Goal: Information Seeking & Learning: Learn about a topic

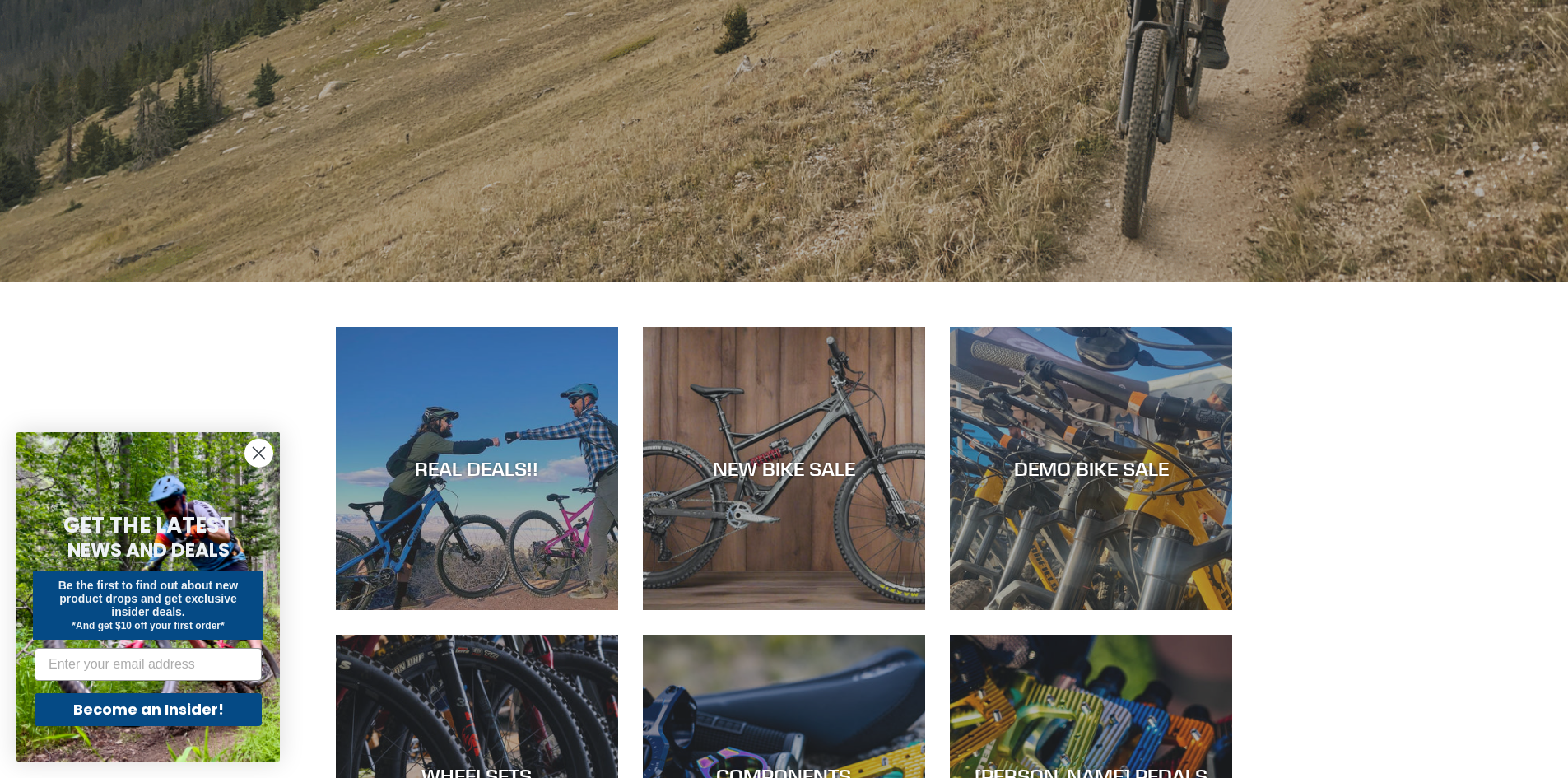
scroll to position [576, 0]
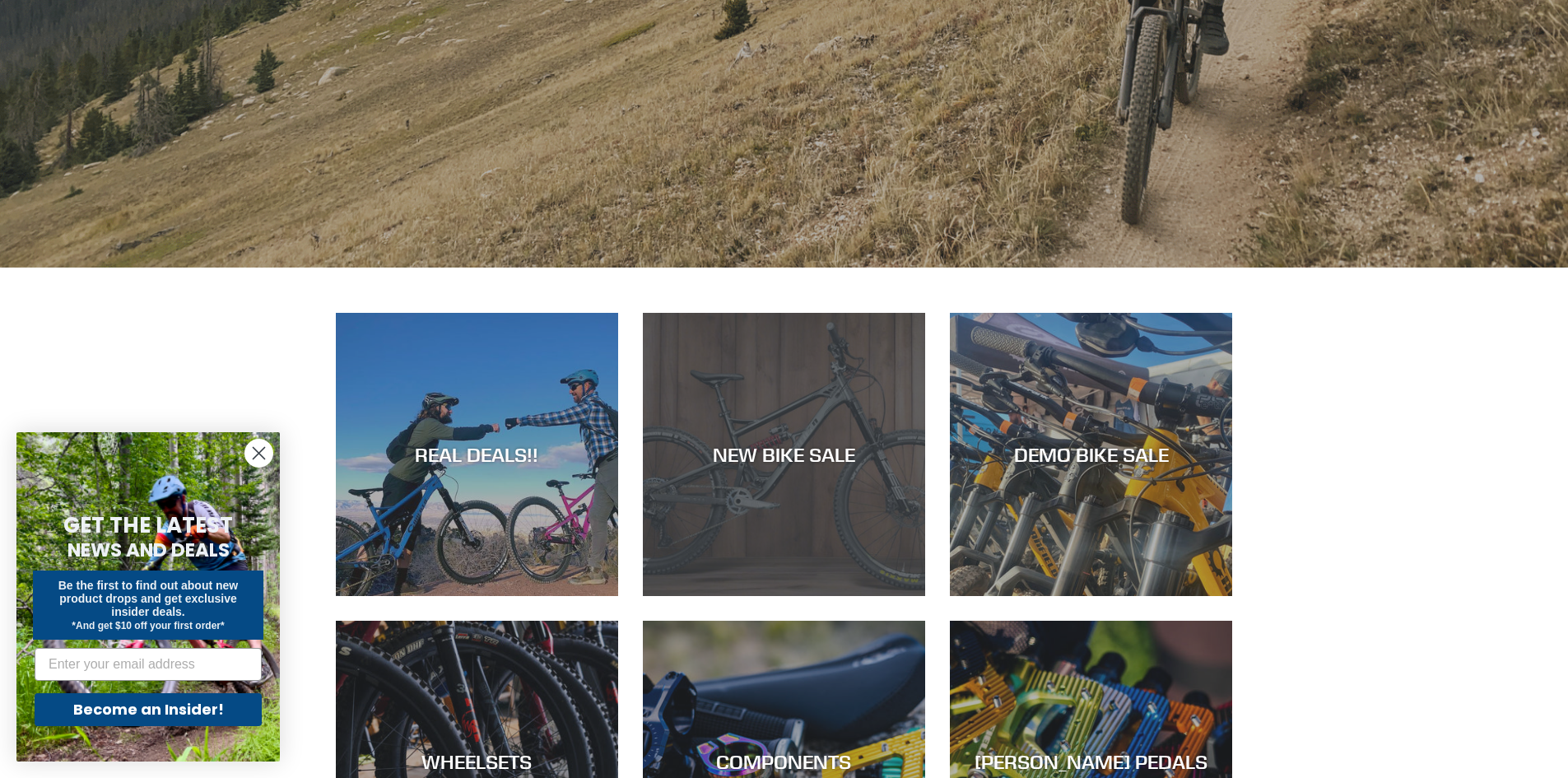
click at [819, 596] on div "NEW BIKE SALE" at bounding box center [783, 596] width 282 height 0
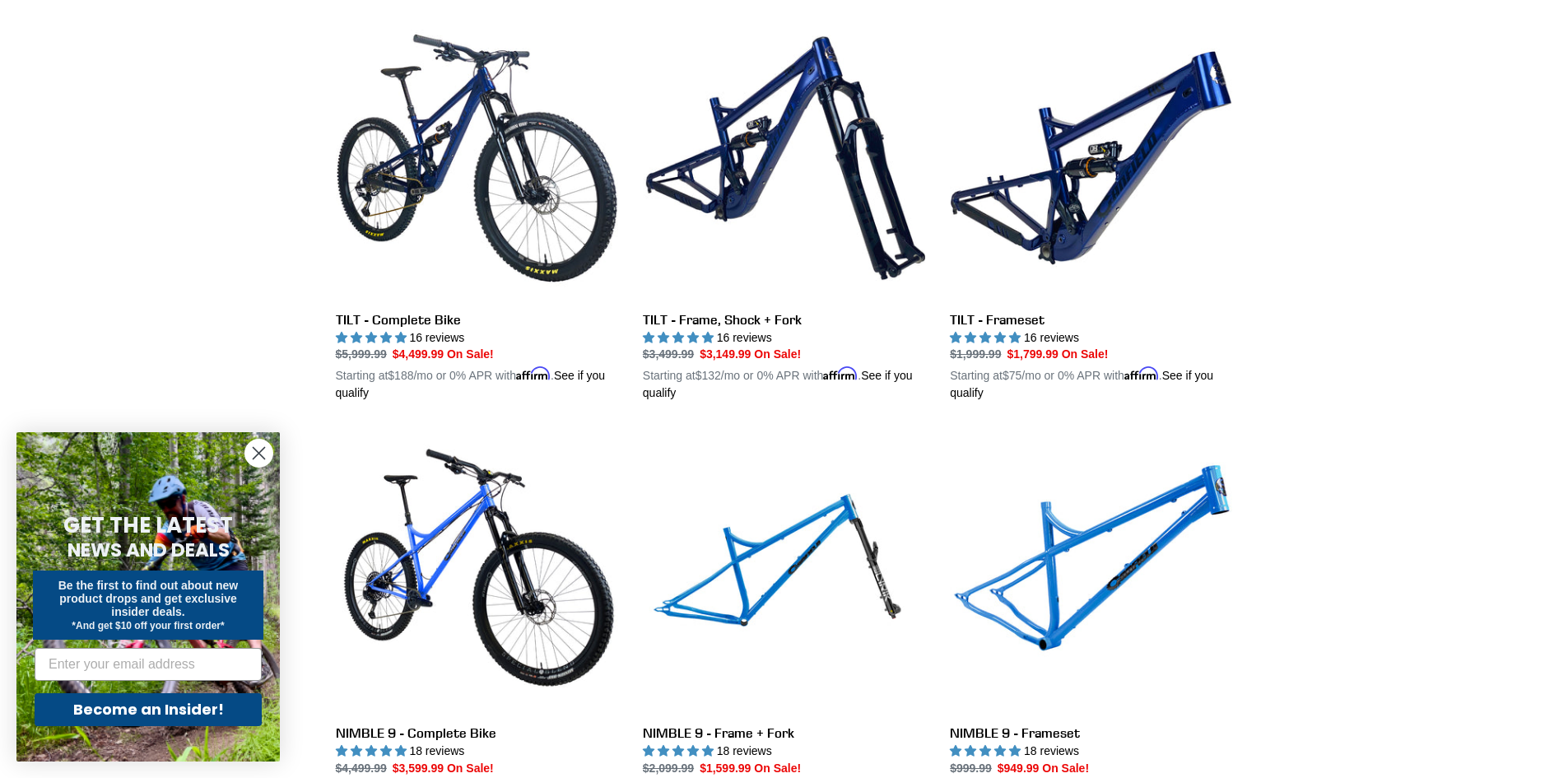
scroll to position [1976, 0]
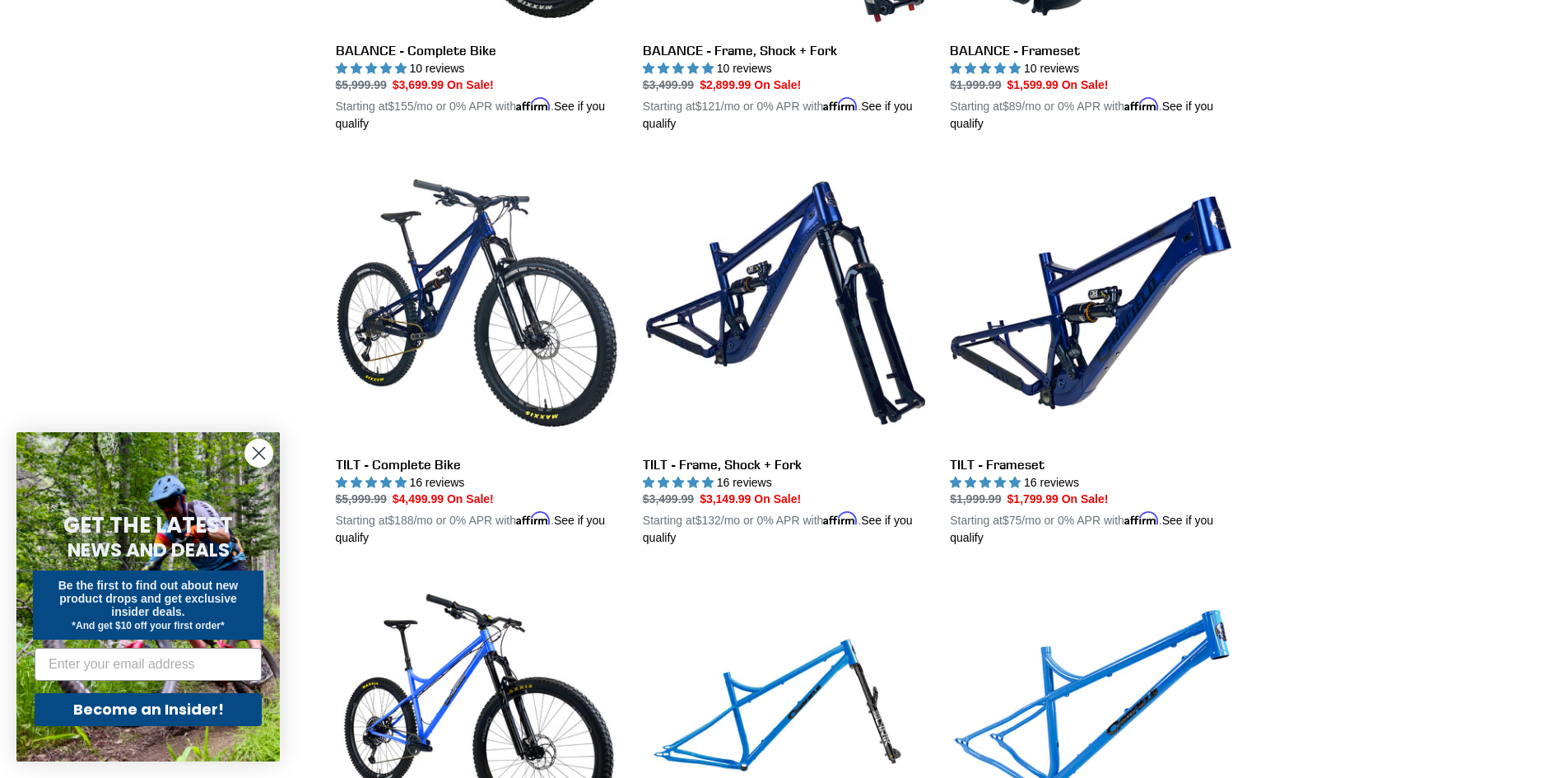
click at [256, 457] on icon "Close dialog" at bounding box center [259, 454] width 11 height 11
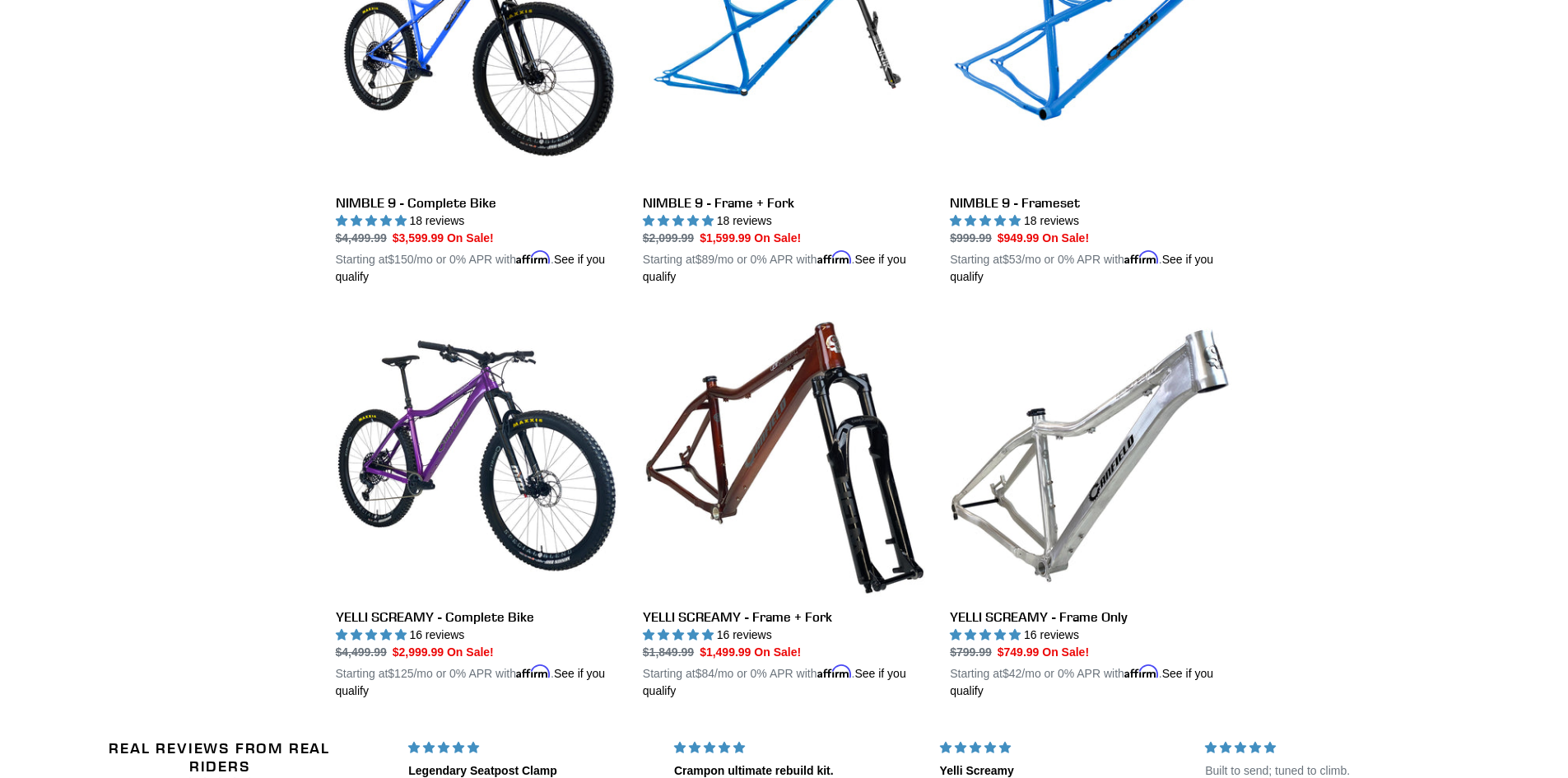
scroll to position [2471, 0]
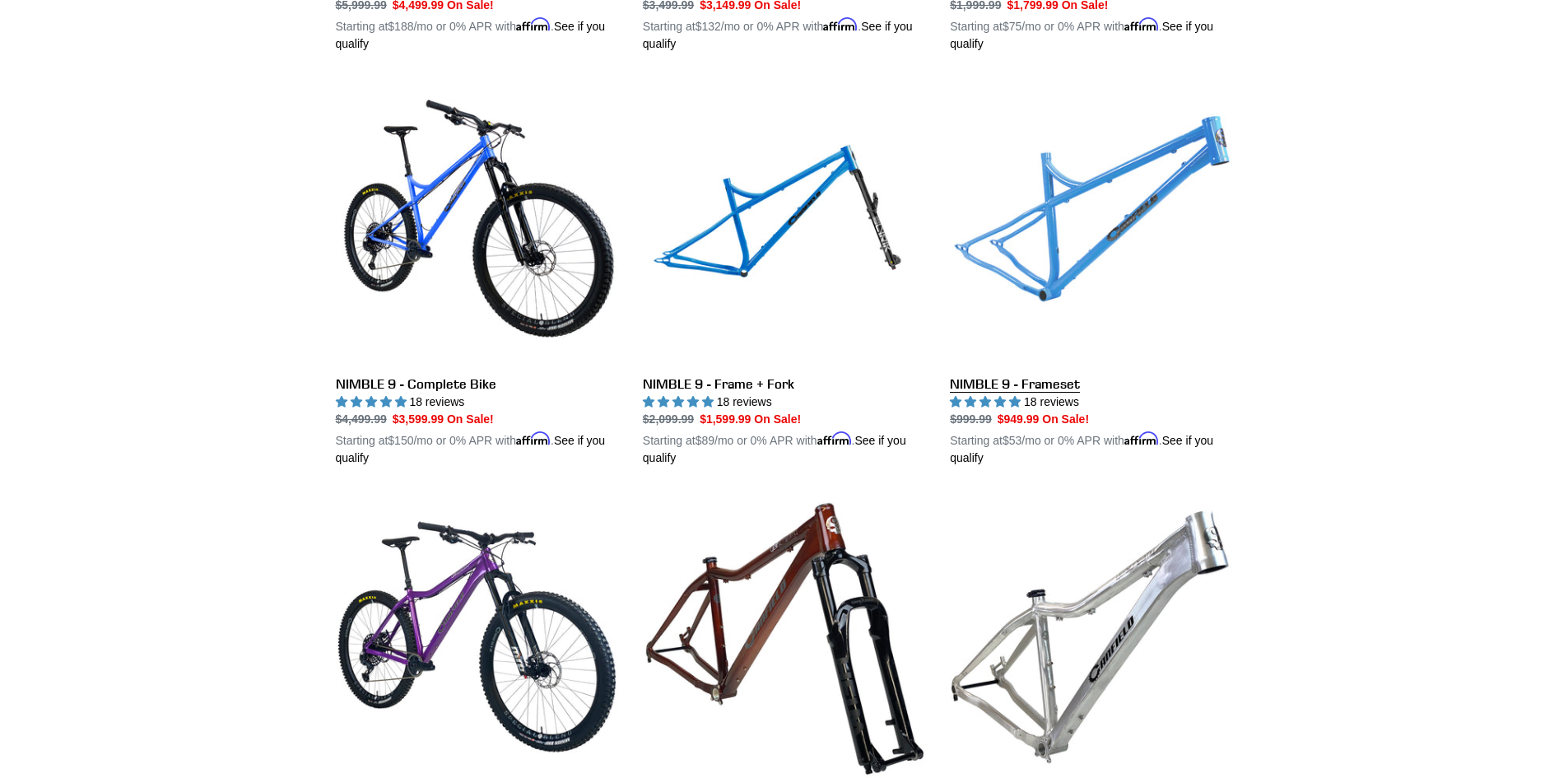
click at [1008, 373] on link "NIMBLE 9 - Frameset" at bounding box center [1090, 274] width 282 height 385
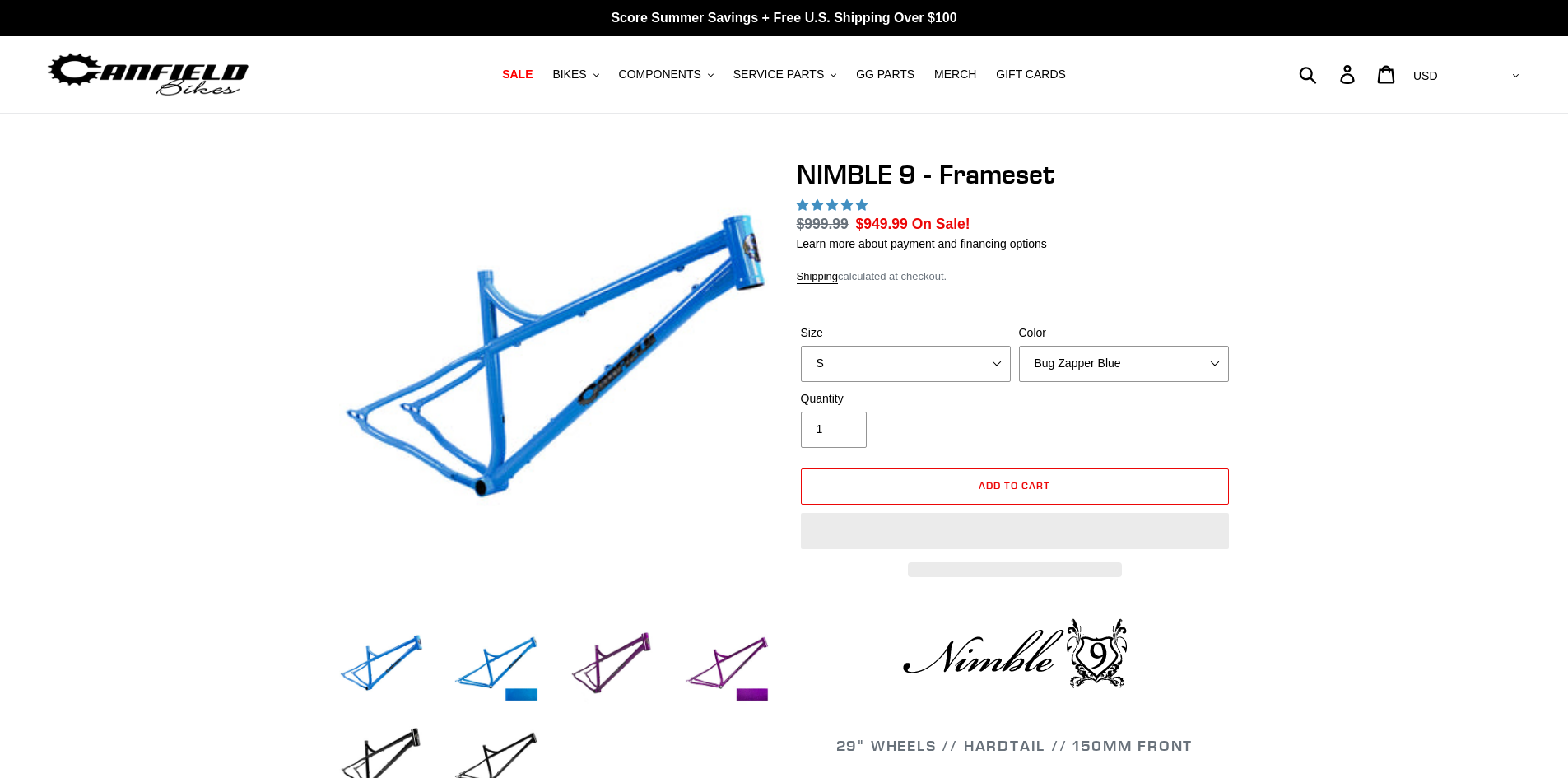
select select "highest-rating"
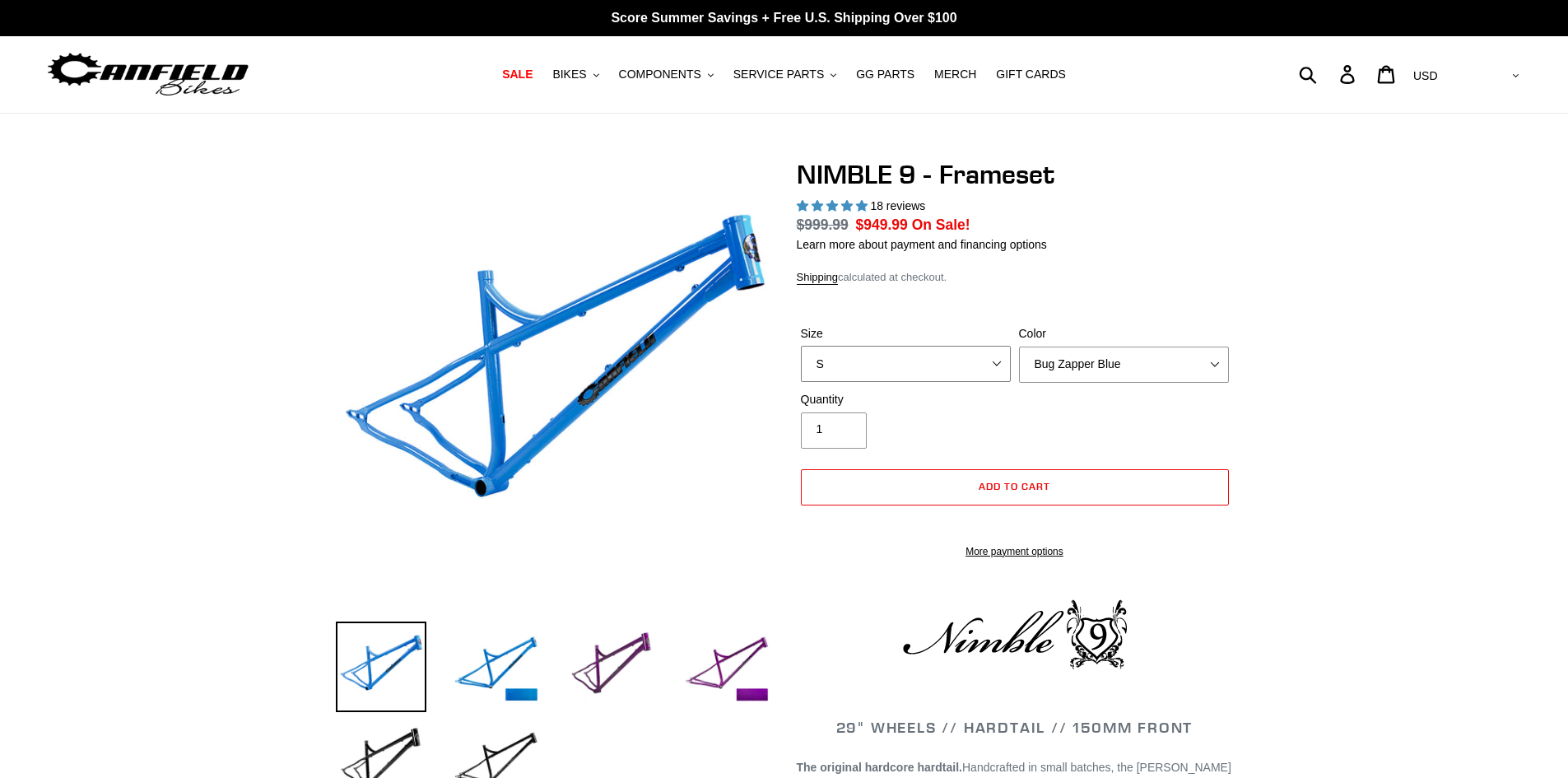
click at [976, 360] on div "Size S M L XL" at bounding box center [906, 353] width 218 height 57
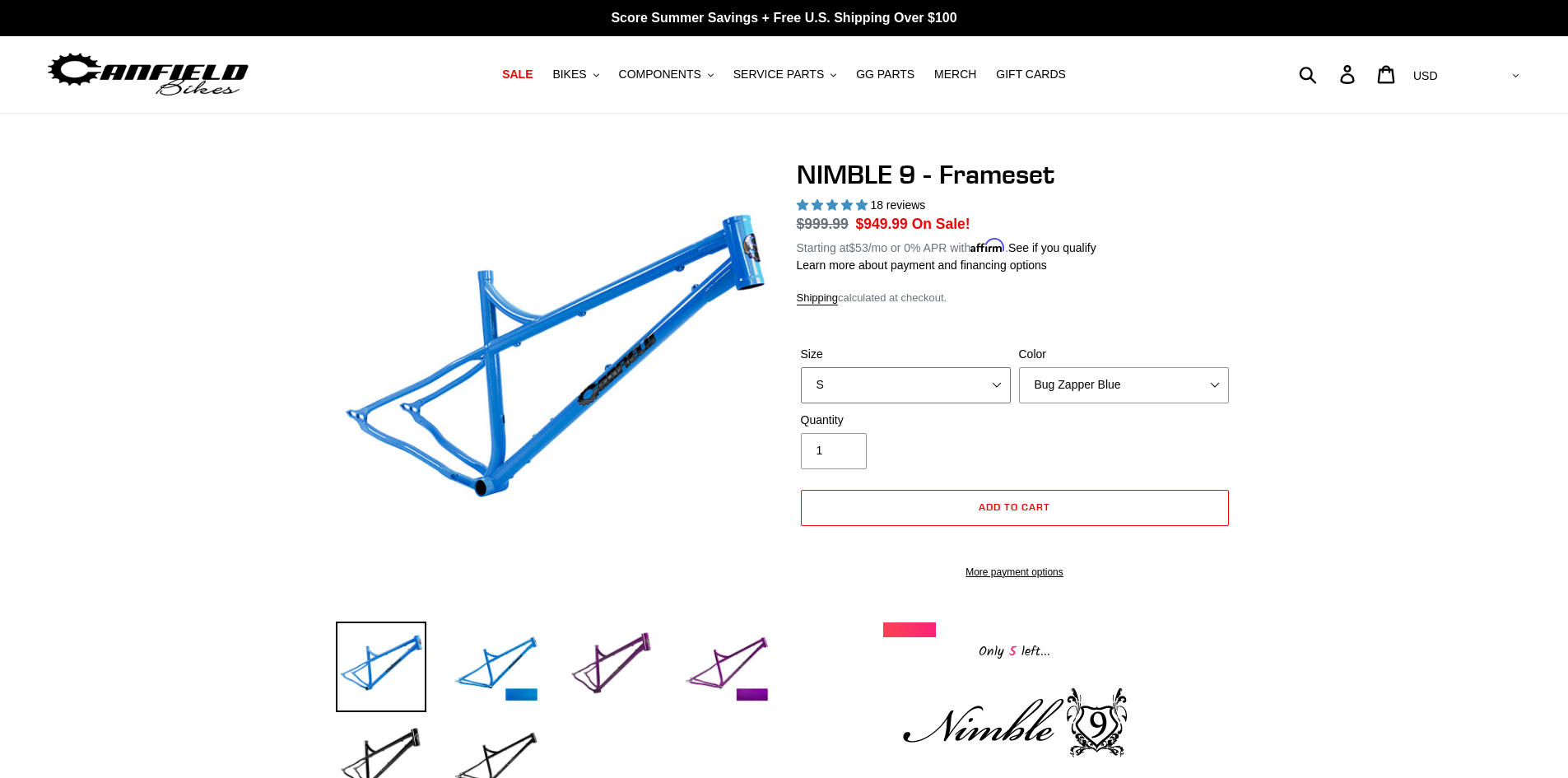
select select "XL"
click at [801, 368] on select "S M L XL" at bounding box center [905, 385] width 210 height 36
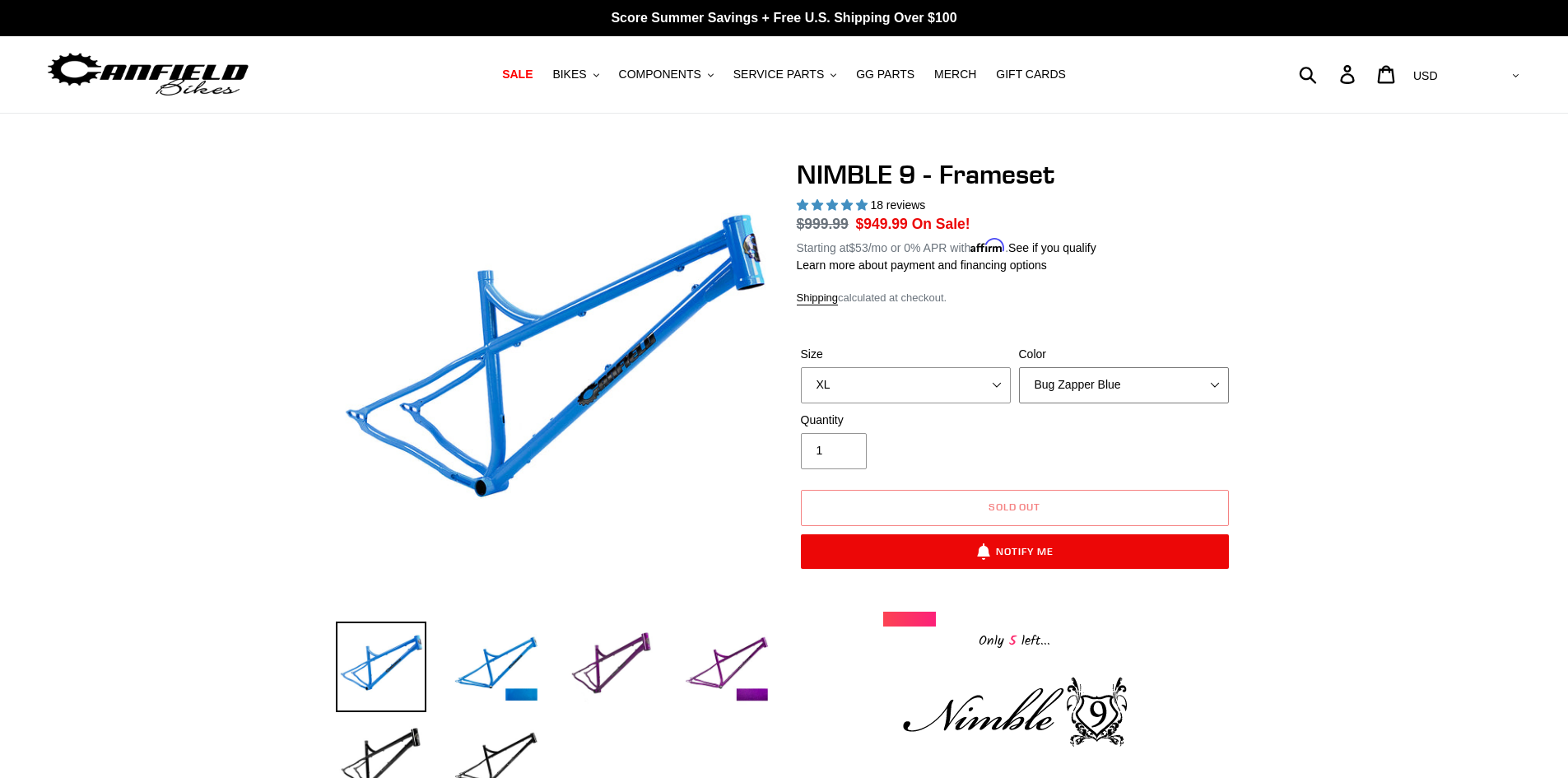
click at [1119, 389] on select "Bug Zapper Blue Purple Haze -Sold Out Galaxy Black" at bounding box center [1124, 385] width 210 height 36
click at [1019, 368] on select "Bug Zapper Blue Purple Haze -Sold Out Galaxy Black" at bounding box center [1124, 385] width 210 height 36
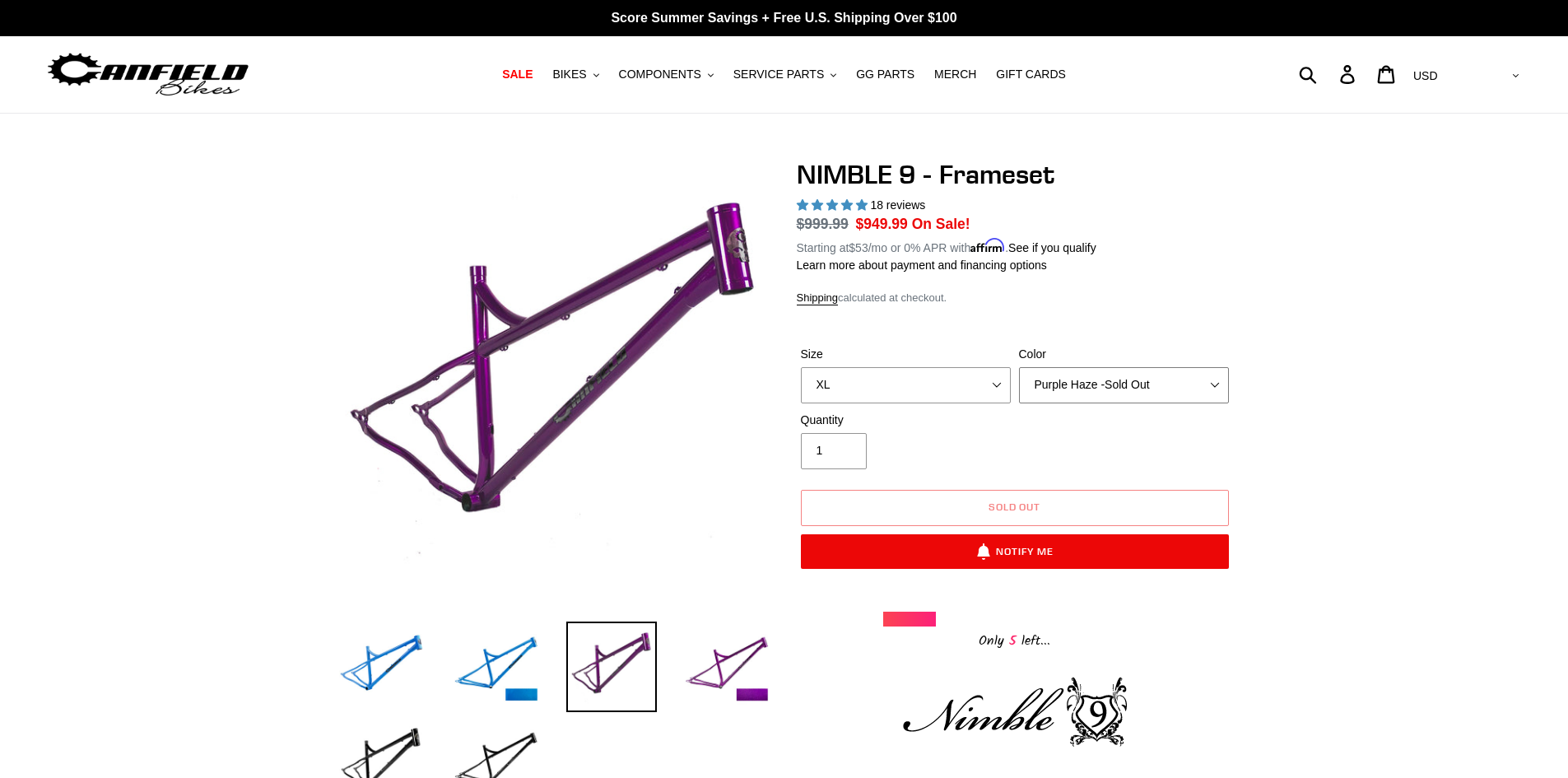
click at [1113, 385] on select "Bug Zapper Blue Purple Haze -Sold Out Galaxy Black" at bounding box center [1124, 385] width 210 height 36
select select "Galaxy Black"
click at [1019, 368] on select "Bug Zapper Blue Purple Haze -Sold Out Galaxy Black" at bounding box center [1124, 385] width 210 height 36
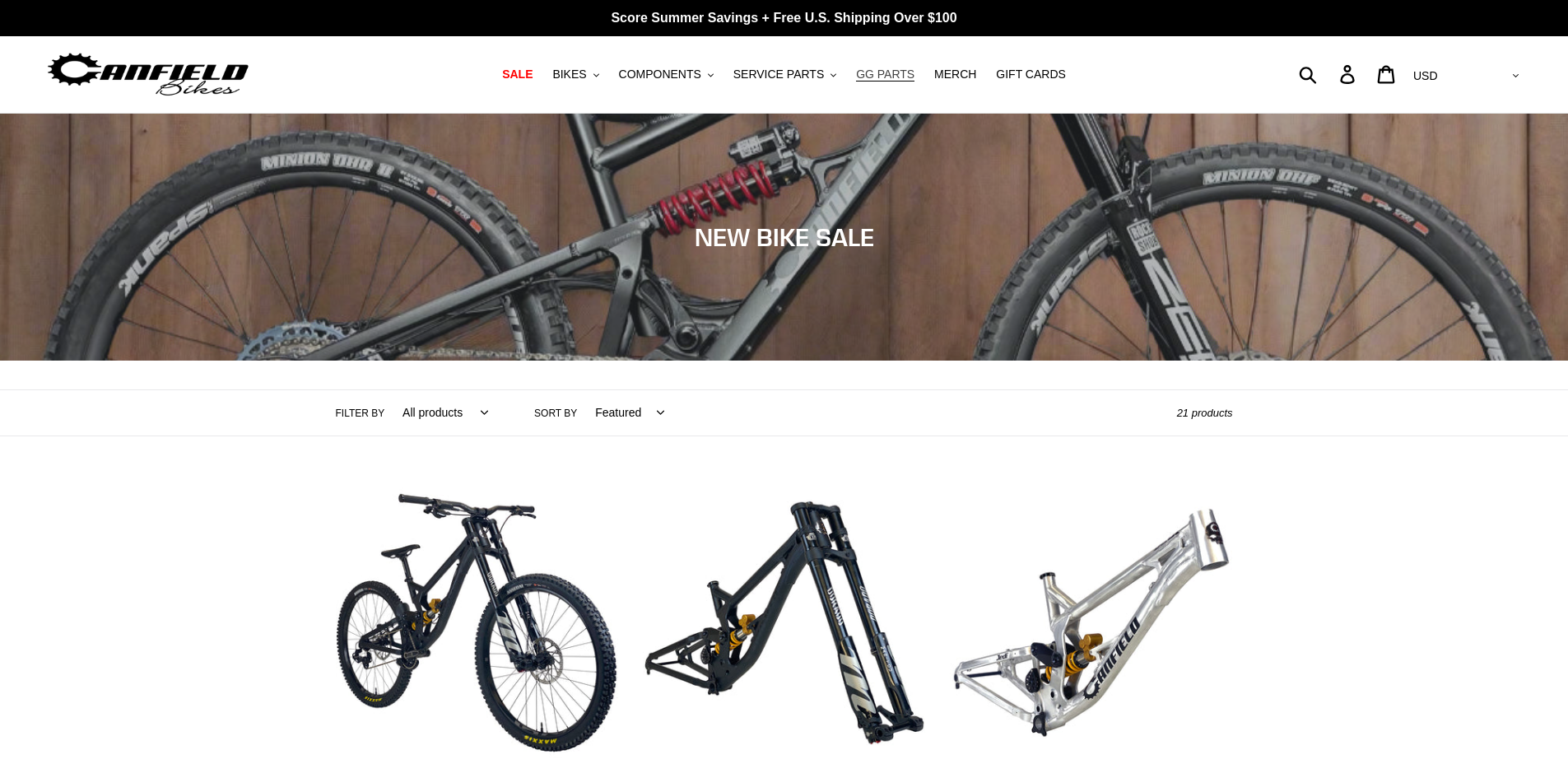
click at [865, 76] on span "GG PARTS" at bounding box center [885, 74] width 58 height 14
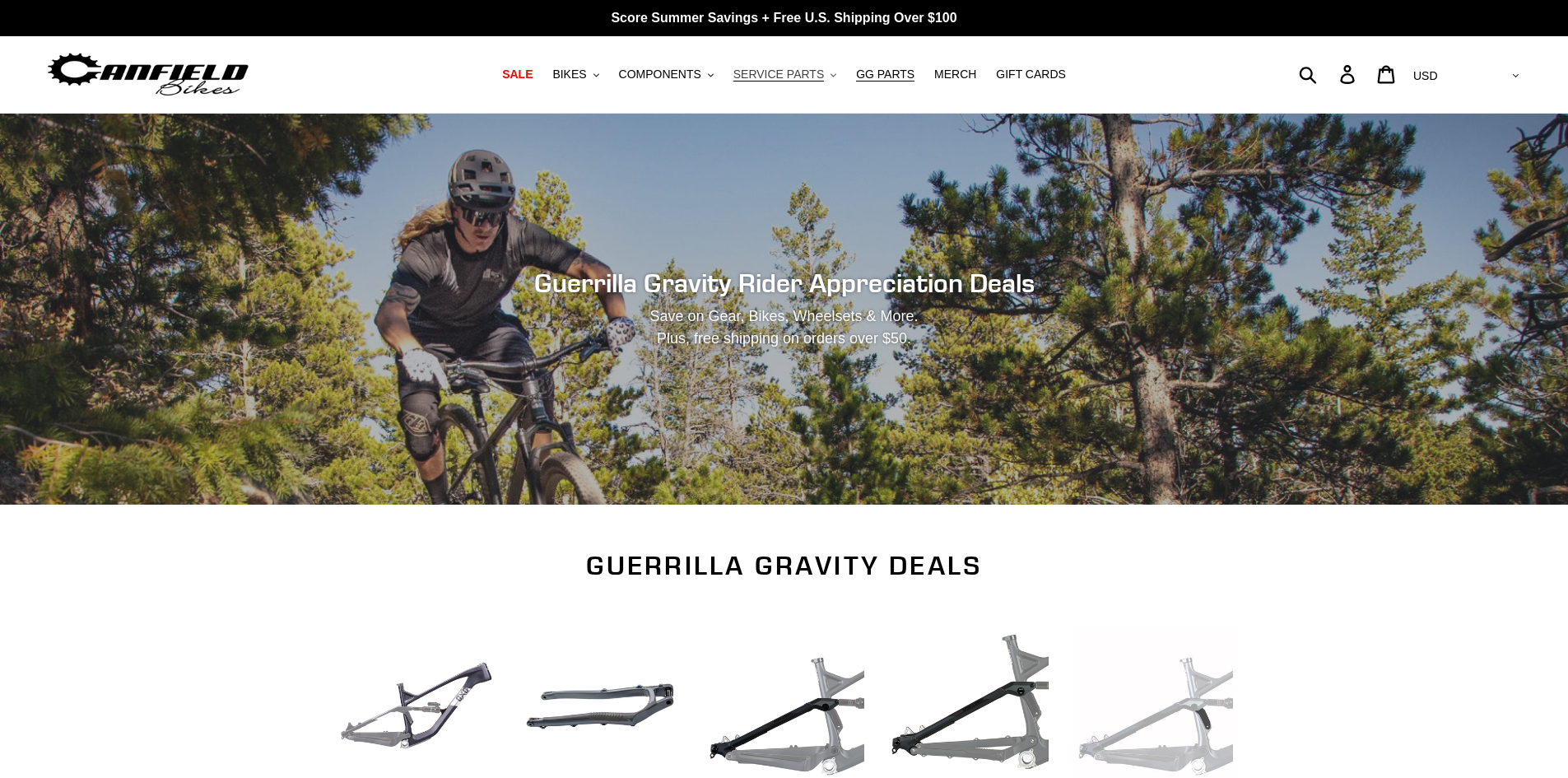
click at [831, 76] on button "SERVICE PARTS .cls-1{fill:#231f20}" at bounding box center [784, 74] width 119 height 22
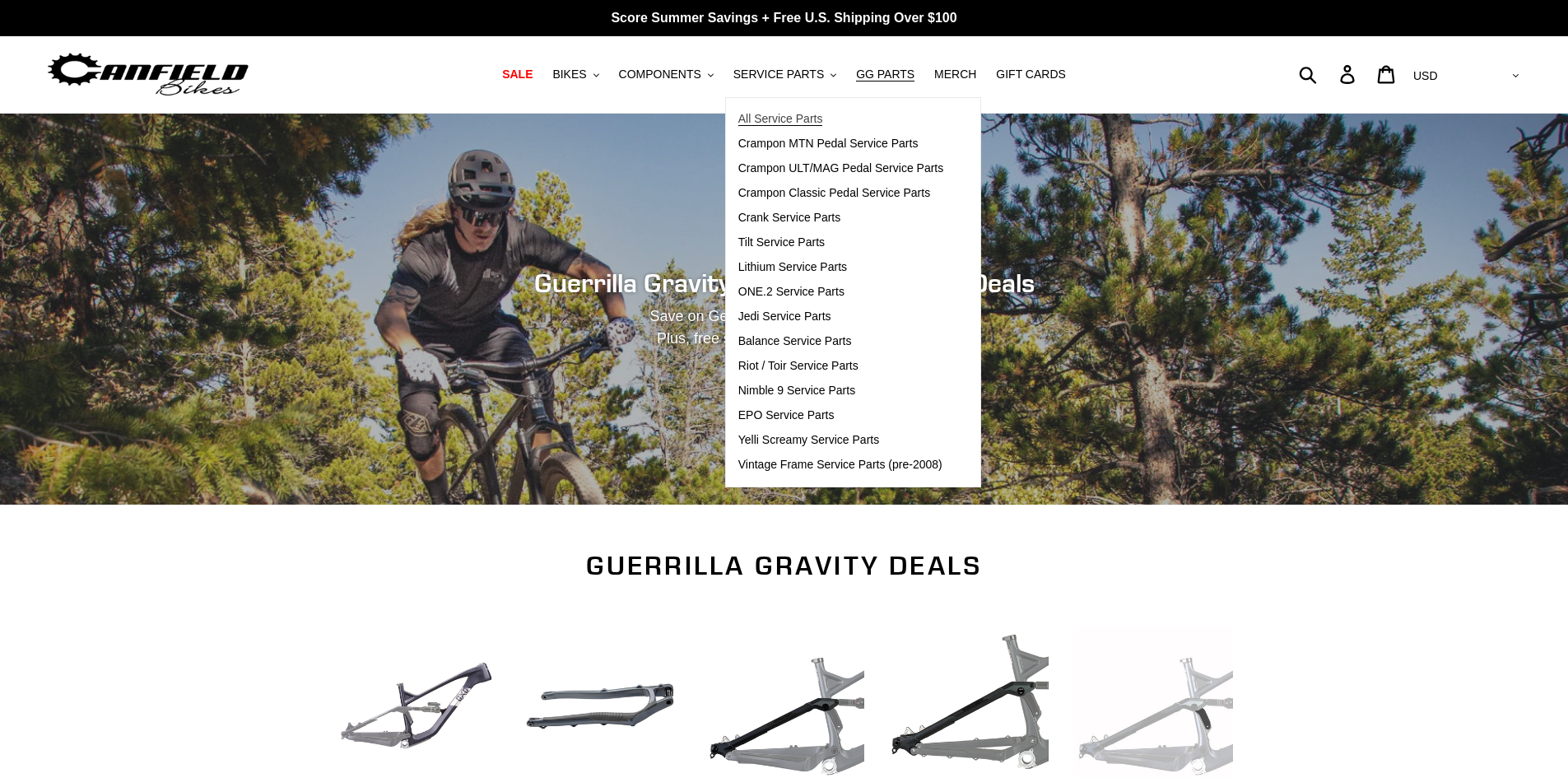
click at [818, 114] on span "All Service Parts" at bounding box center [781, 119] width 85 height 14
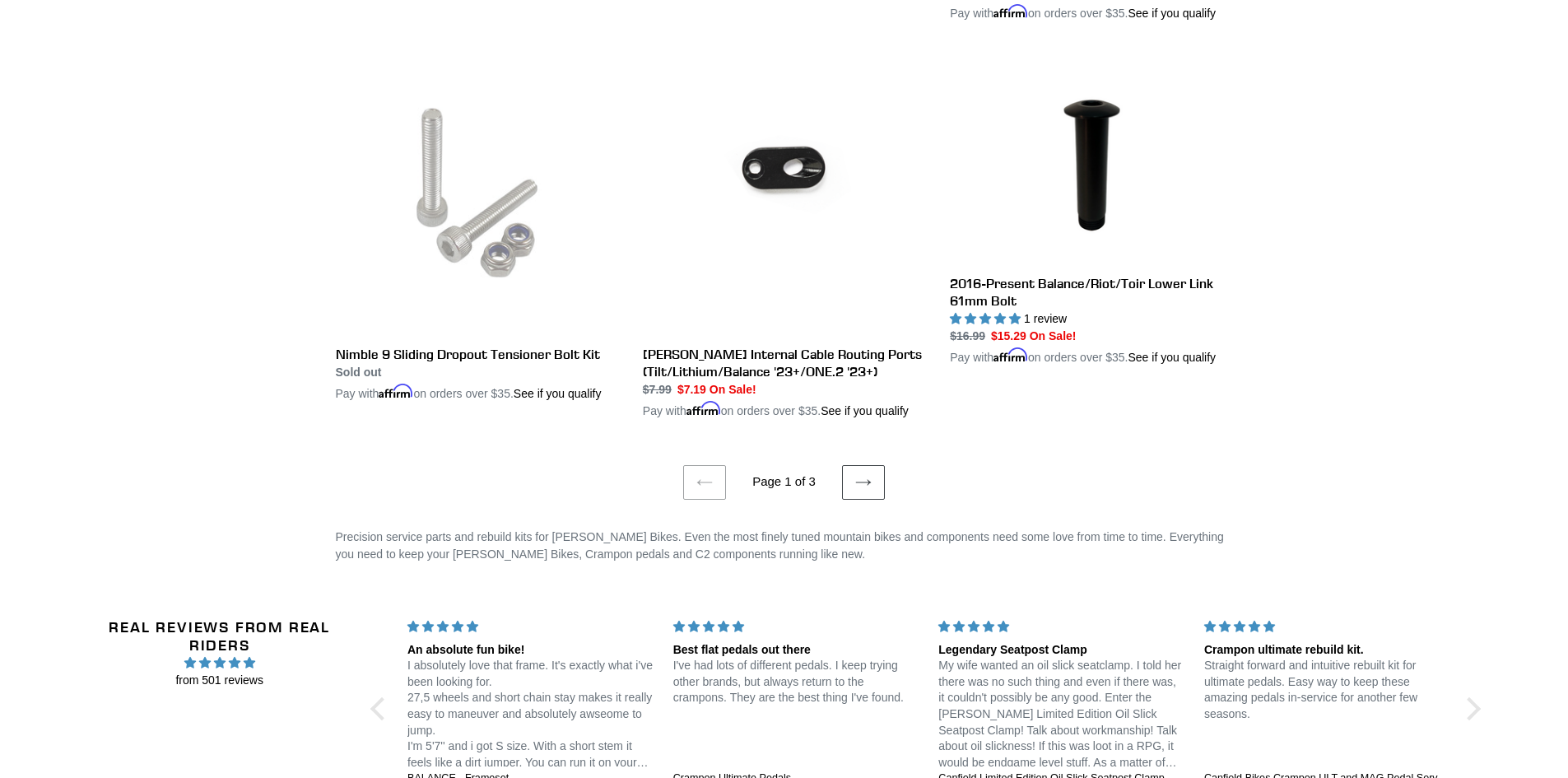
scroll to position [3377, 0]
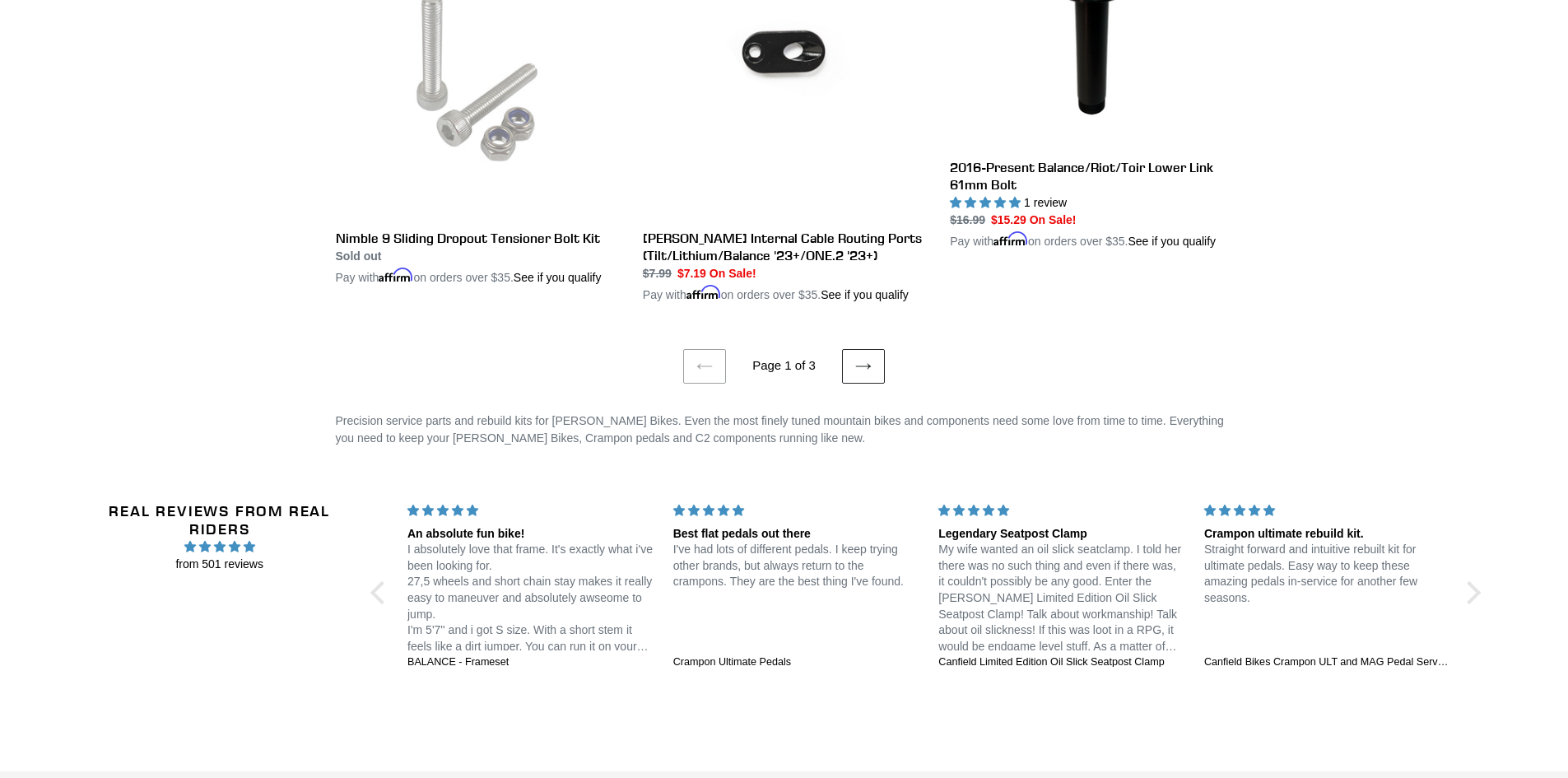
click at [852, 349] on link "Next page" at bounding box center [864, 366] width 43 height 34
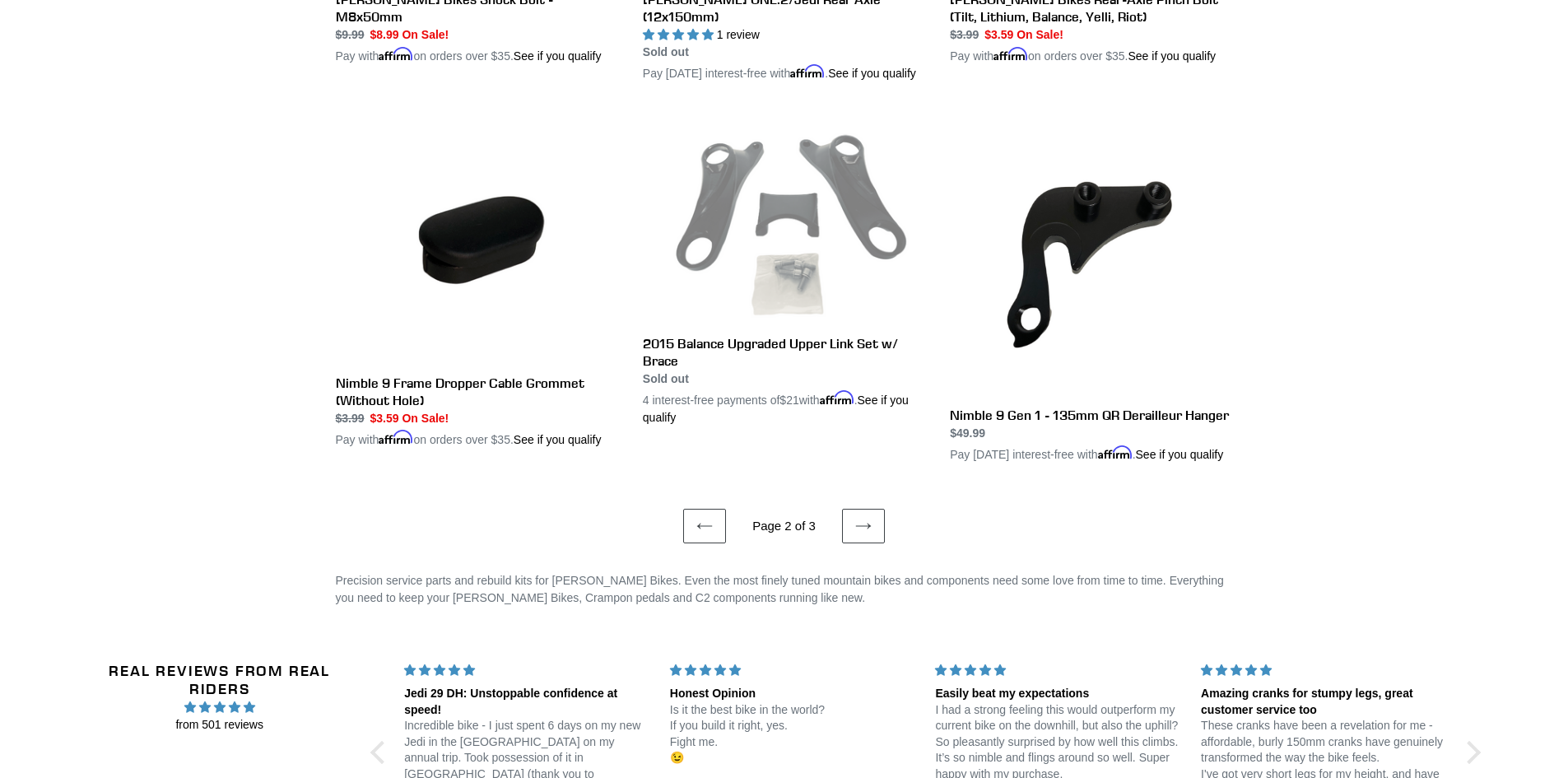
scroll to position [3130, 0]
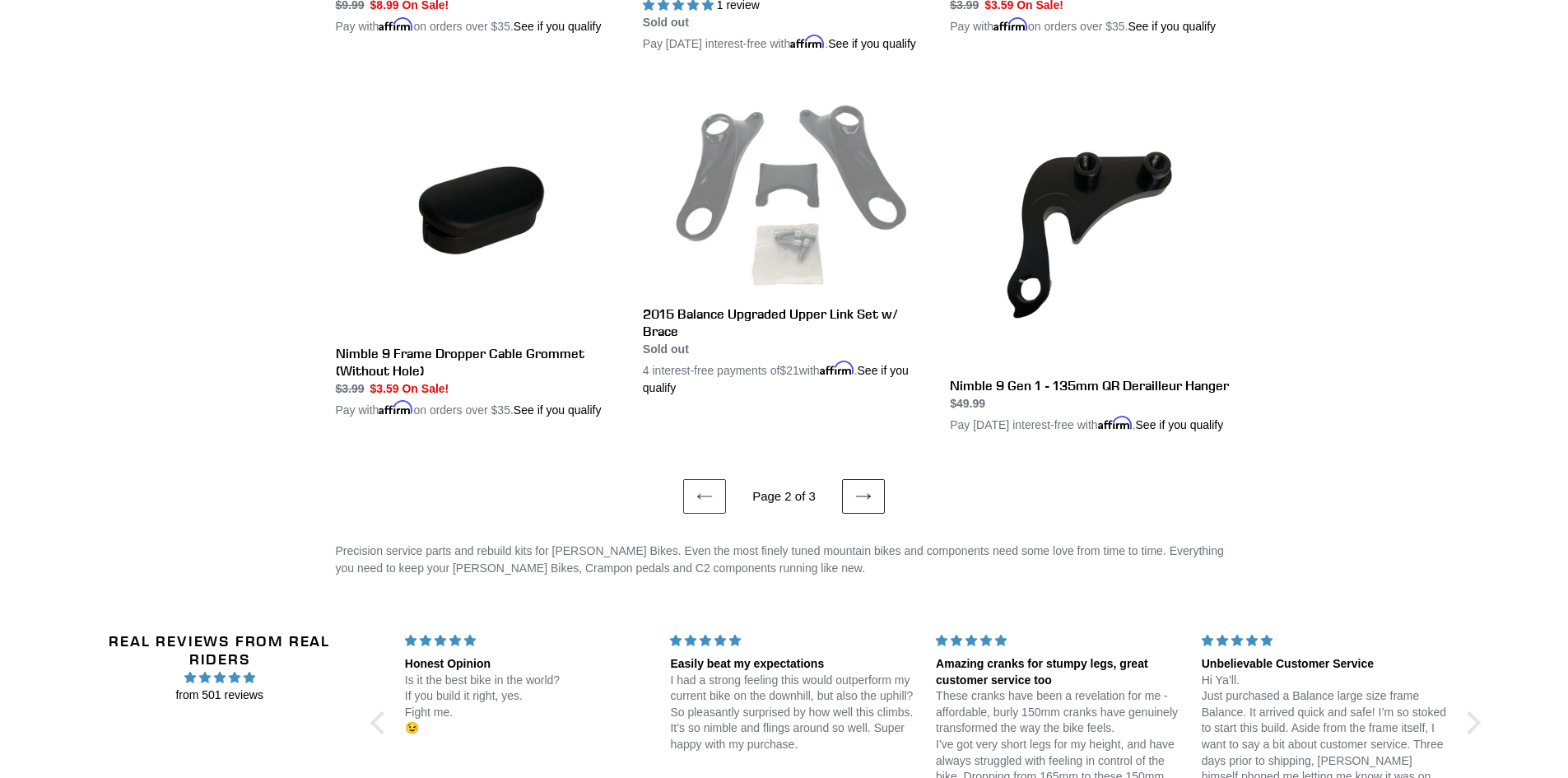
click at [874, 514] on link "Next page" at bounding box center [864, 496] width 43 height 34
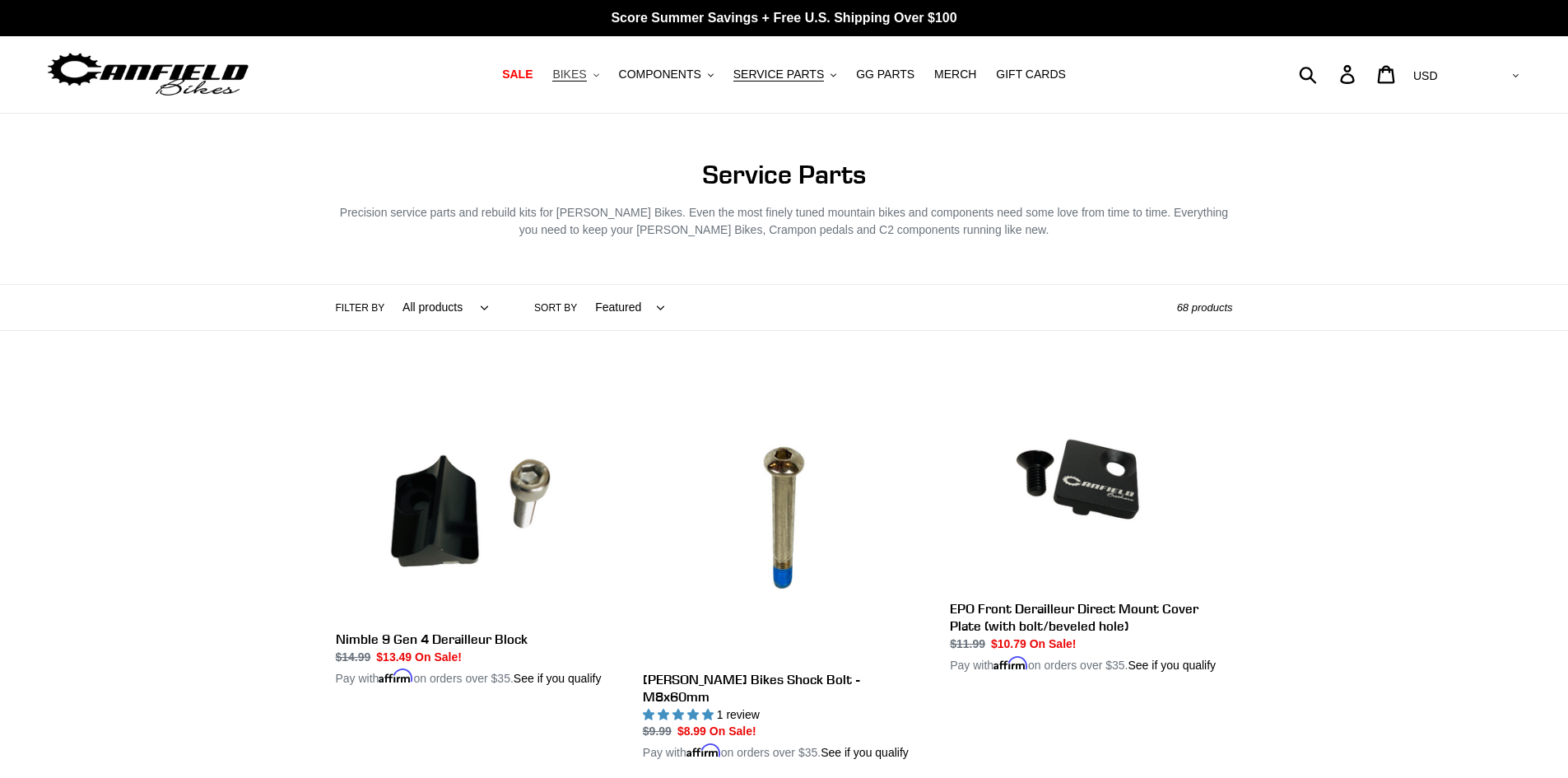
click at [586, 74] on span "BIKES" at bounding box center [569, 74] width 33 height 14
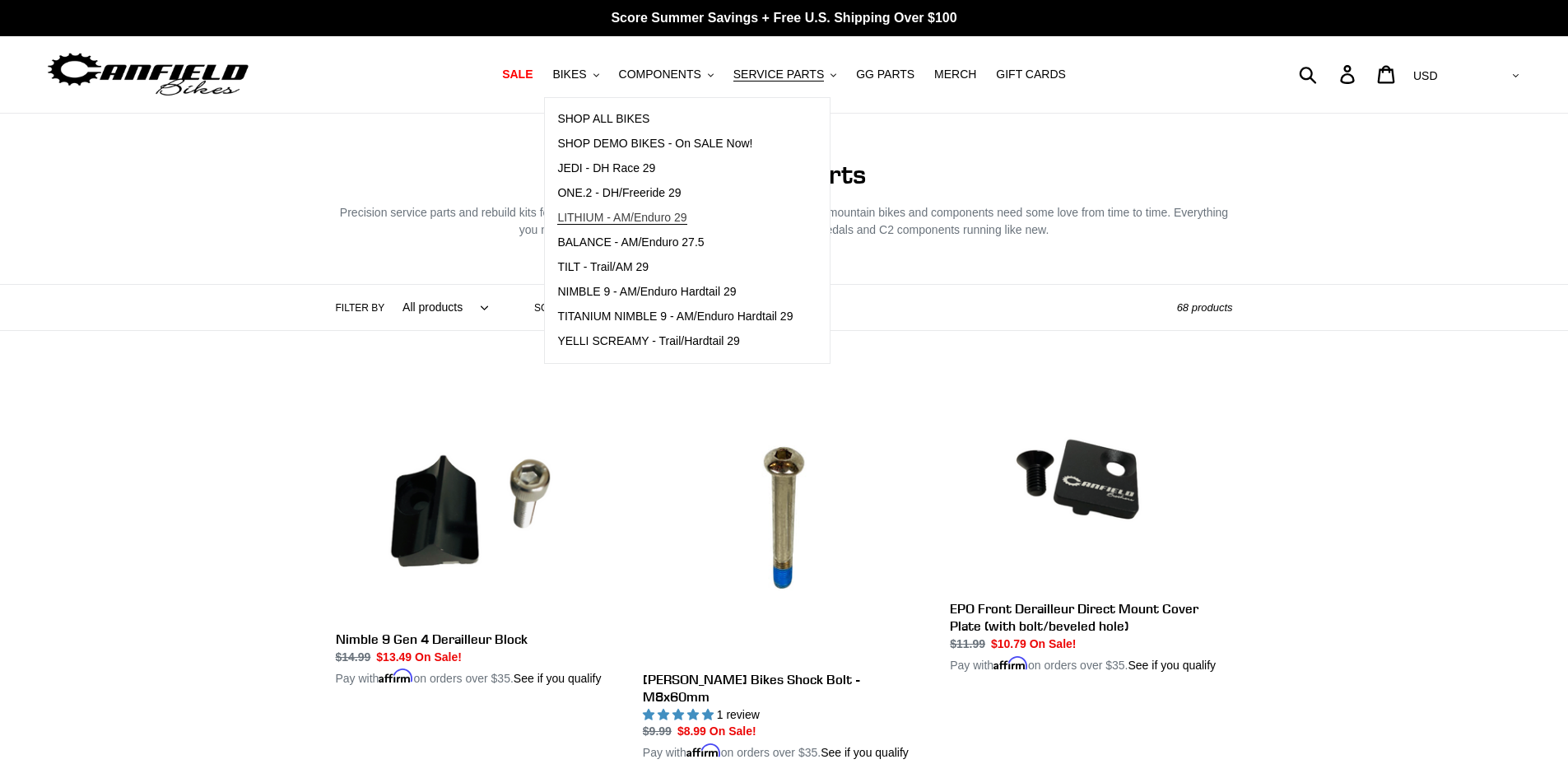
click at [625, 221] on span "LITHIUM - AM/Enduro 29" at bounding box center [622, 218] width 130 height 14
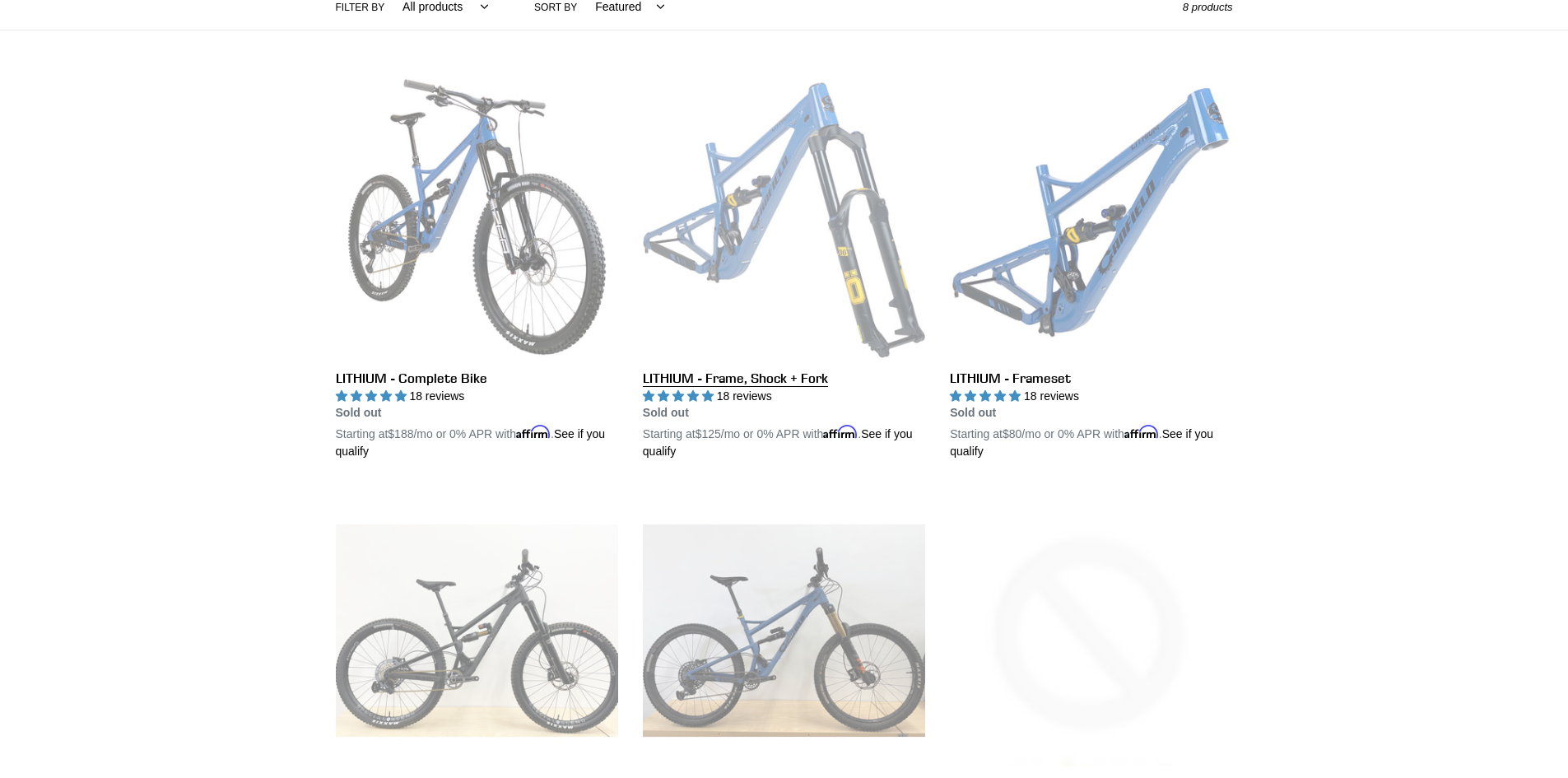
scroll to position [412, 0]
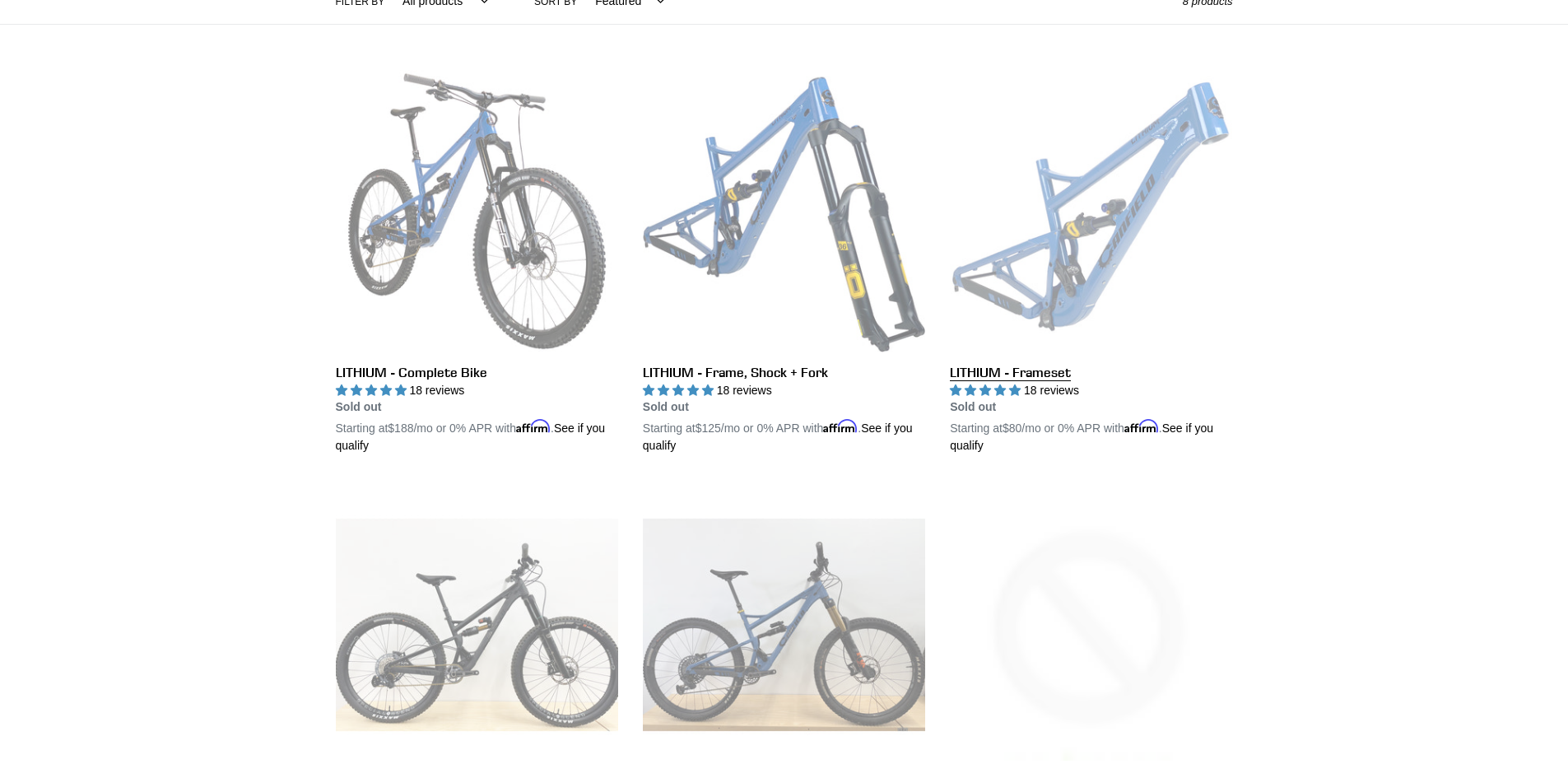
click at [1012, 333] on link "LITHIUM - Frameset" at bounding box center [1090, 263] width 282 height 385
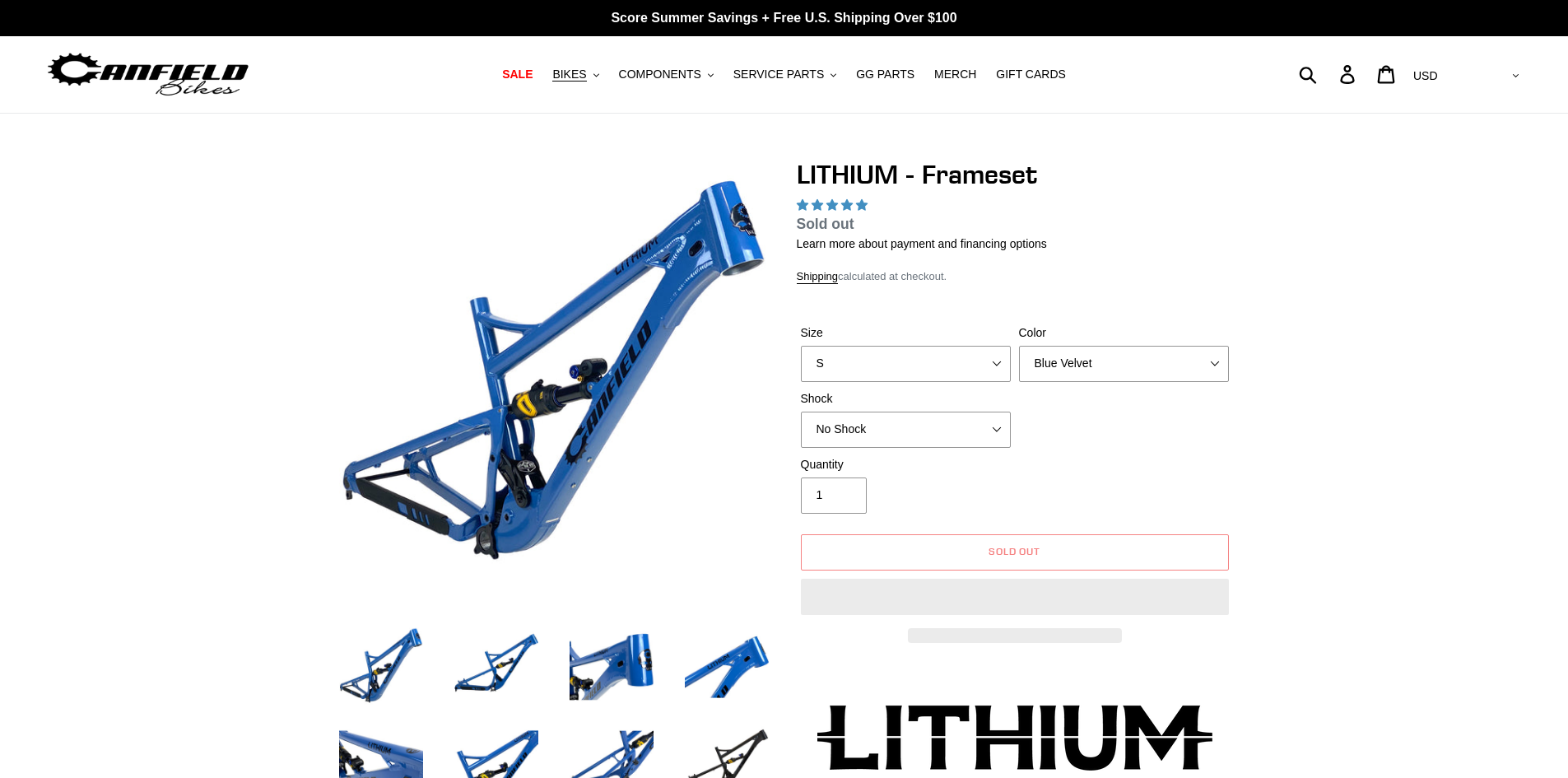
select select "highest-rating"
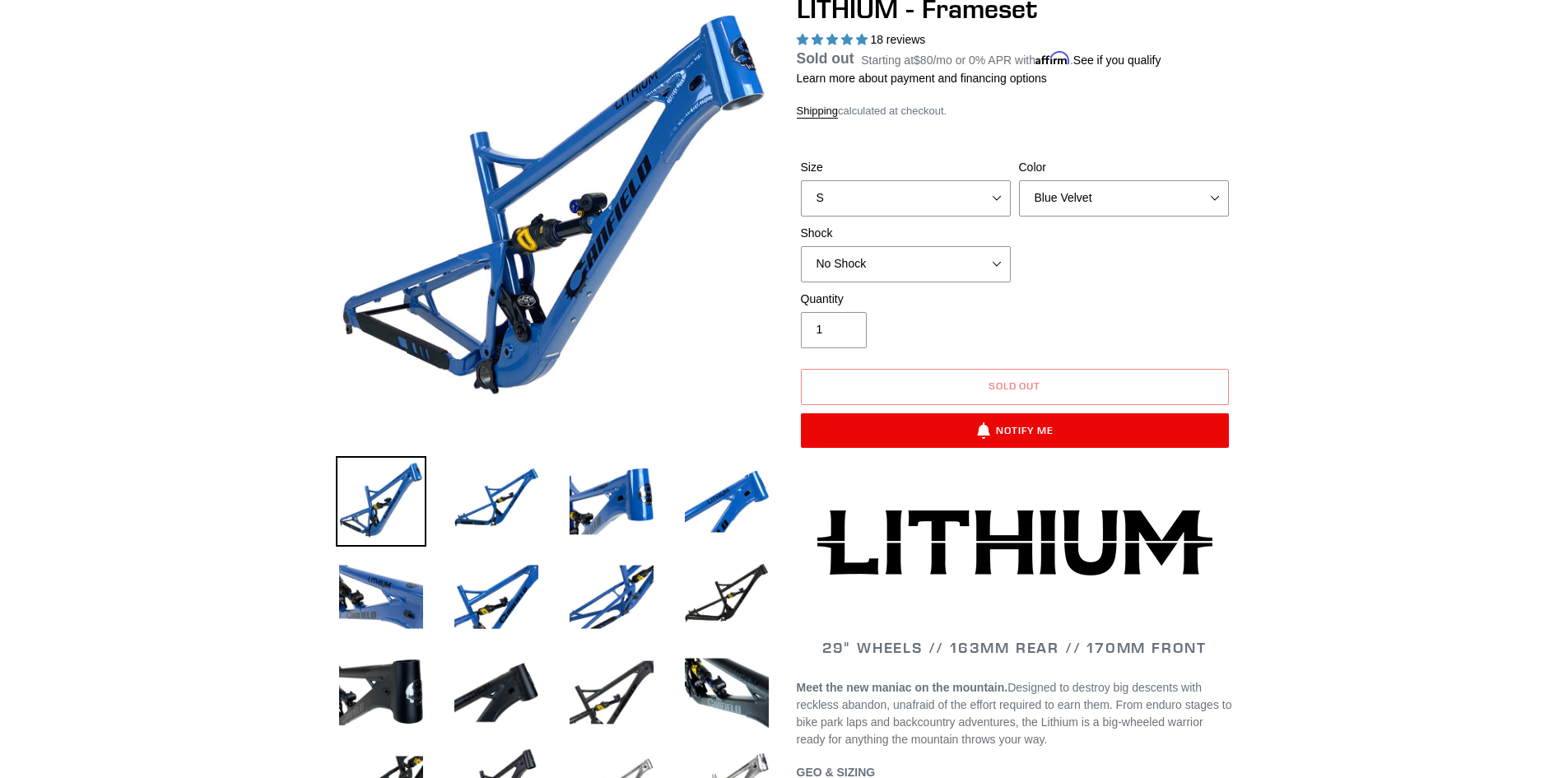
scroll to position [165, 0]
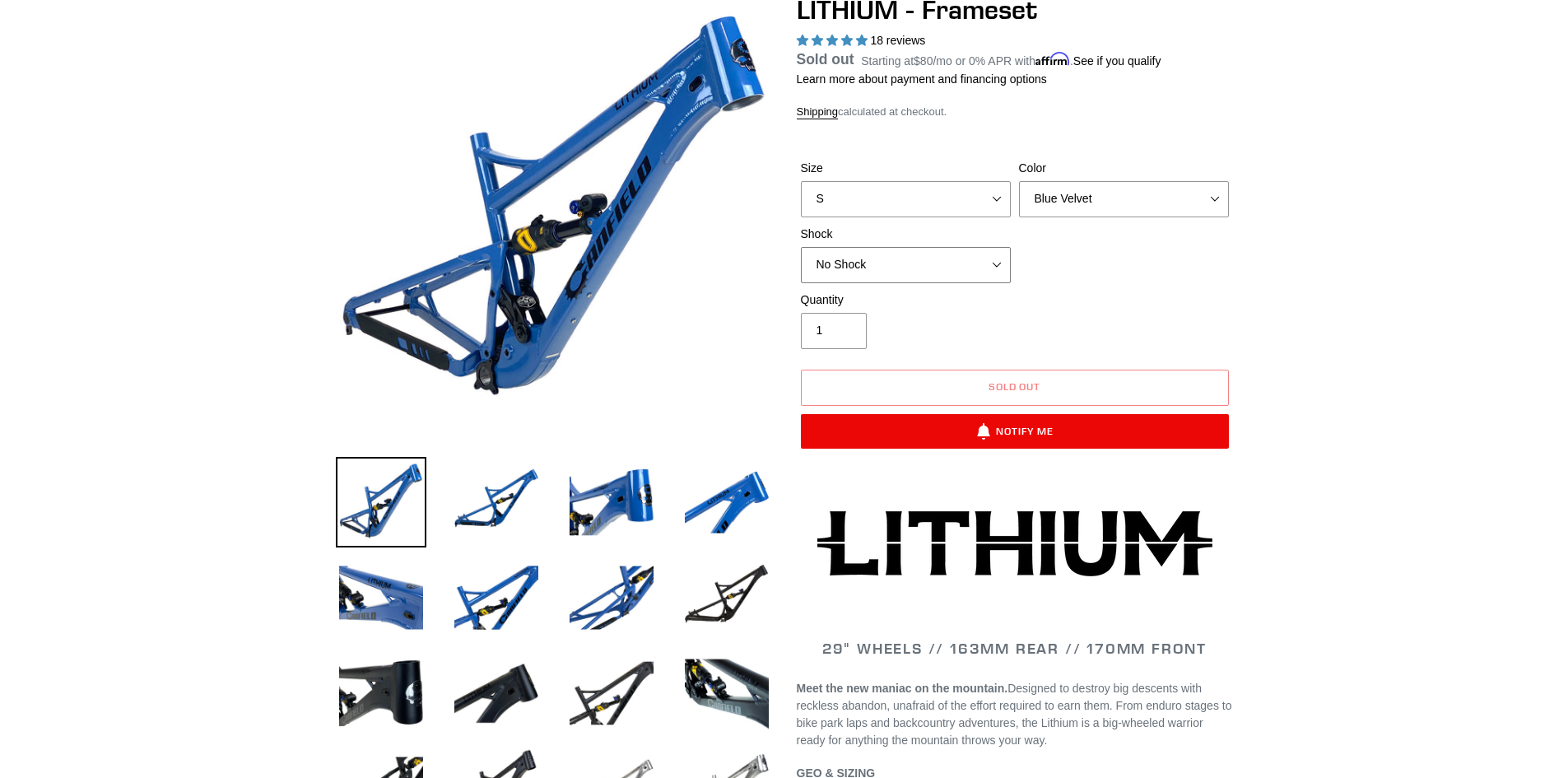
click at [840, 263] on select "No Shock Öhlins TTX2 Air Cane Creek DB Kitsuma Air Fox FLOAT X2 Factory Cane Cr…" at bounding box center [905, 265] width 210 height 36
click at [801, 247] on select "No Shock Öhlins TTX2 Air Cane Creek DB Kitsuma Air Fox FLOAT X2 Factory Cane Cr…" at bounding box center [905, 265] width 210 height 36
click at [1048, 189] on select "Blue Velvet Stealth Black" at bounding box center [1124, 199] width 210 height 36
select select "Stealth Black"
click at [1019, 200] on select "Blue Velvet Stealth Black" at bounding box center [1124, 199] width 210 height 36
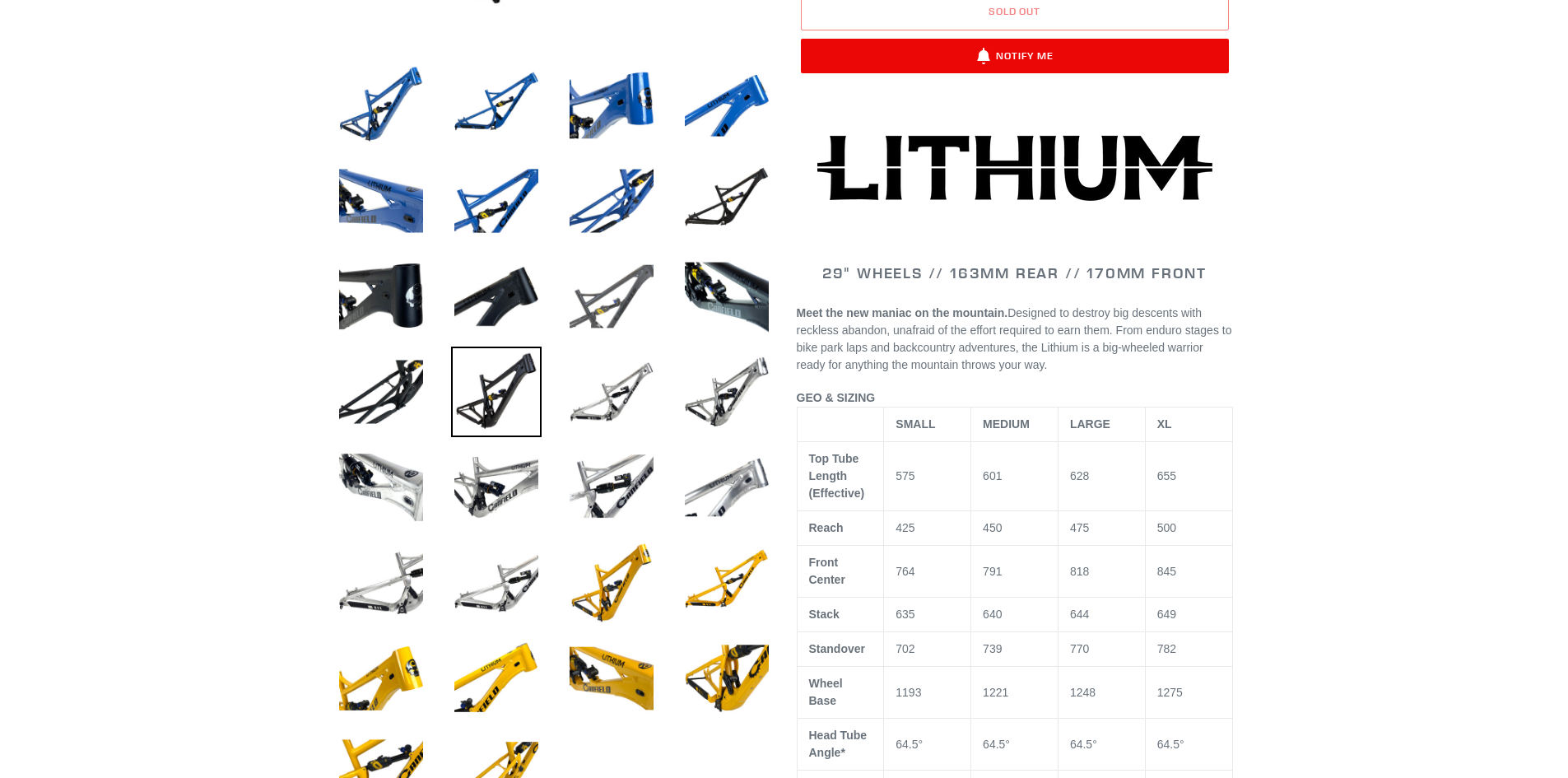
scroll to position [495, 0]
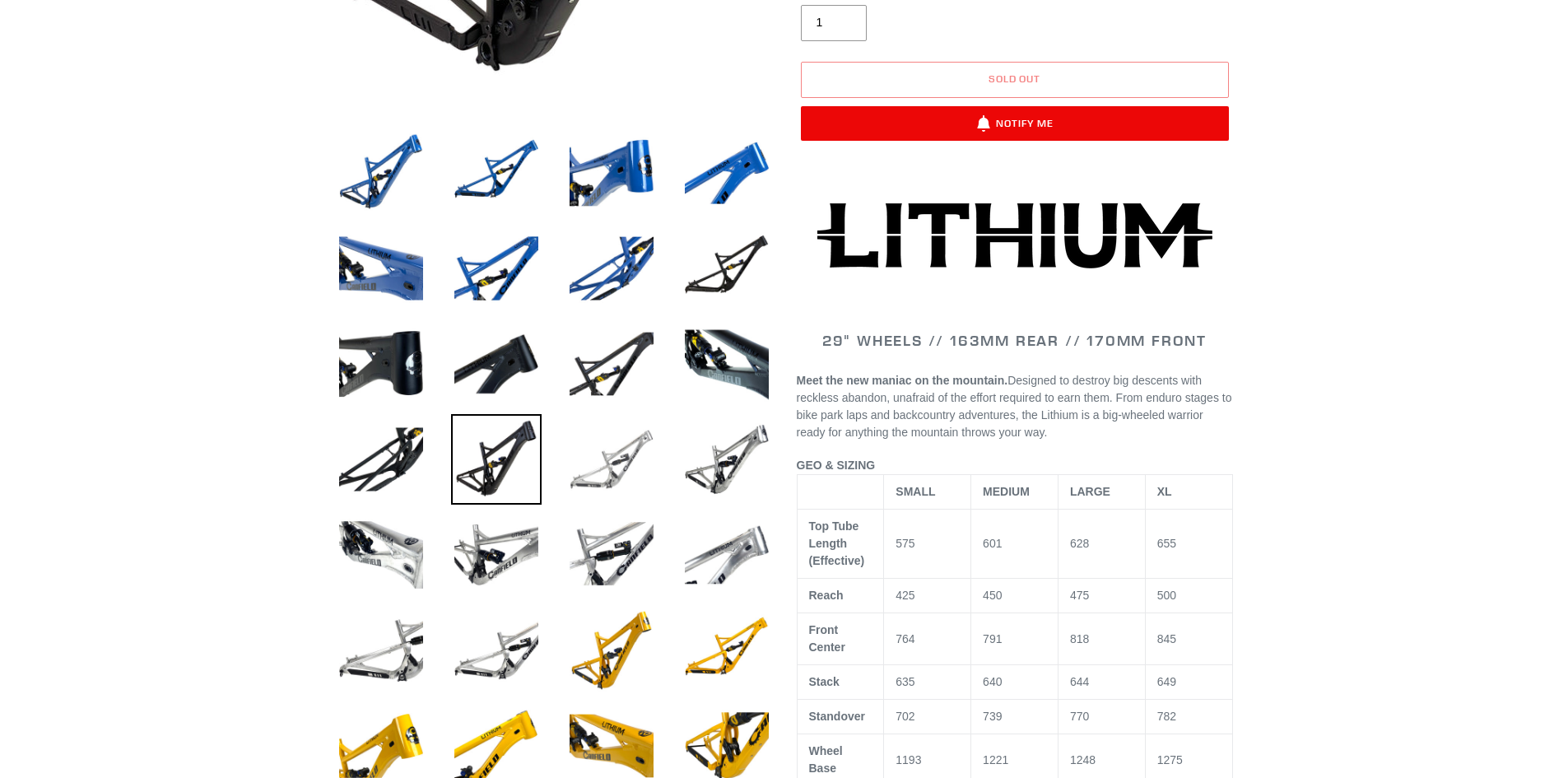
click at [619, 467] on img at bounding box center [612, 459] width 91 height 91
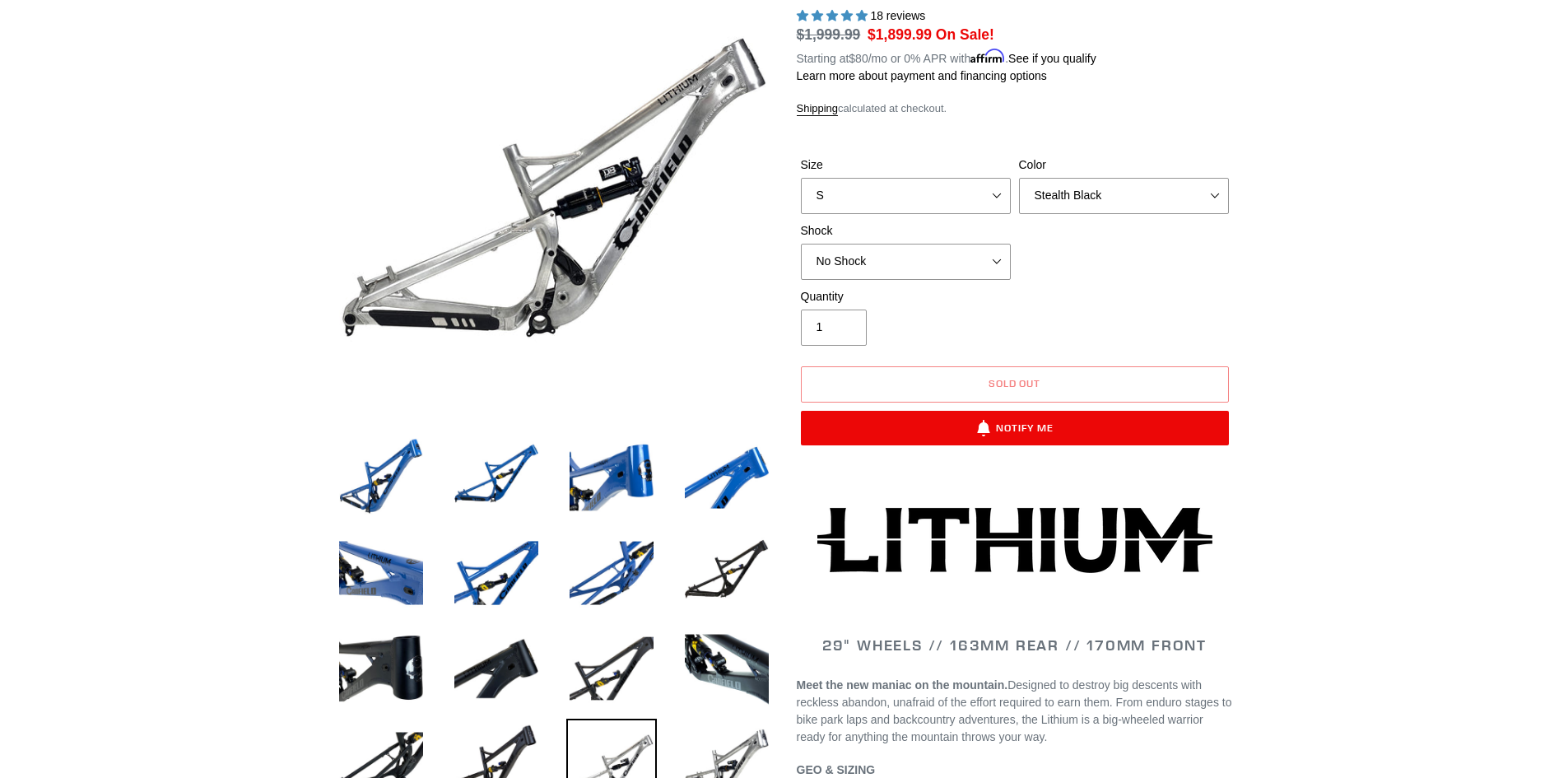
scroll to position [82, 0]
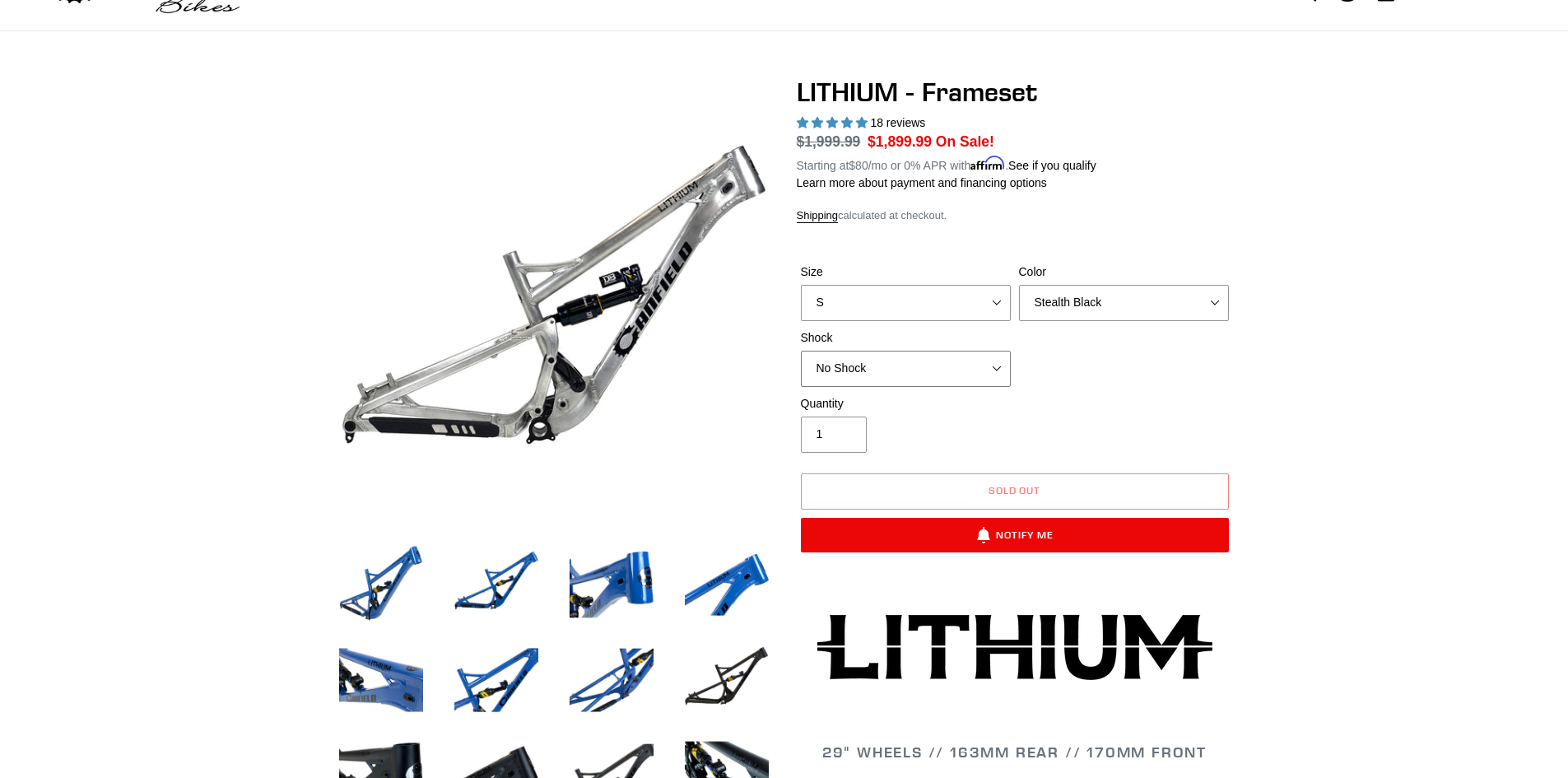
click at [922, 370] on select "No Shock Öhlins TTX2 Air Cane Creek DB Kitsuma Air Fox FLOAT X2 Factory Cane Cr…" at bounding box center [905, 369] width 210 height 36
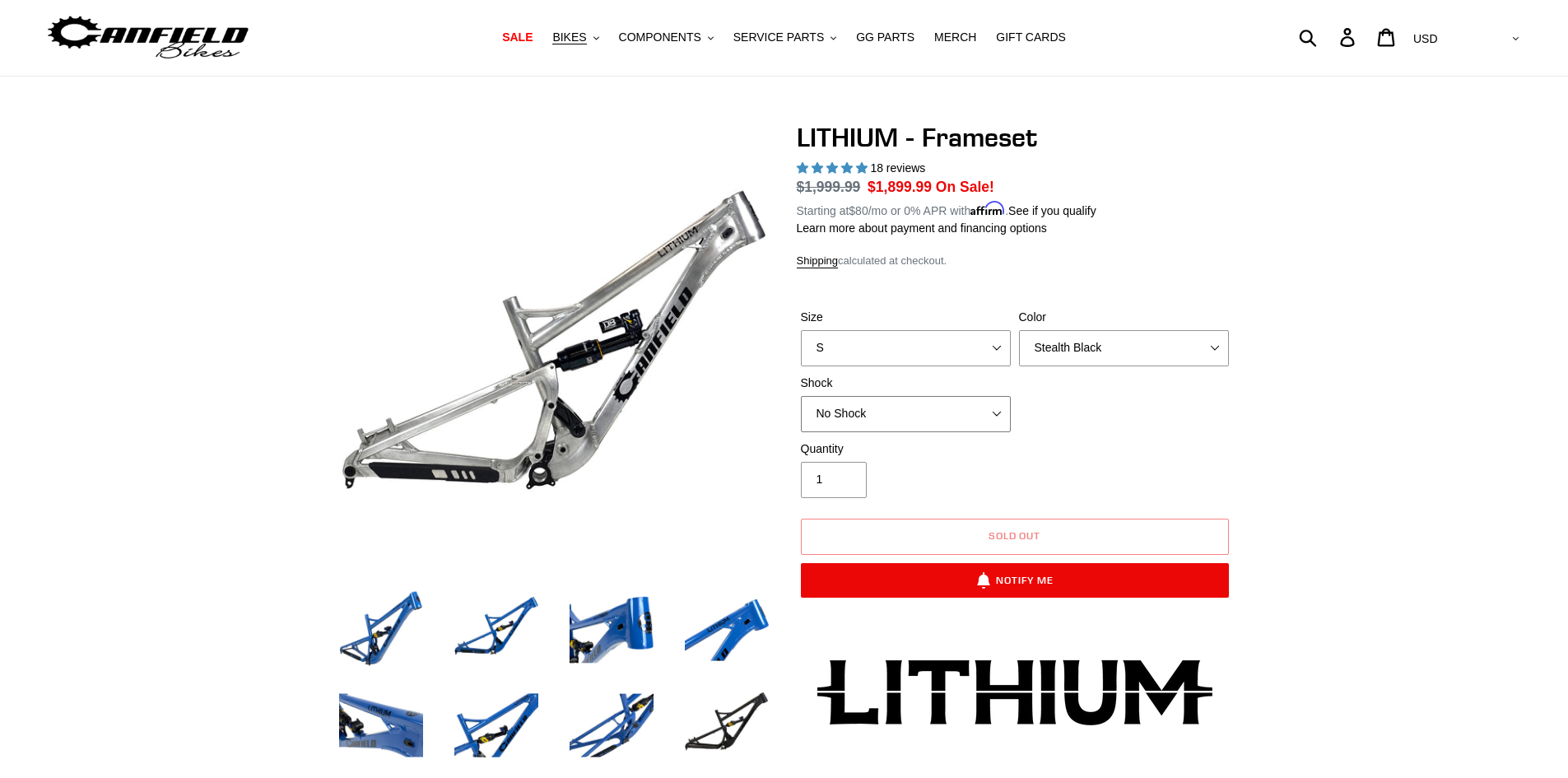
scroll to position [0, 0]
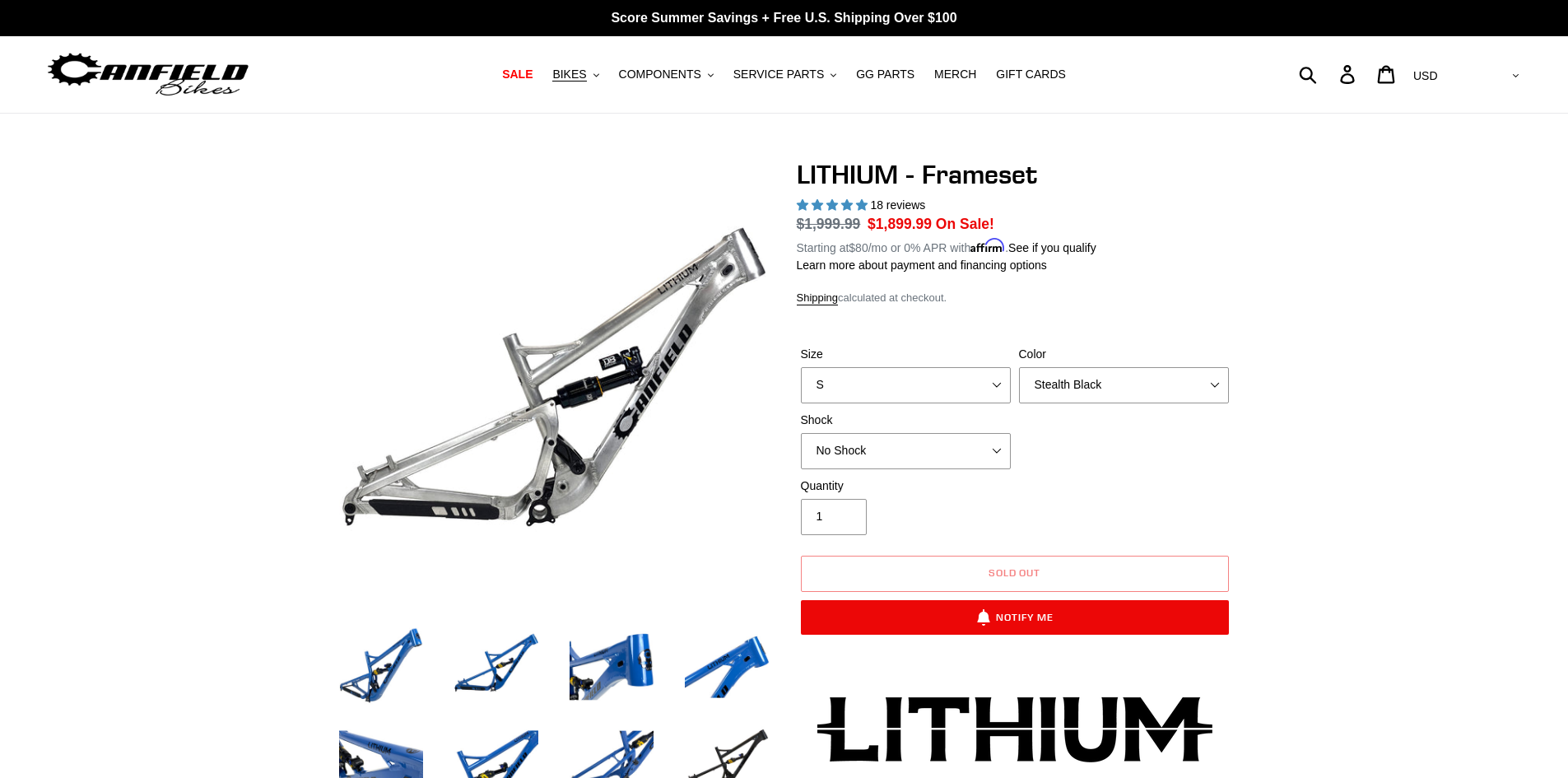
click at [249, 66] on img at bounding box center [148, 74] width 205 height 52
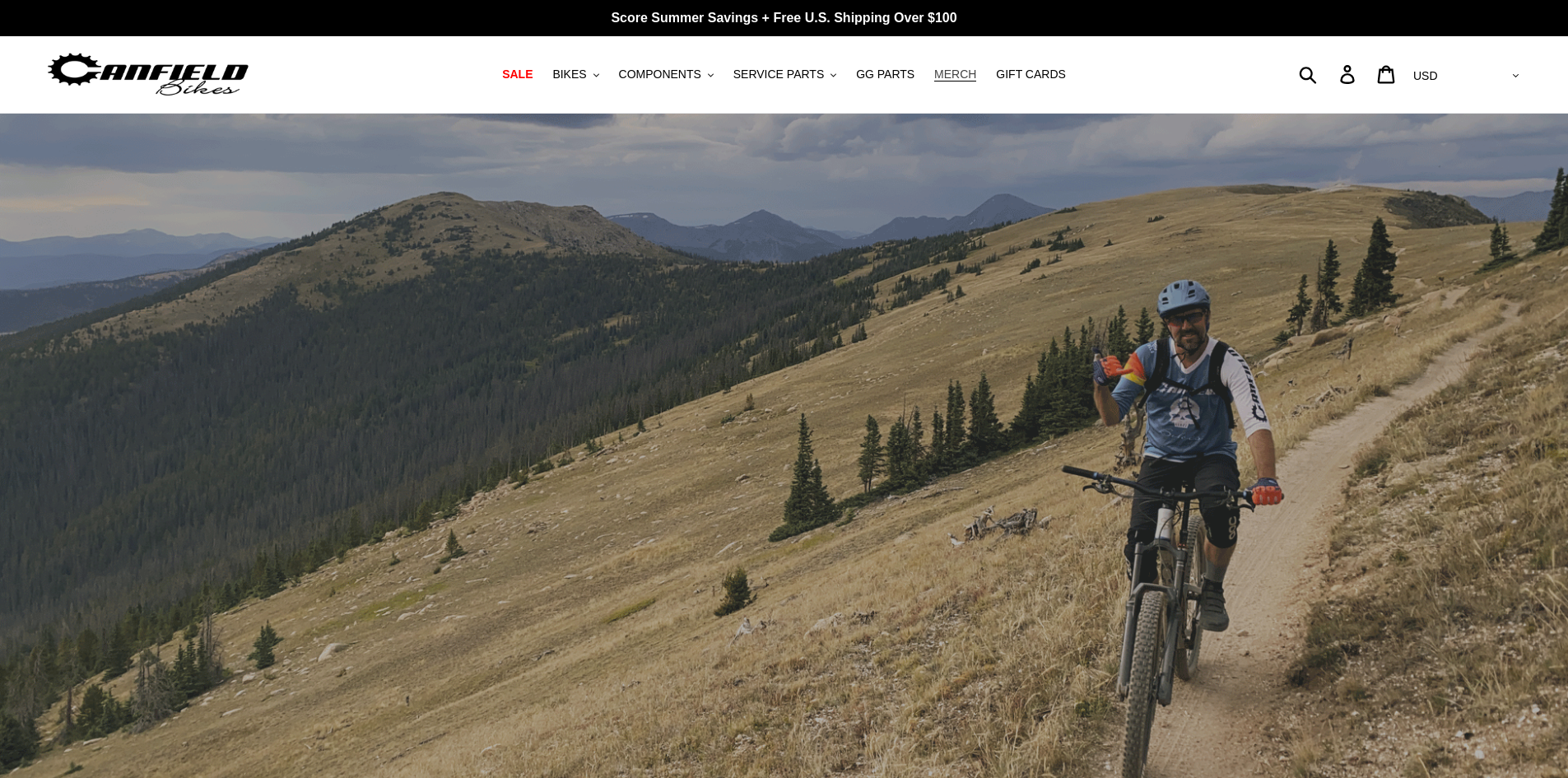
click at [940, 72] on span "MERCH" at bounding box center [954, 74] width 42 height 14
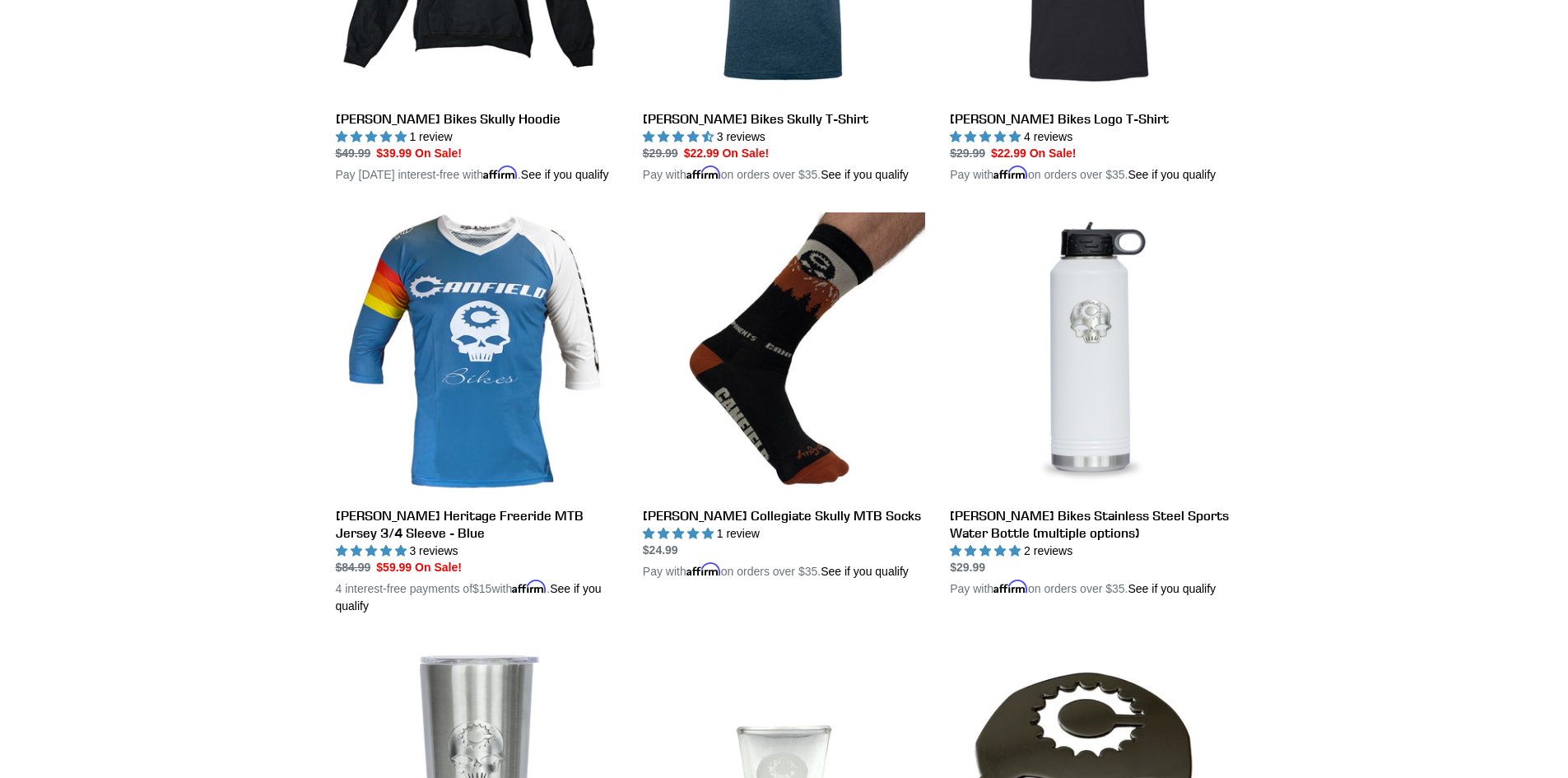
scroll to position [659, 0]
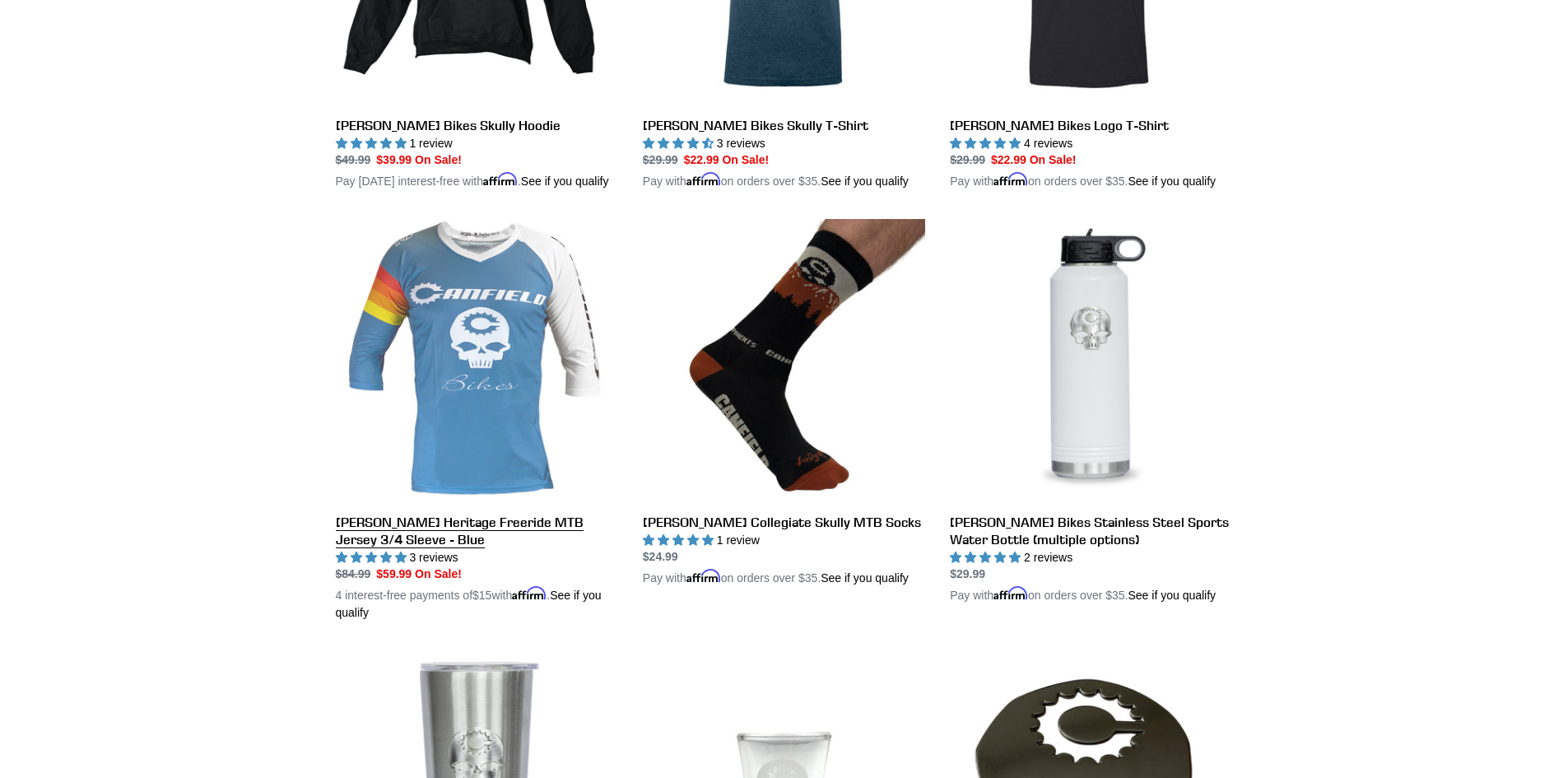
click at [390, 535] on link "Canfield Heritage Freeride MTB Jersey 3/4 Sleeve - Blue" at bounding box center [477, 420] width 282 height 403
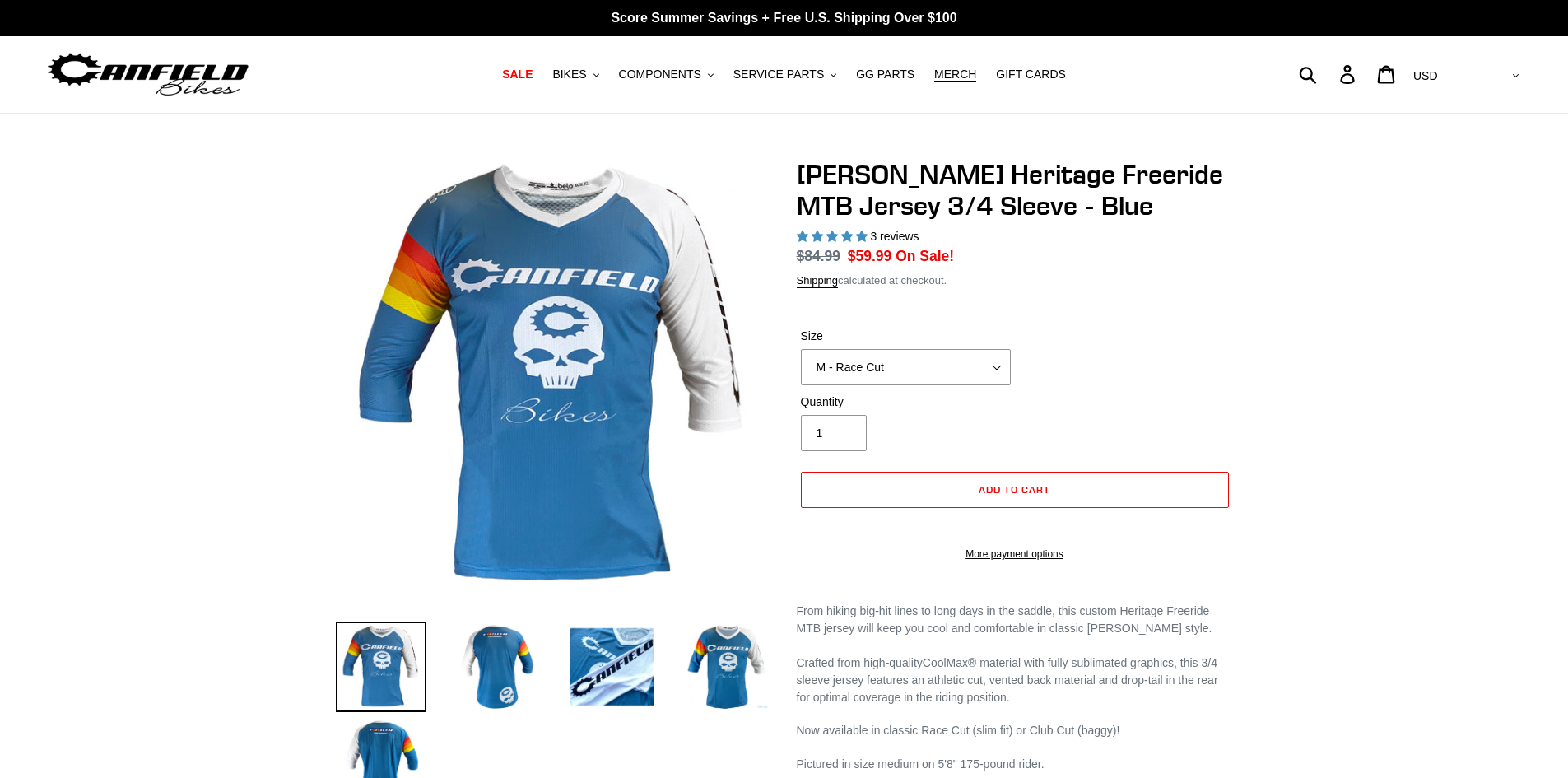
select select "highest-rating"
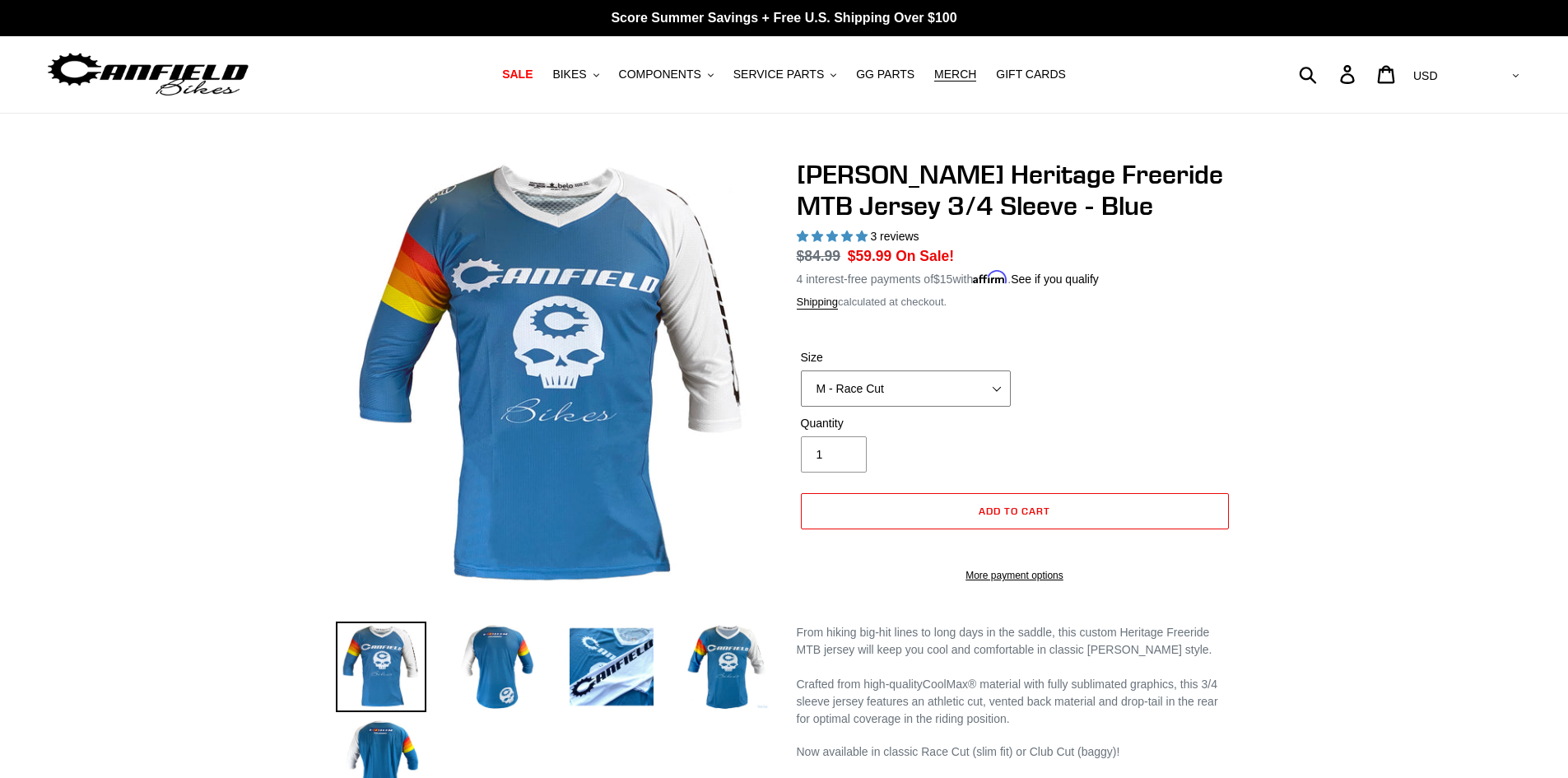
click at [994, 388] on select "S - Race Cut M - Race Cut L - Race Cut XL - Race Cut XXL - Race Cut S - Club Cu…" at bounding box center [905, 388] width 210 height 36
click at [801, 370] on select "S - Race Cut M - Race Cut L - Race Cut XL - Race Cut XXL - Race Cut S - Club Cu…" at bounding box center [905, 388] width 210 height 36
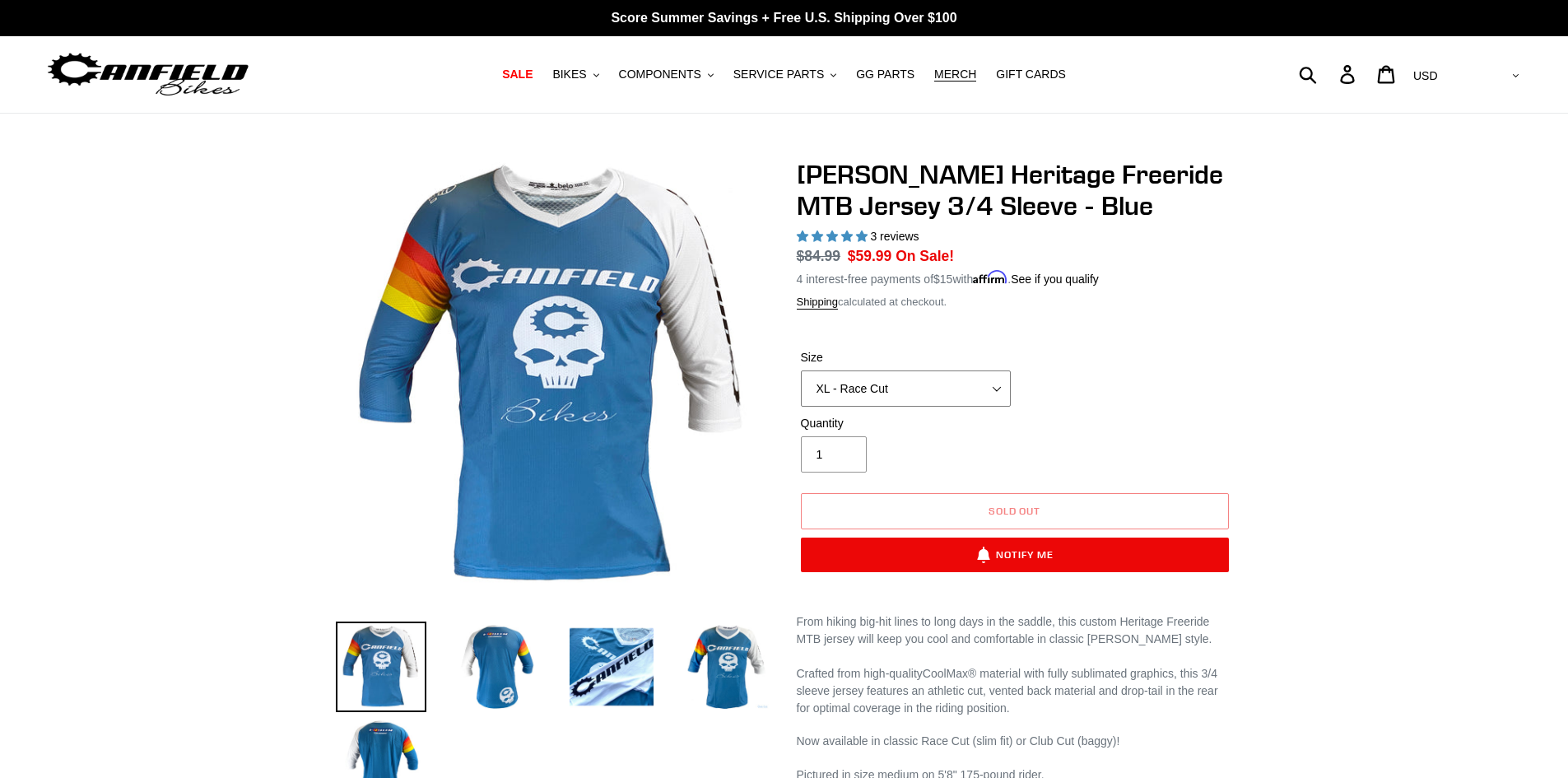
click at [940, 383] on select "S - Race Cut M - Race Cut L - Race Cut XL - Race Cut XXL - Race Cut S - Club Cu…" at bounding box center [905, 388] width 210 height 36
click at [801, 370] on select "S - Race Cut M - Race Cut L - Race Cut XL - Race Cut XXL - Race Cut S - Club Cu…" at bounding box center [905, 388] width 210 height 36
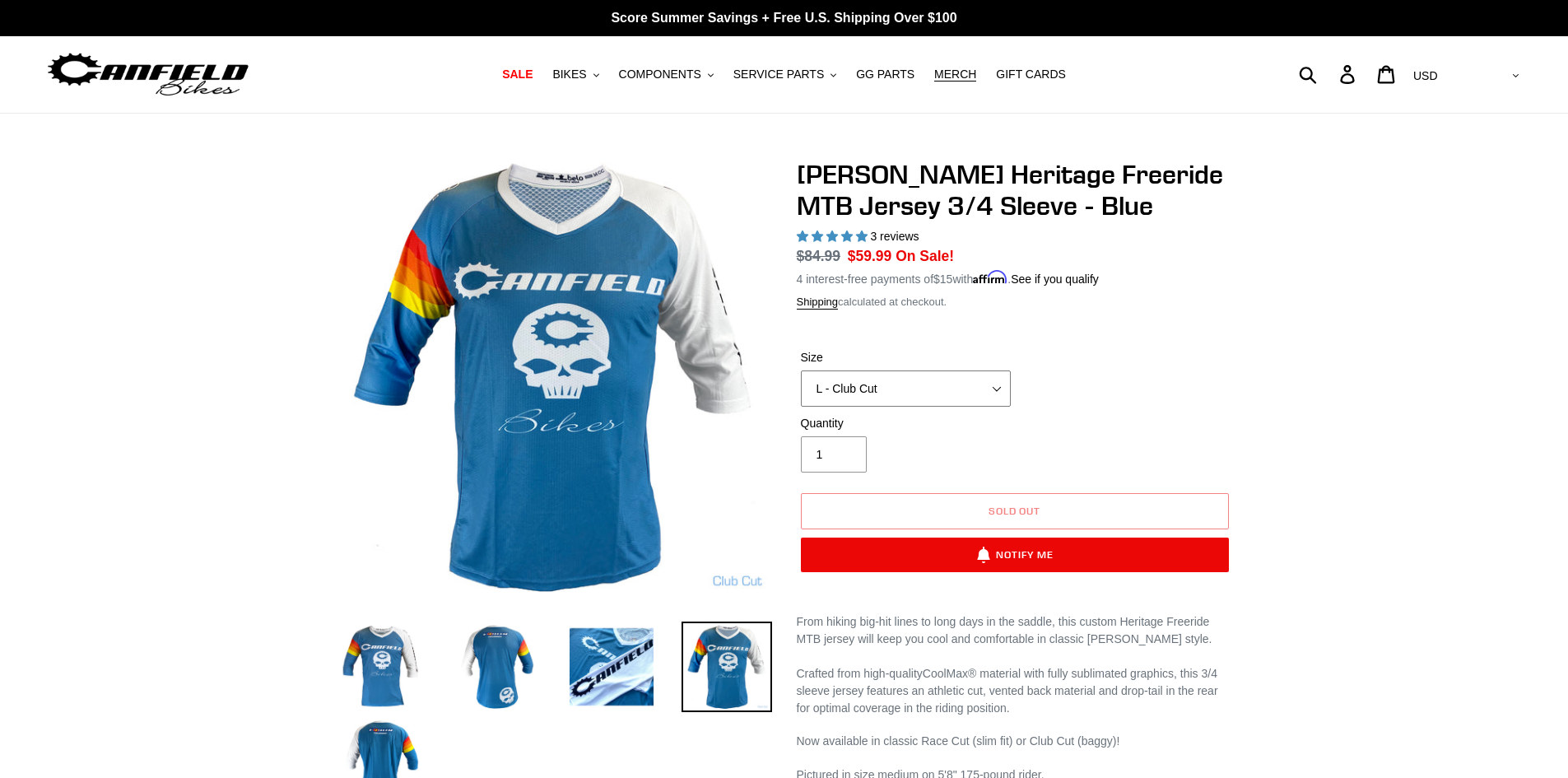
click at [894, 389] on select "S - Race Cut M - Race Cut L - Race Cut XL - Race Cut XXL - Race Cut S - Club Cu…" at bounding box center [905, 388] width 210 height 36
click at [801, 370] on select "S - Race Cut M - Race Cut L - Race Cut XL - Race Cut XXL - Race Cut S - Club Cu…" at bounding box center [905, 388] width 210 height 36
click at [864, 390] on select "S - Race Cut M - Race Cut L - Race Cut XL - Race Cut XXL - Race Cut S - Club Cu…" at bounding box center [905, 388] width 210 height 36
click at [801, 370] on select "S - Race Cut M - Race Cut L - Race Cut XL - Race Cut XXL - Race Cut S - Club Cu…" at bounding box center [905, 388] width 210 height 36
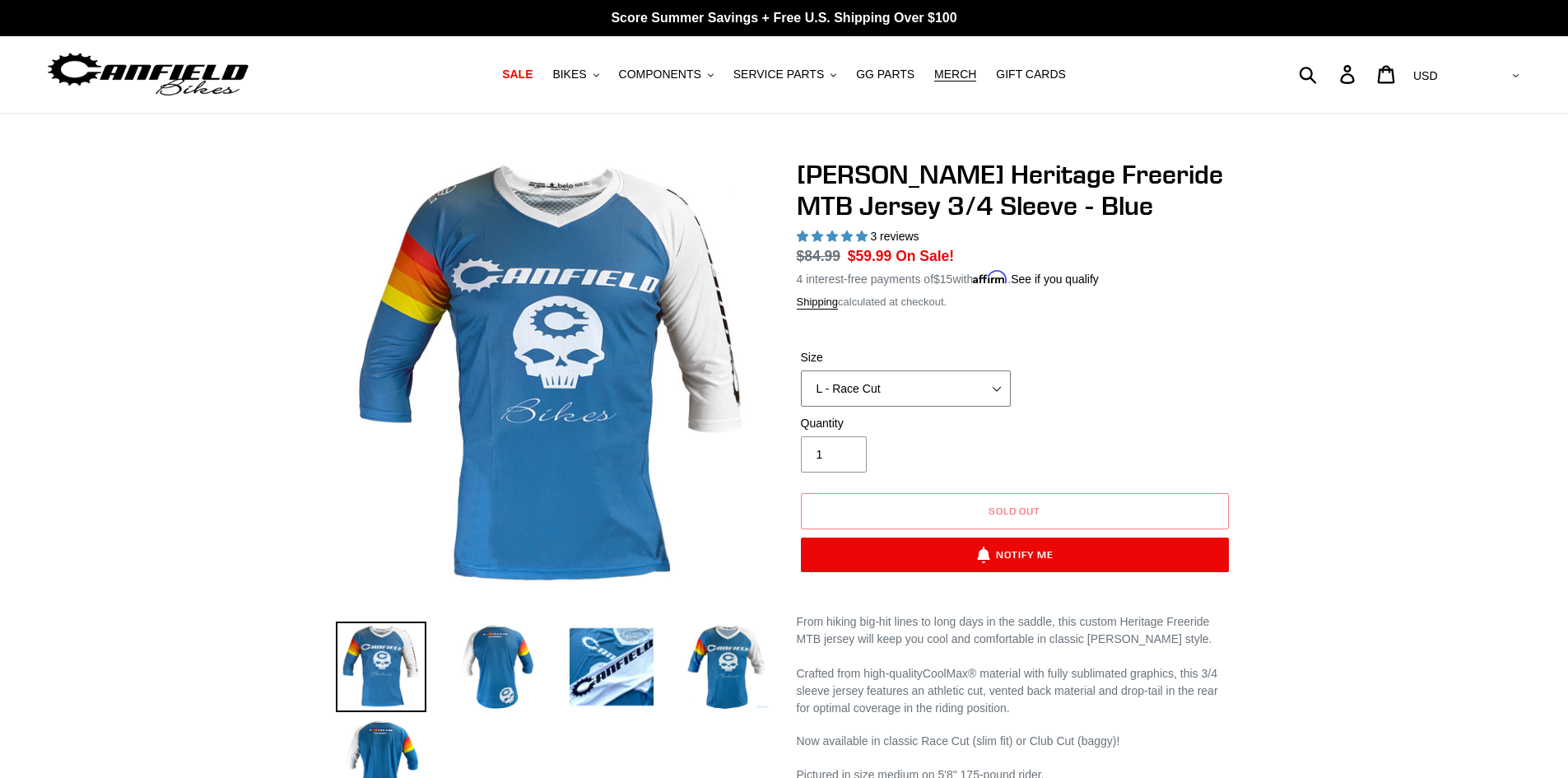
click at [886, 385] on select "S - Race Cut M - Race Cut L - Race Cut XL - Race Cut XXL - Race Cut S - Club Cu…" at bounding box center [905, 388] width 210 height 36
select select "S - Race Cut"
click at [801, 370] on select "S - Race Cut M - Race Cut L - Race Cut XL - Race Cut XXL - Race Cut S - Club Cu…" at bounding box center [905, 388] width 210 height 36
click at [884, 392] on select "S - Race Cut M - Race Cut L - Race Cut XL - Race Cut XXL - Race Cut S - Club Cu…" at bounding box center [905, 388] width 210 height 36
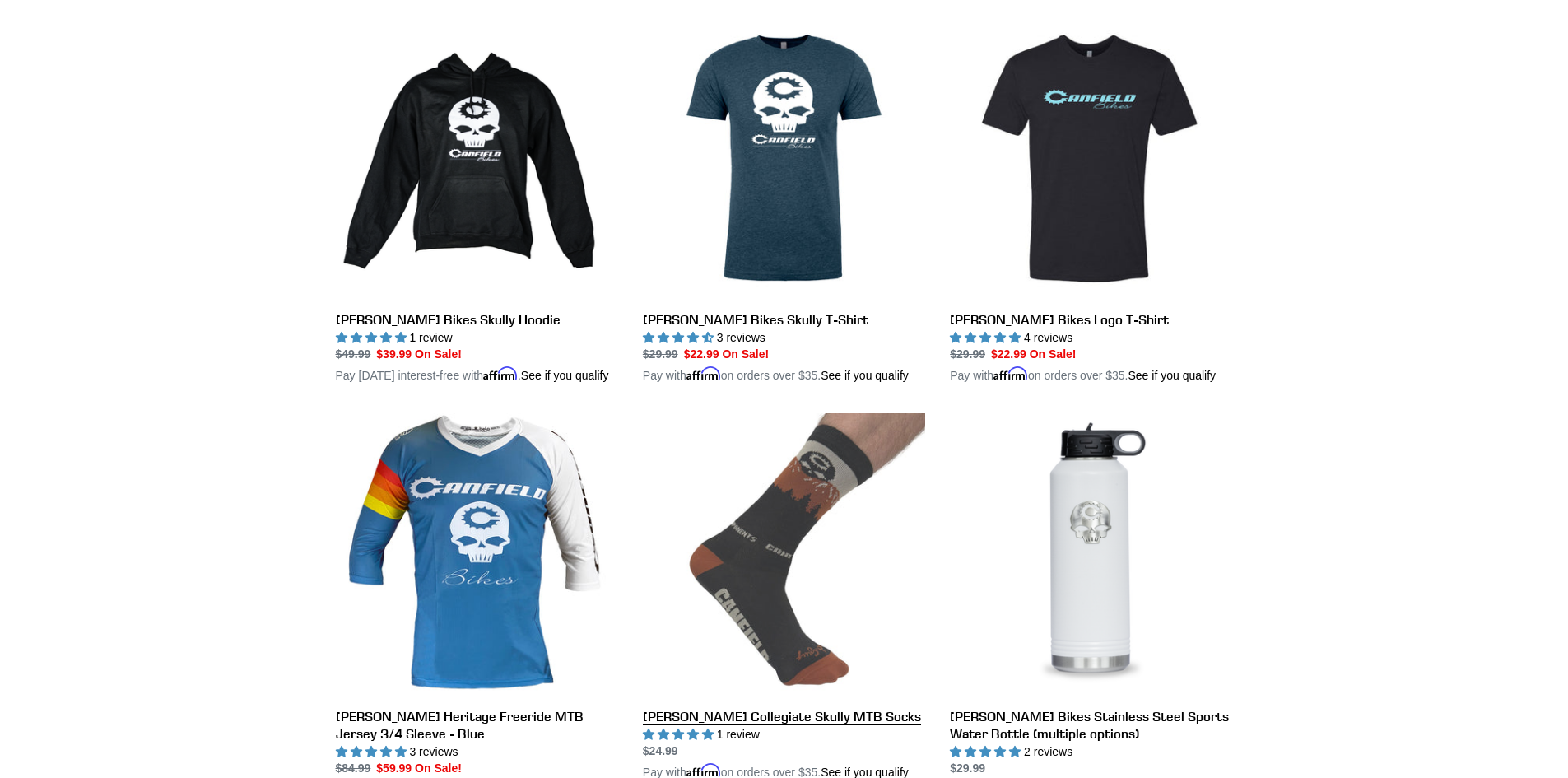
scroll to position [495, 0]
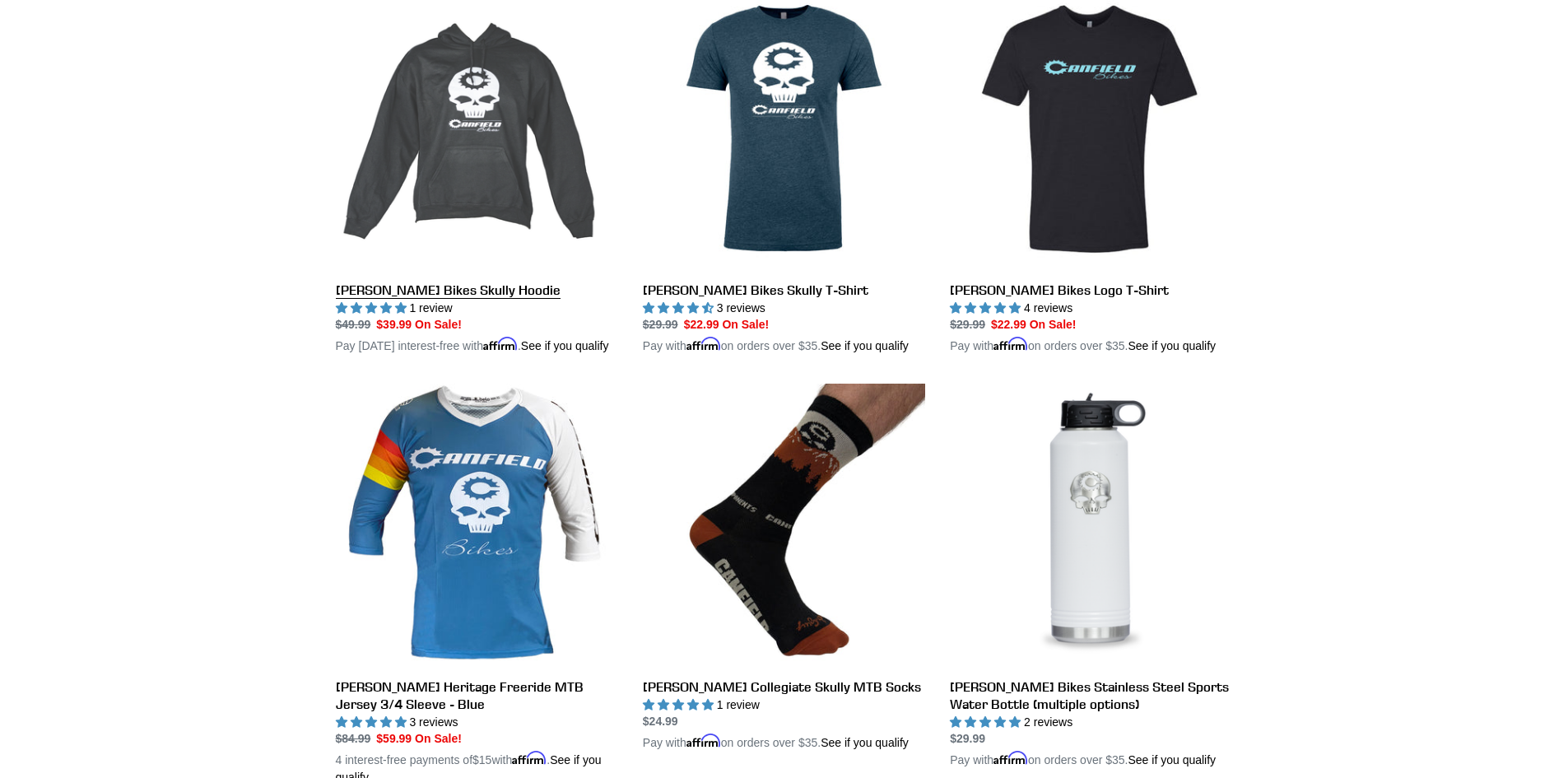
click at [413, 287] on link "[PERSON_NAME] Bikes Skully Hoodie" at bounding box center [477, 171] width 282 height 368
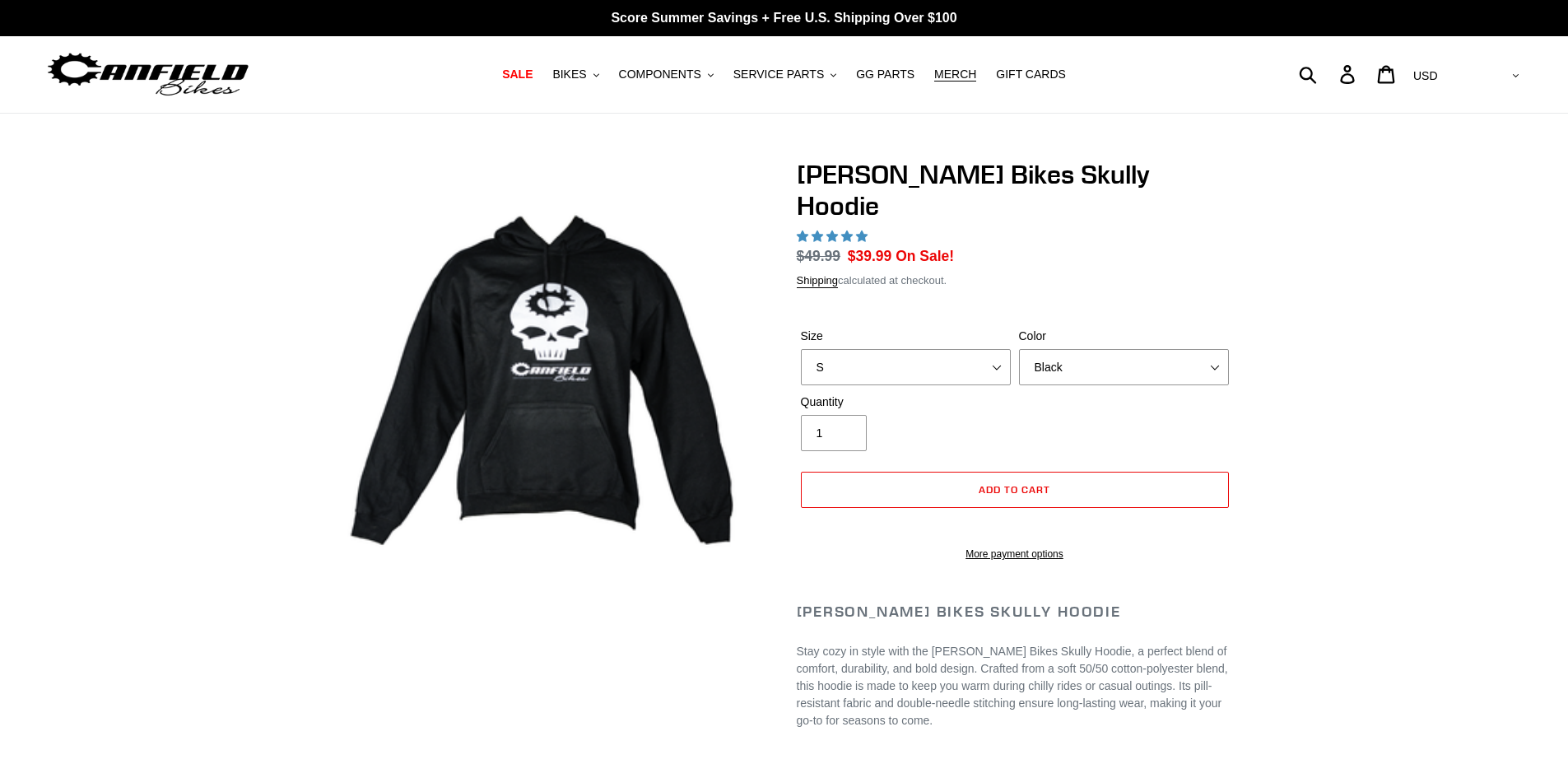
select select "highest-rating"
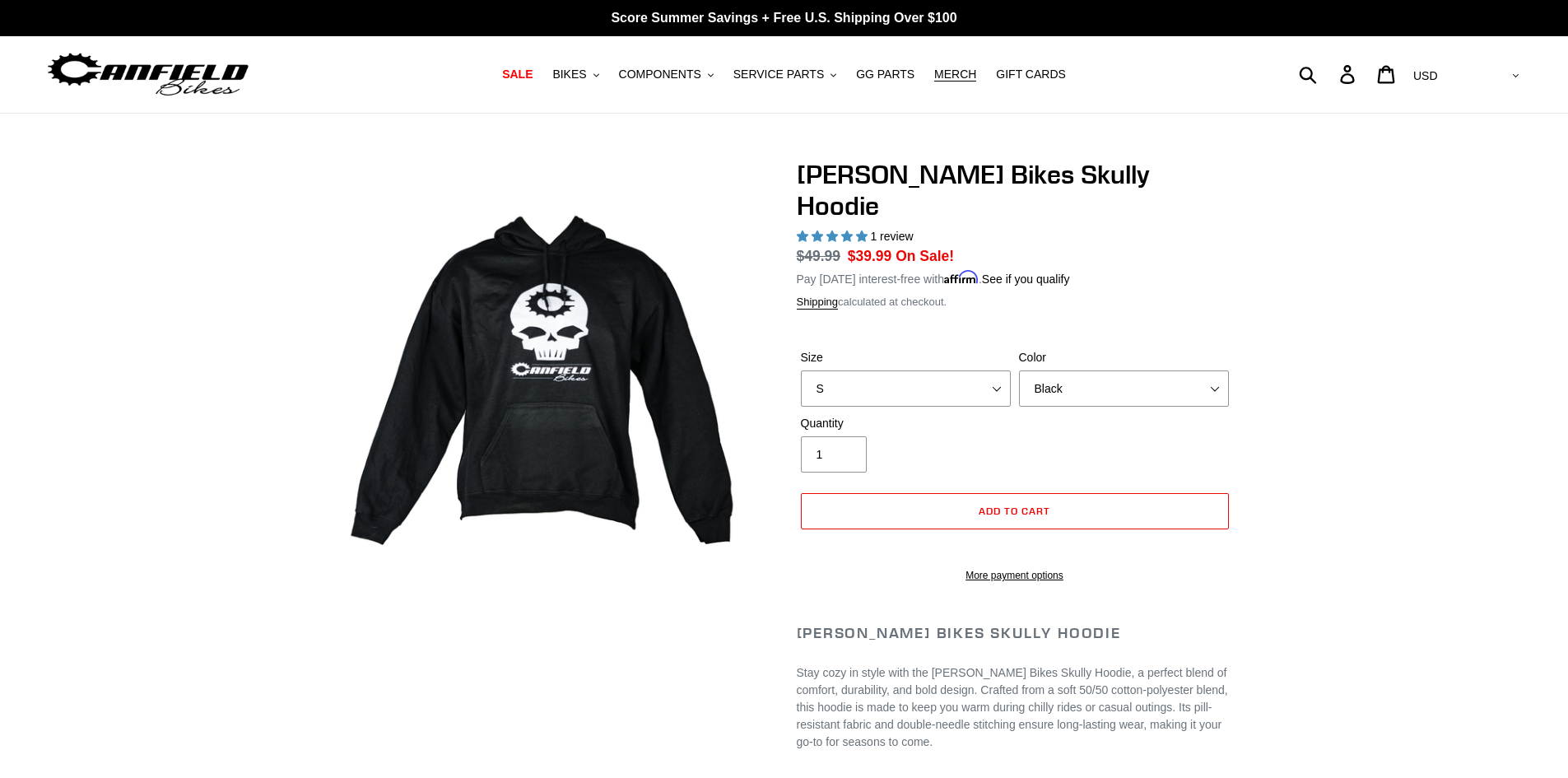
click at [946, 349] on label "Size" at bounding box center [905, 358] width 210 height 18
click at [946, 370] on select "S M pre-order ETA [DATE] L pre-order ETA [DATE] XL pre-order ETA [DATE]" at bounding box center [905, 388] width 210 height 36
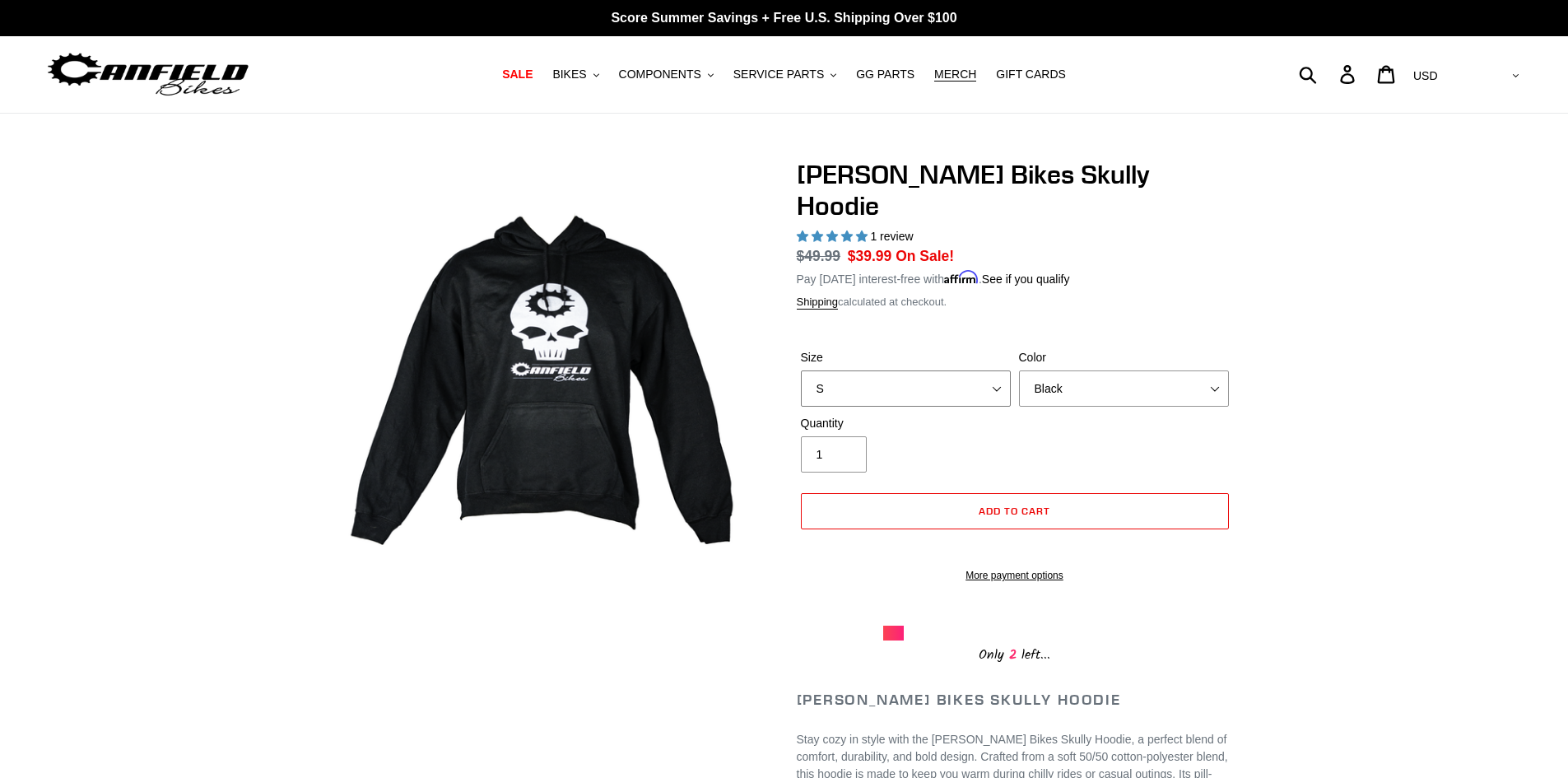
click at [940, 370] on select "S M pre-order ETA [DATE] L pre-order ETA [DATE] XL pre-order ETA [DATE]" at bounding box center [905, 388] width 210 height 36
select select "L pre-order ETA [DATE]"
click at [801, 370] on select "S M pre-order ETA [DATE] L pre-order ETA [DATE] XL pre-order ETA [DATE]" at bounding box center [905, 388] width 210 height 36
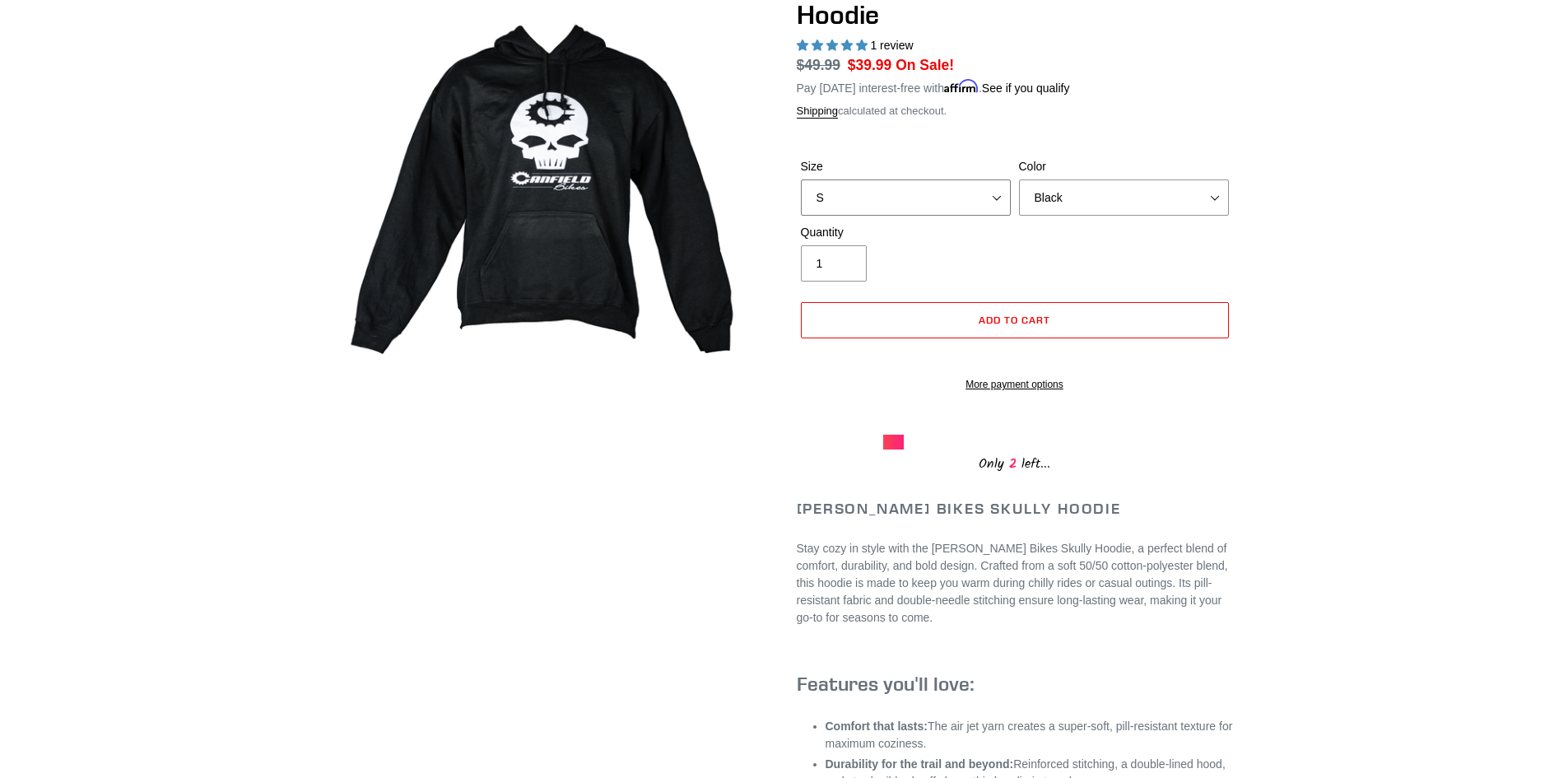
scroll to position [247, 0]
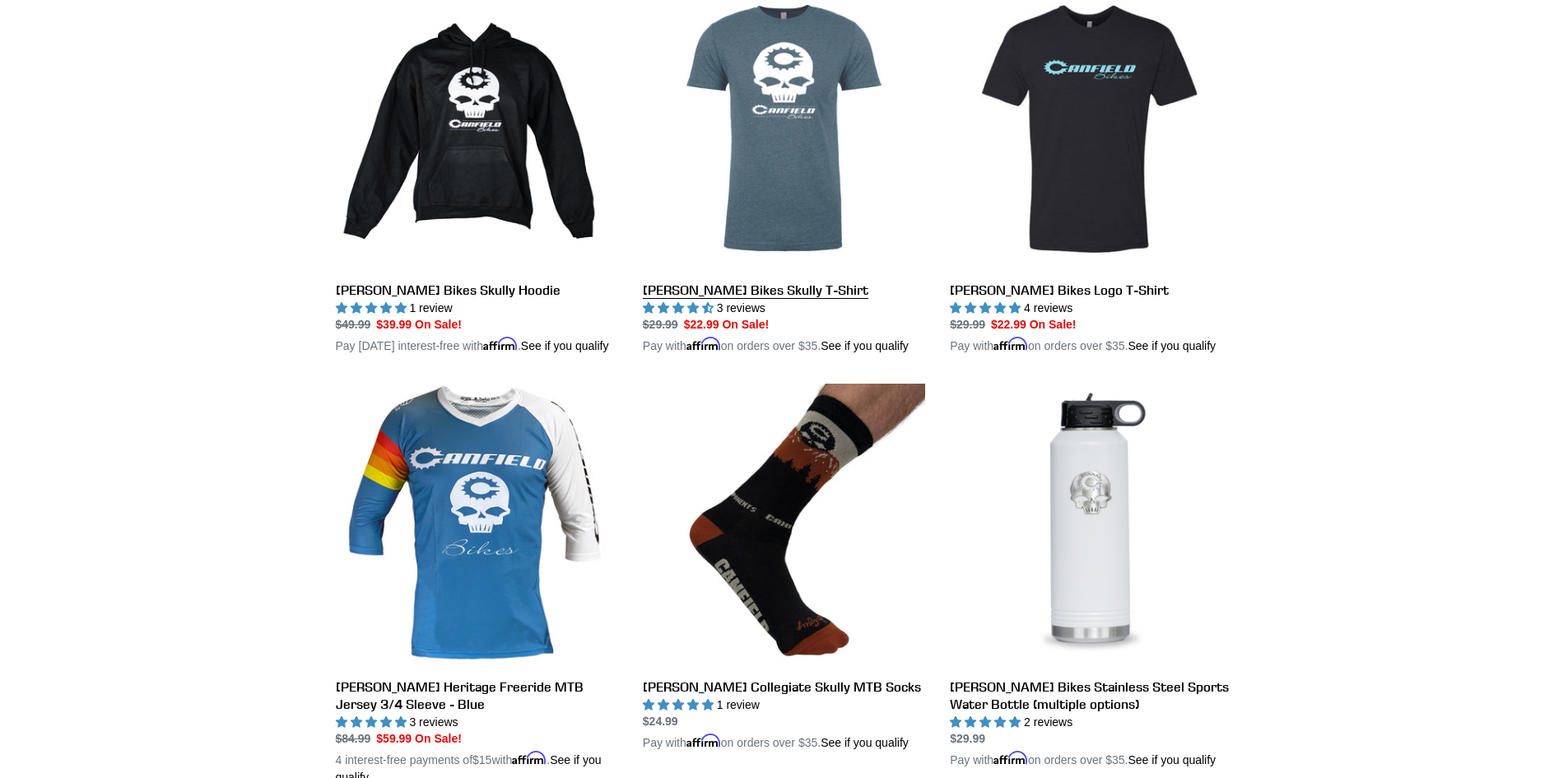
click at [748, 295] on link "[PERSON_NAME] Bikes Skully T-Shirt" at bounding box center [783, 171] width 282 height 368
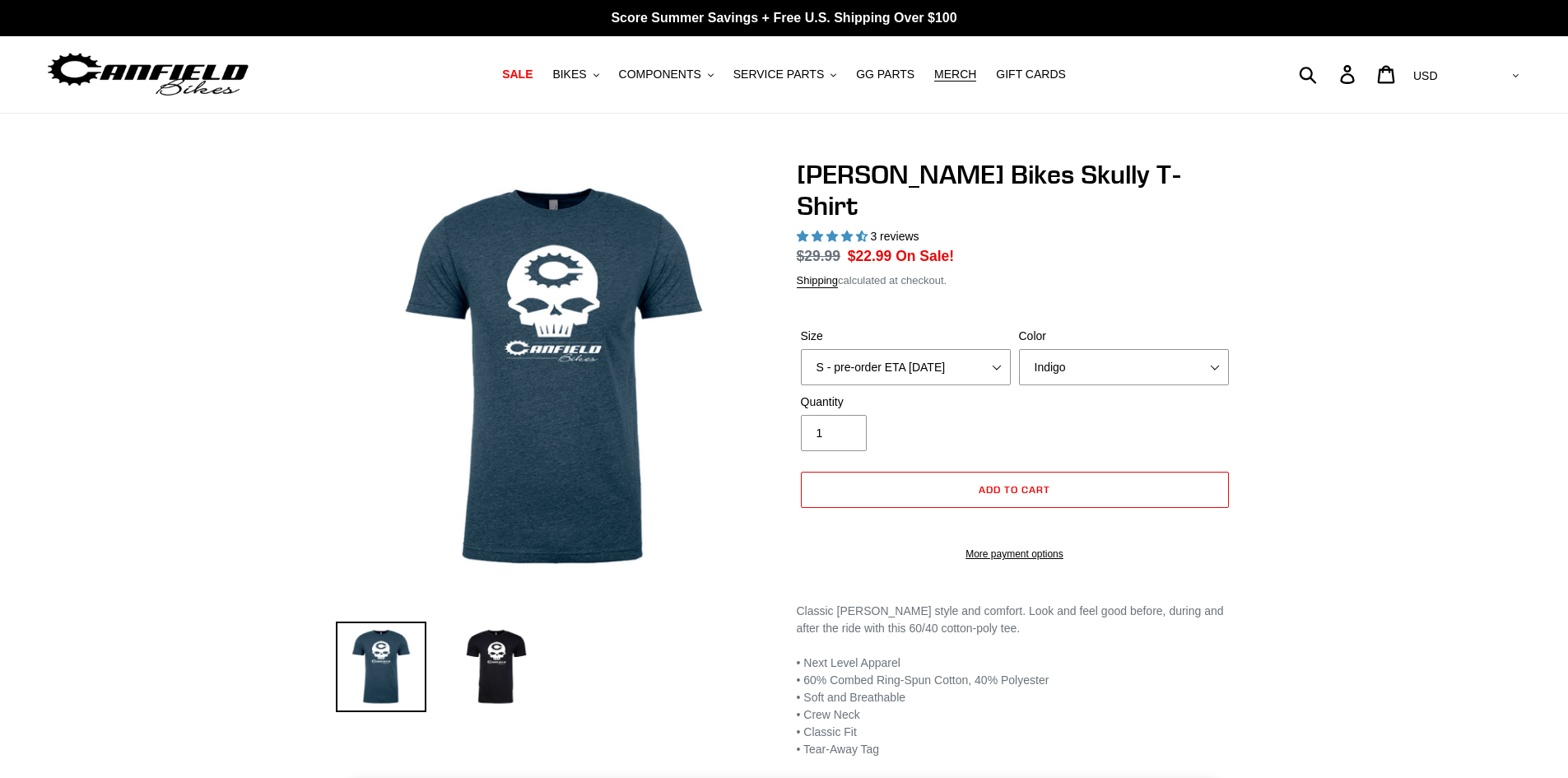
select select "highest-rating"
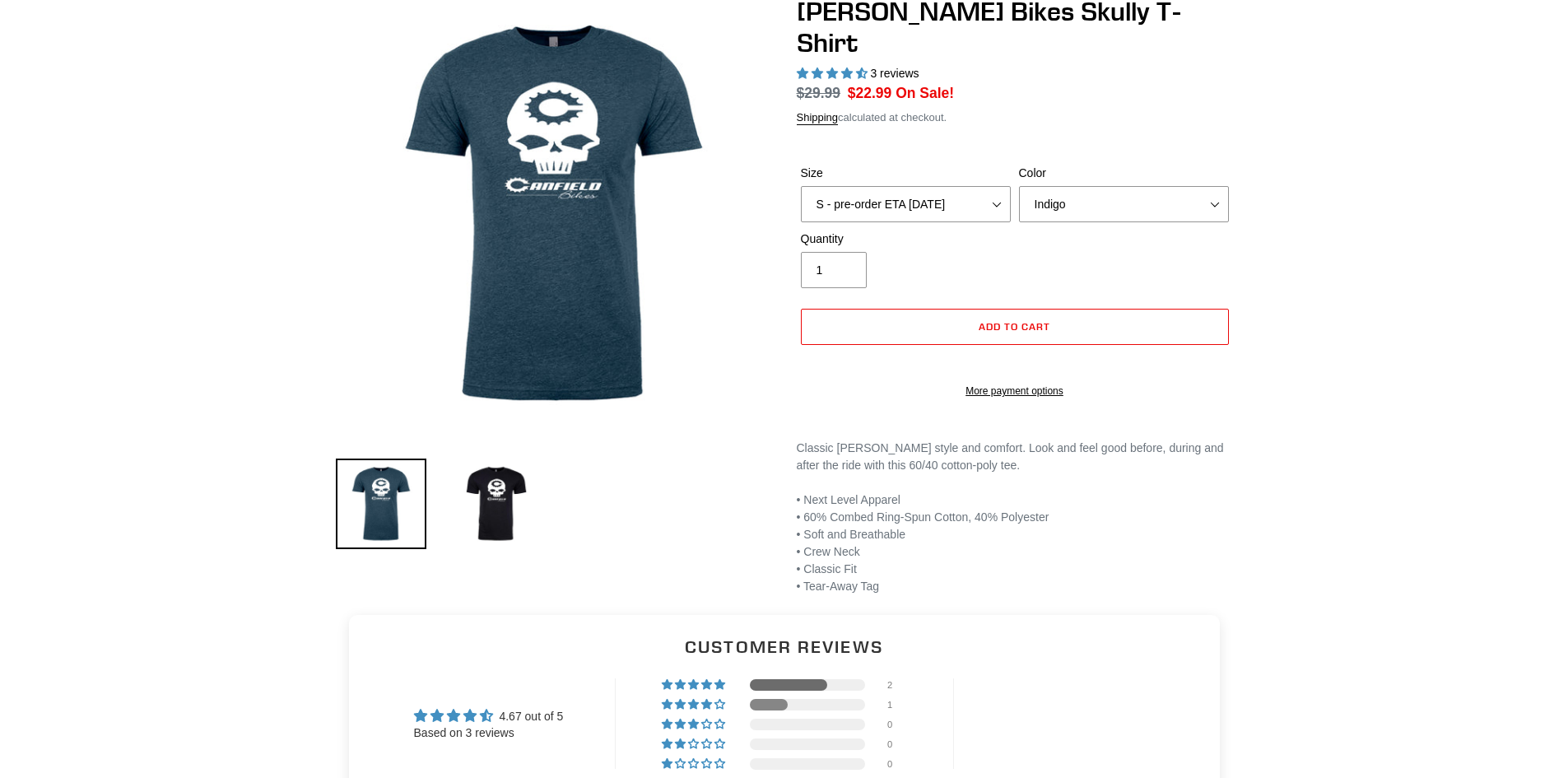
scroll to position [165, 0]
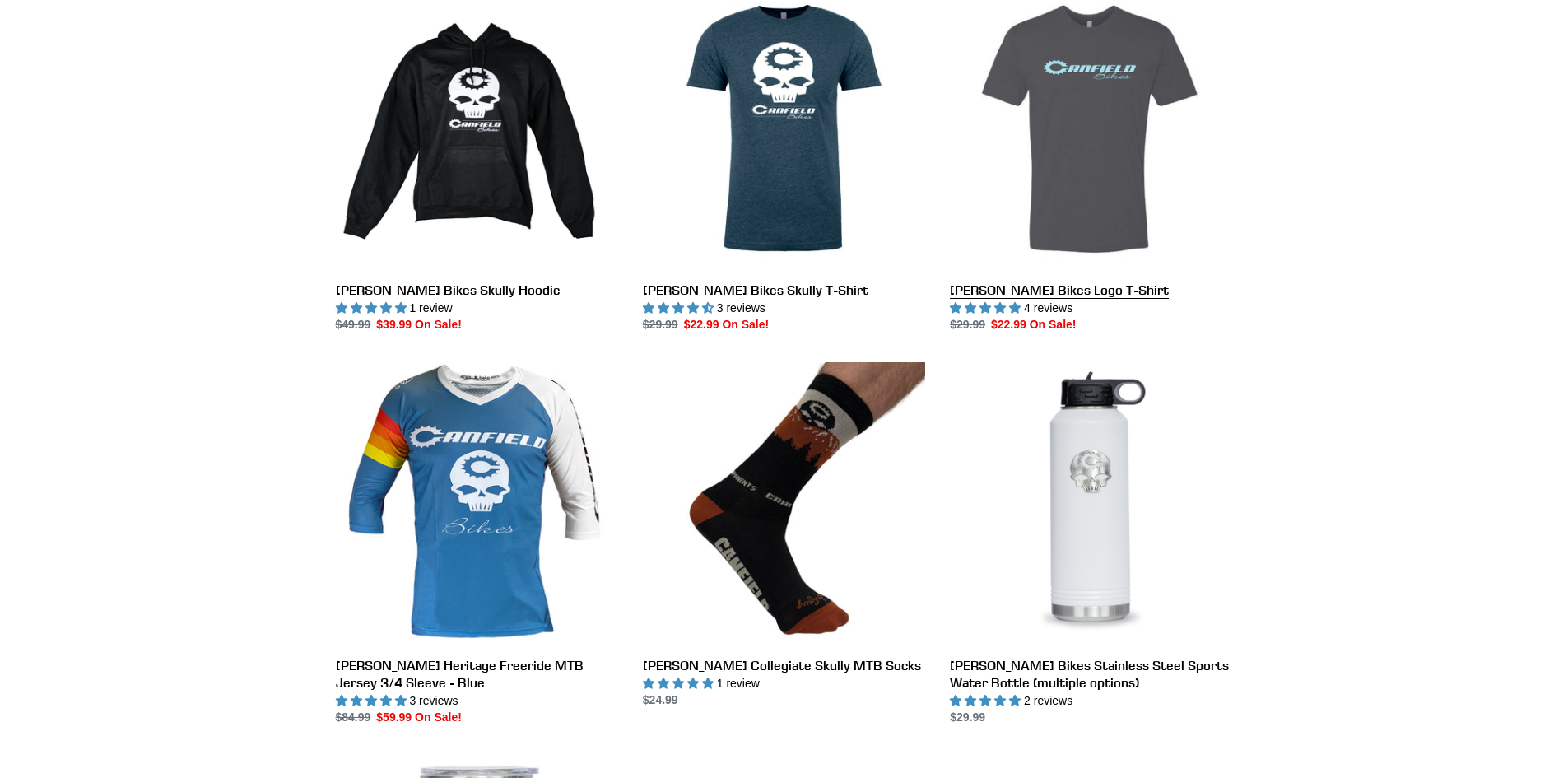
click at [1066, 293] on link "[PERSON_NAME] Bikes Logo T-Shirt" at bounding box center [1090, 161] width 282 height 346
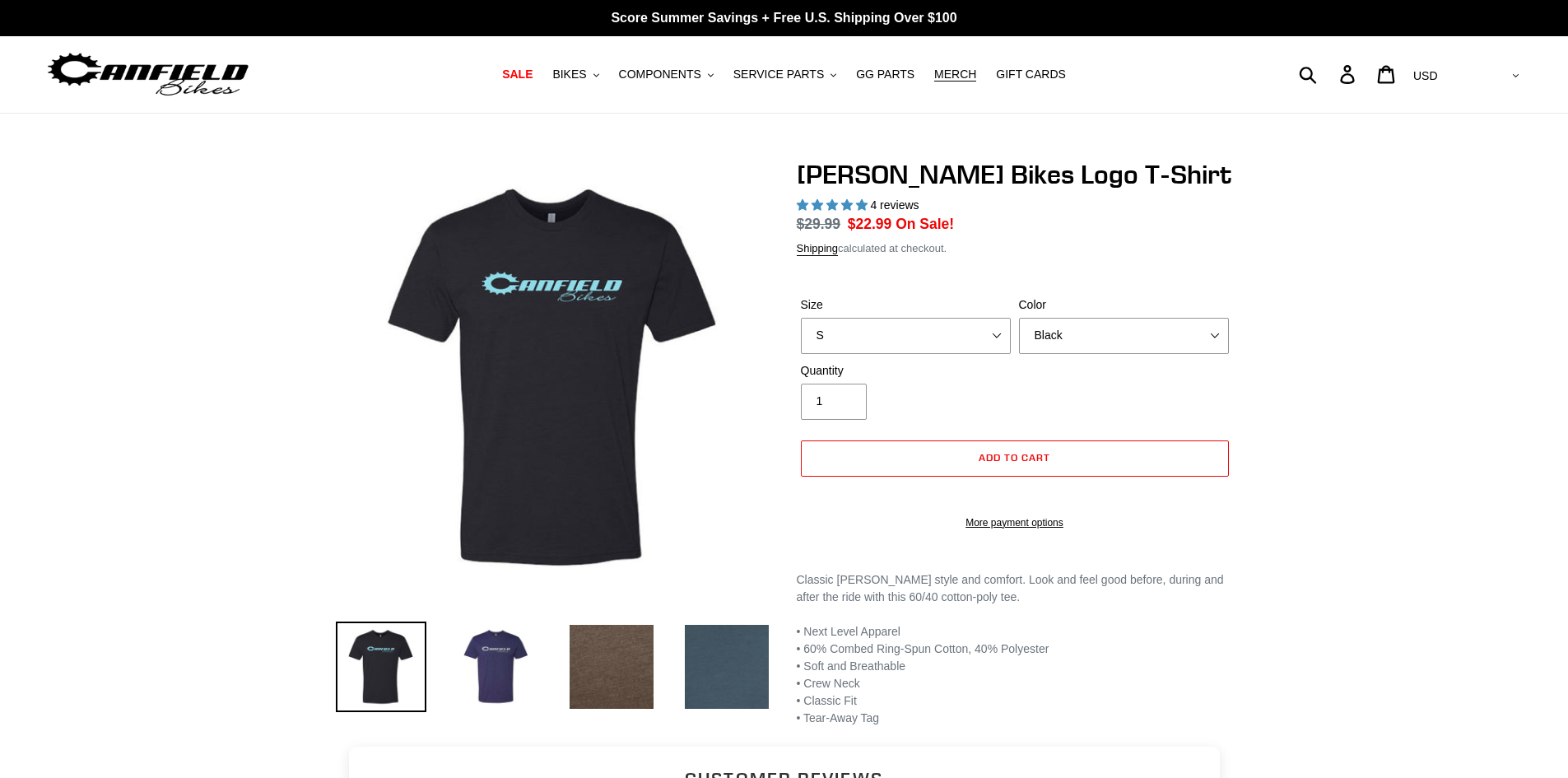
select select "highest-rating"
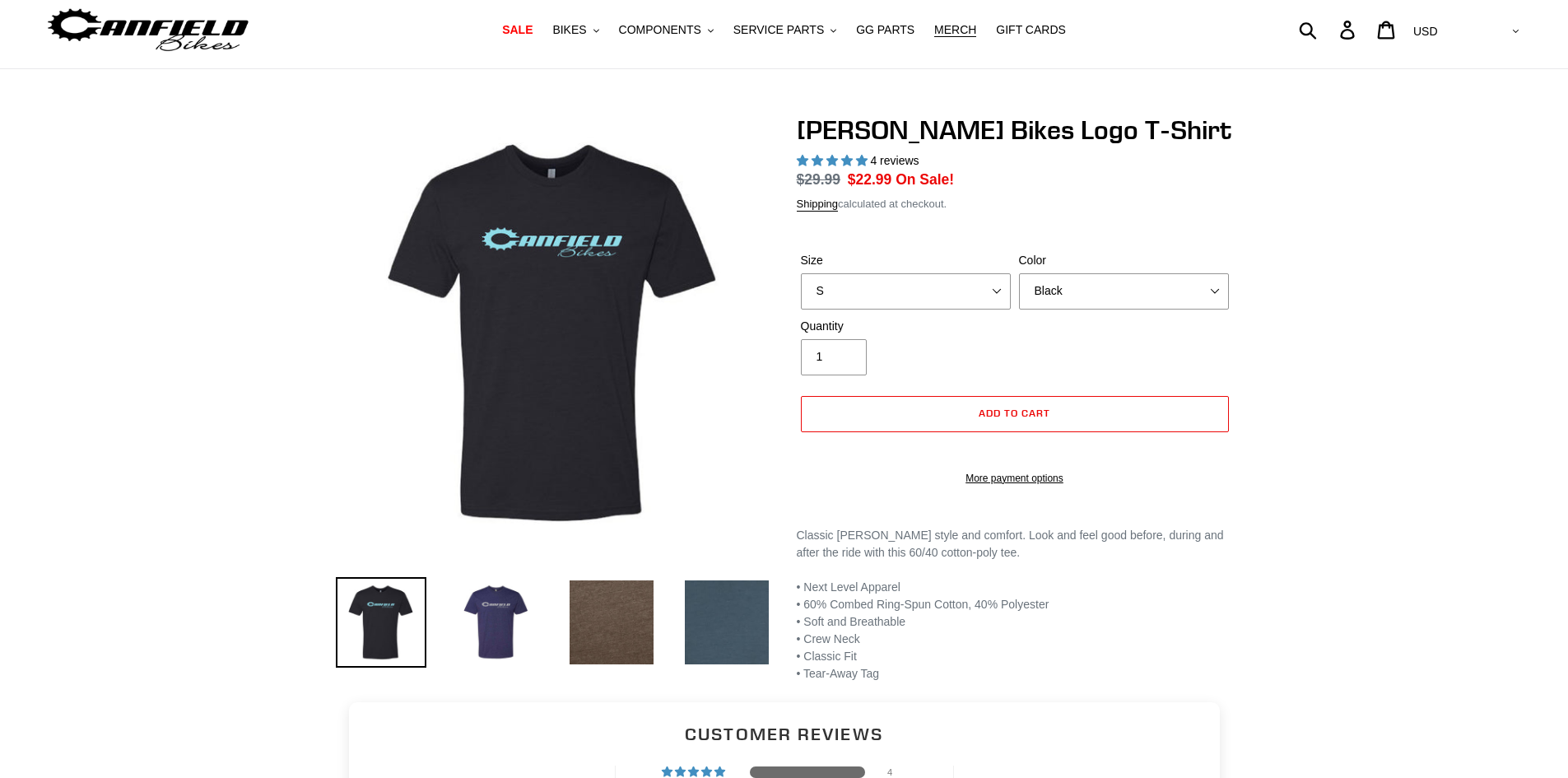
scroll to position [82, 0]
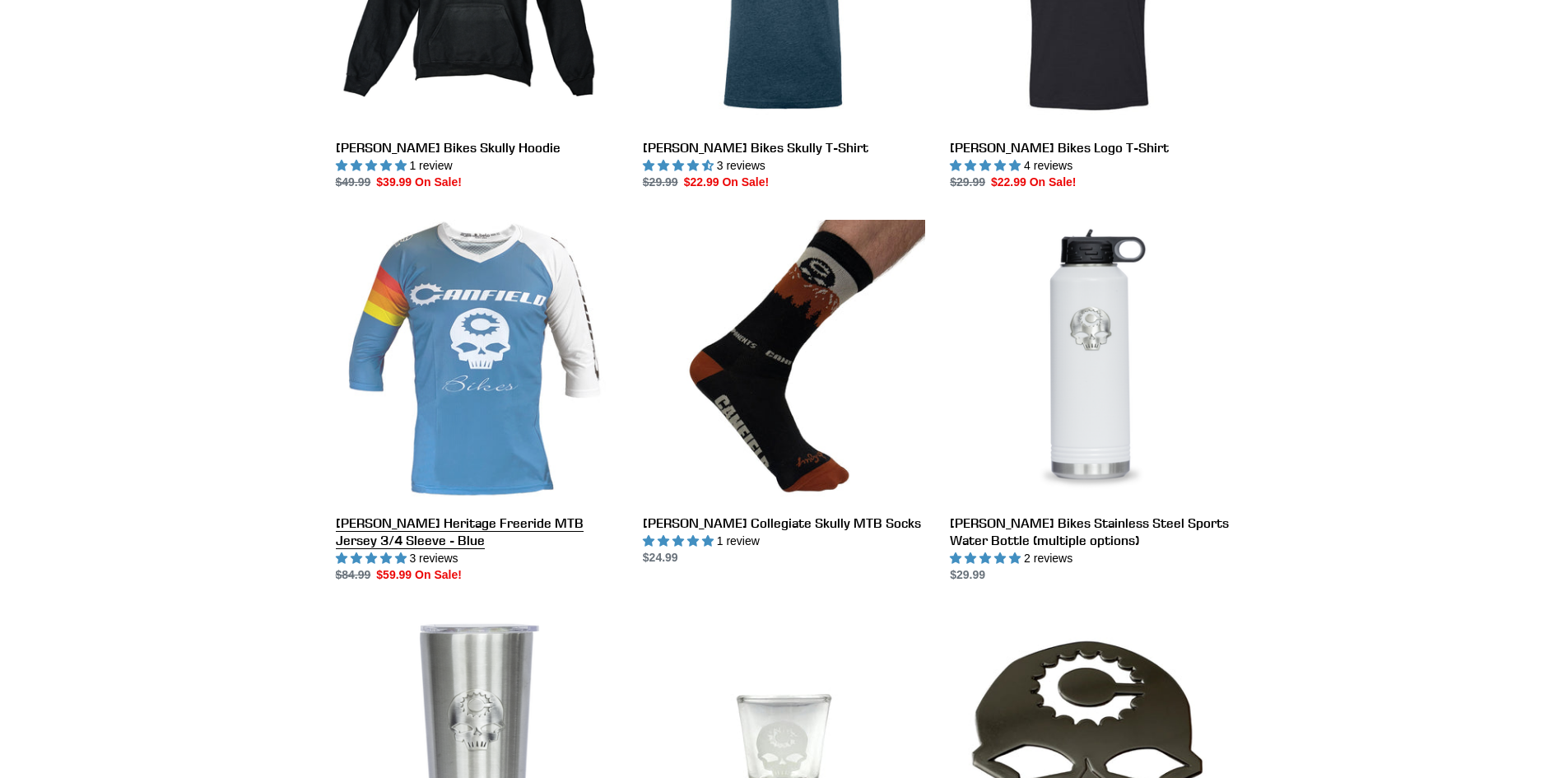
scroll to position [659, 0]
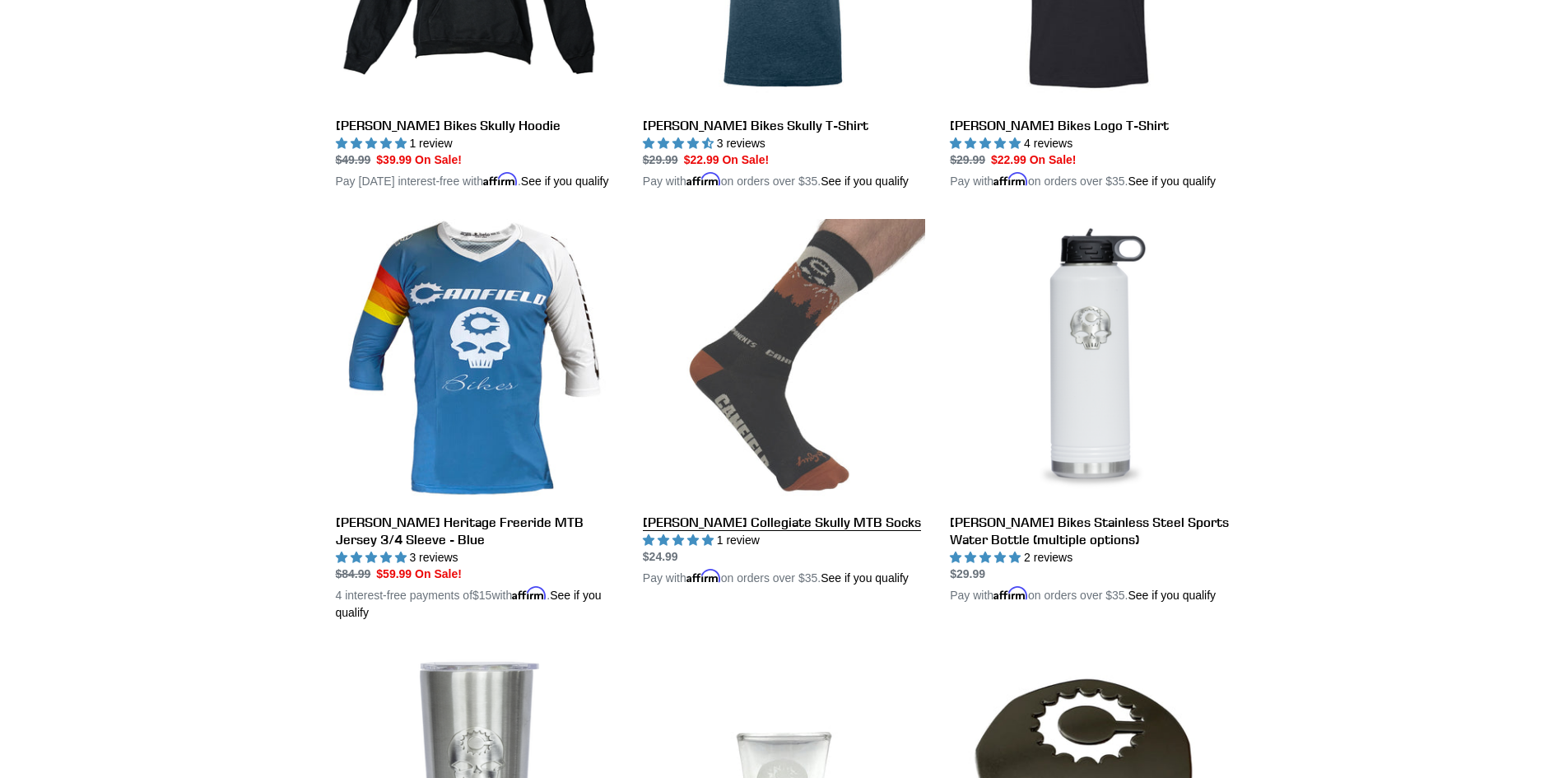
click at [716, 536] on link "[PERSON_NAME] Collegiate Skully MTB Socks" at bounding box center [783, 403] width 282 height 368
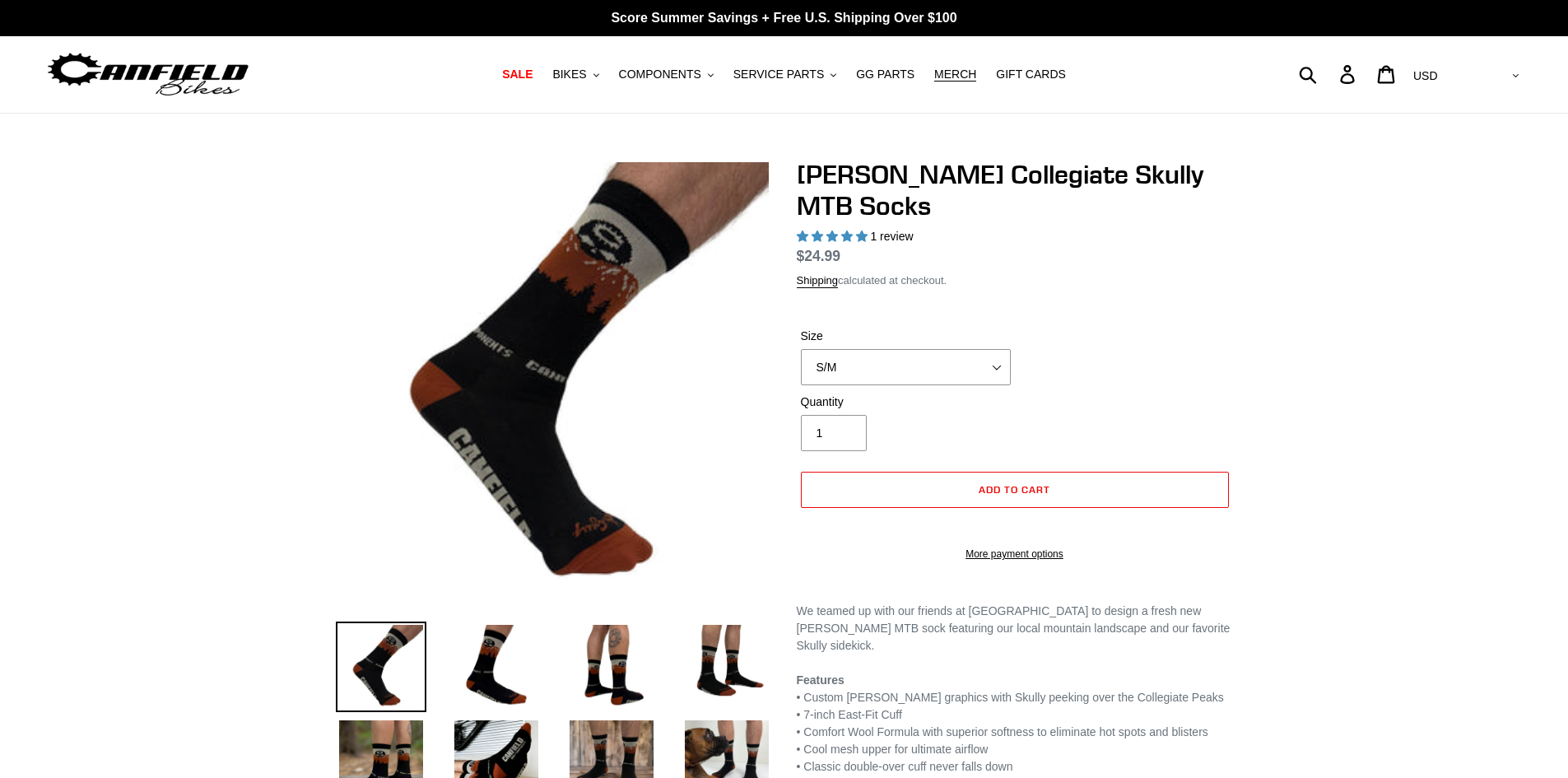
select select "highest-rating"
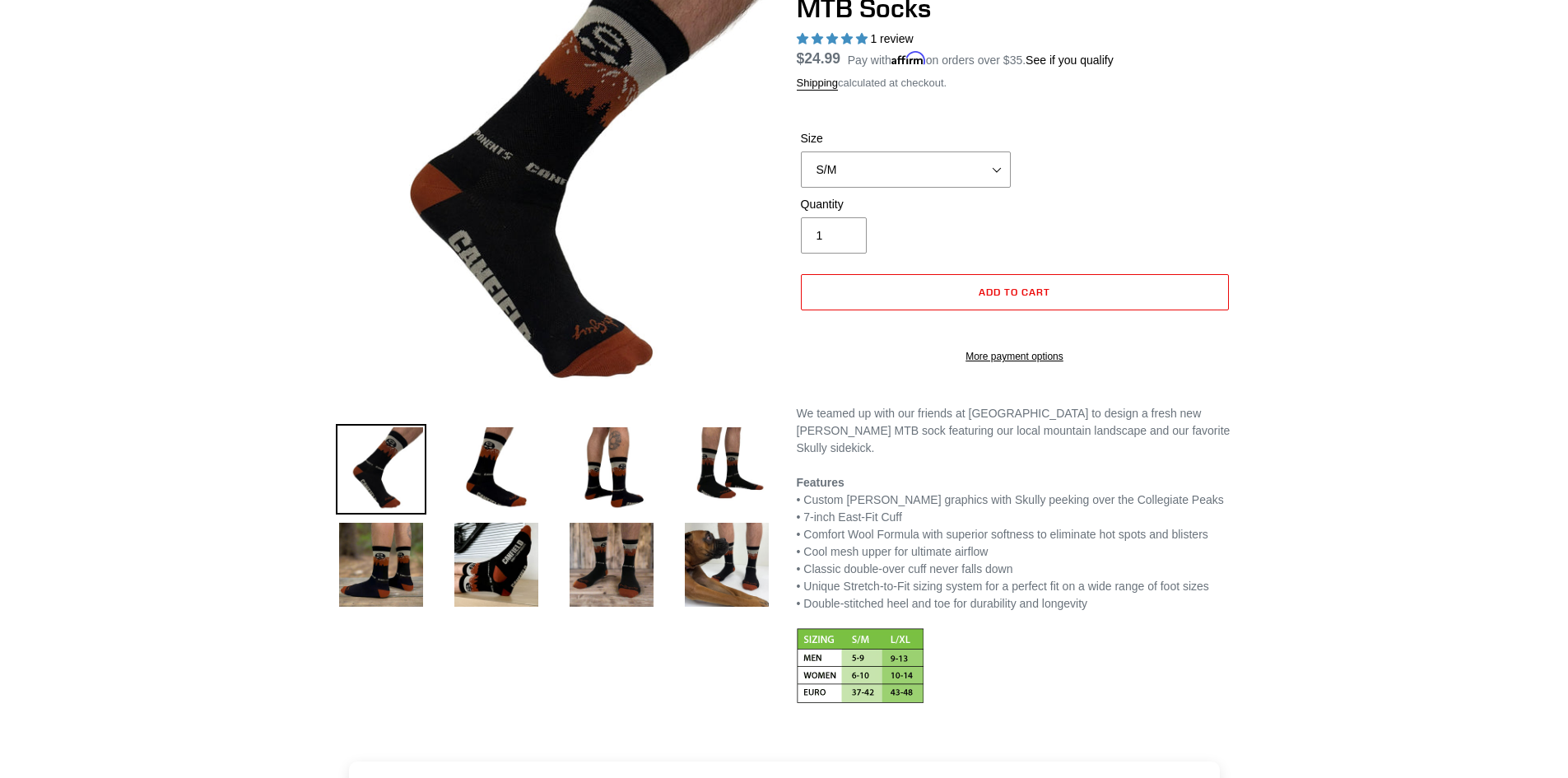
scroll to position [247, 0]
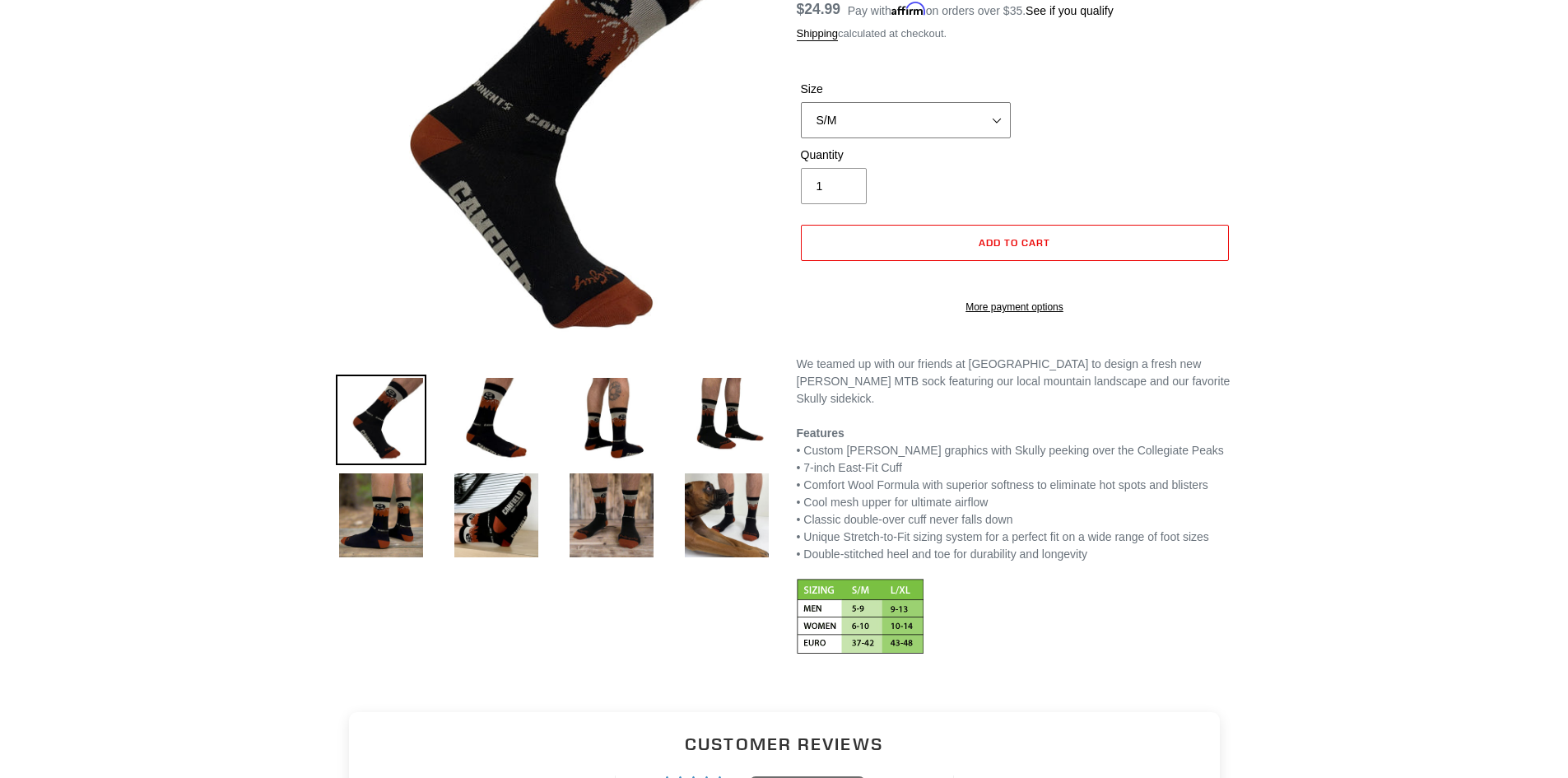
click at [838, 122] on select "S/M L/XL" at bounding box center [905, 119] width 210 height 36
select select "L/XL"
click at [801, 102] on select "S/M L/XL" at bounding box center [905, 119] width 210 height 36
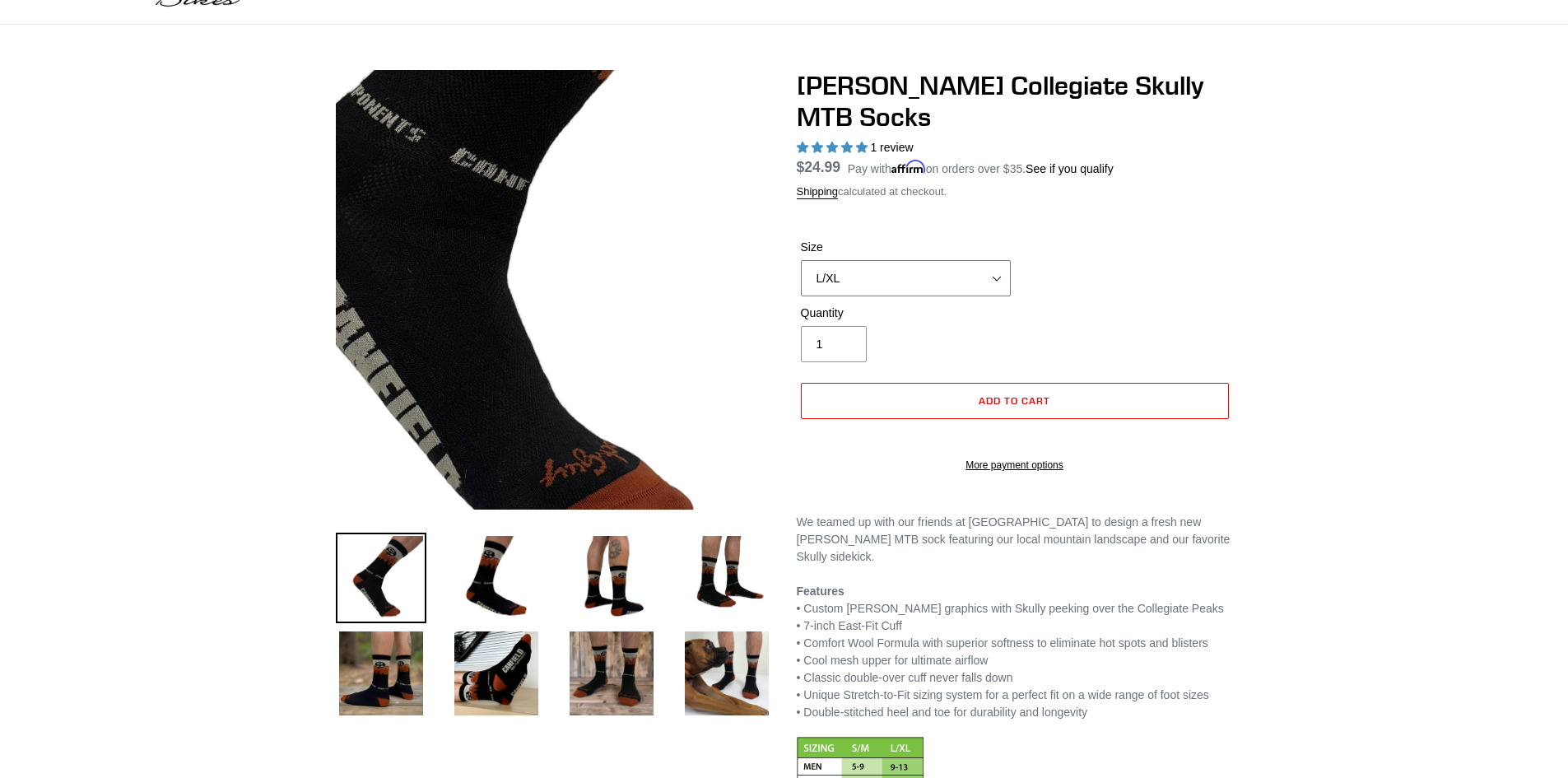
scroll to position [82, 0]
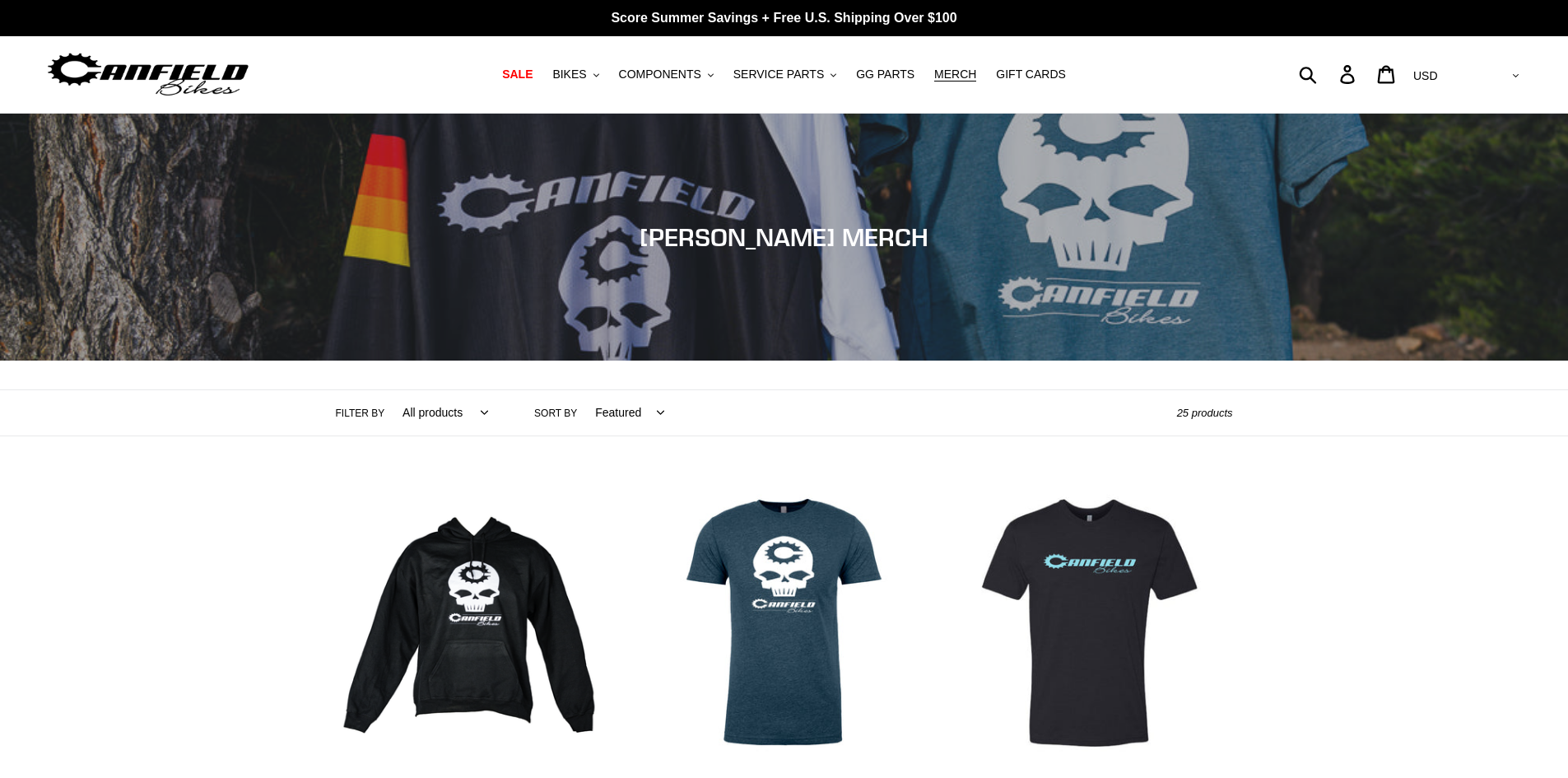
click at [193, 69] on img at bounding box center [148, 74] width 205 height 52
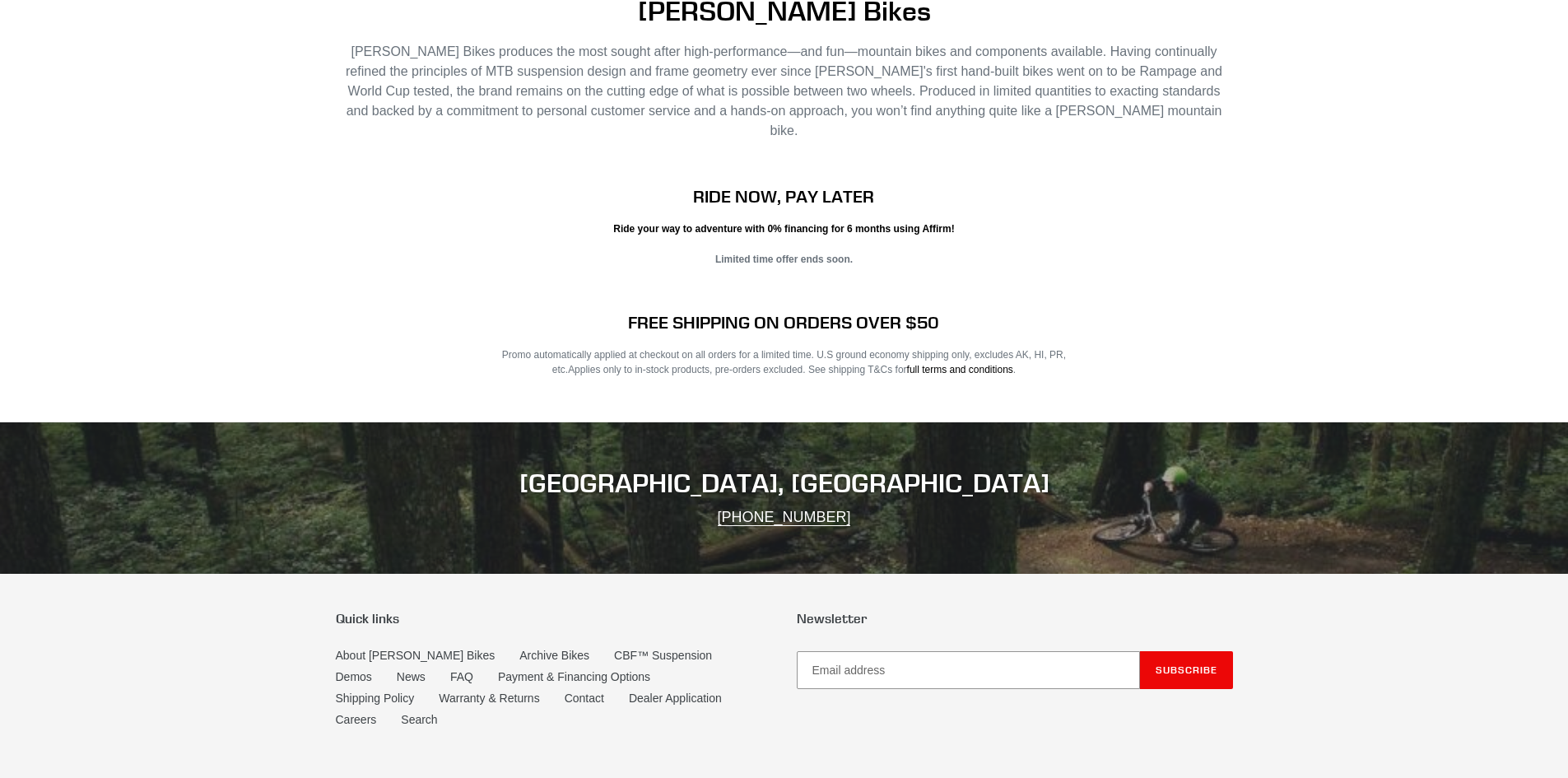
scroll to position [3212, 0]
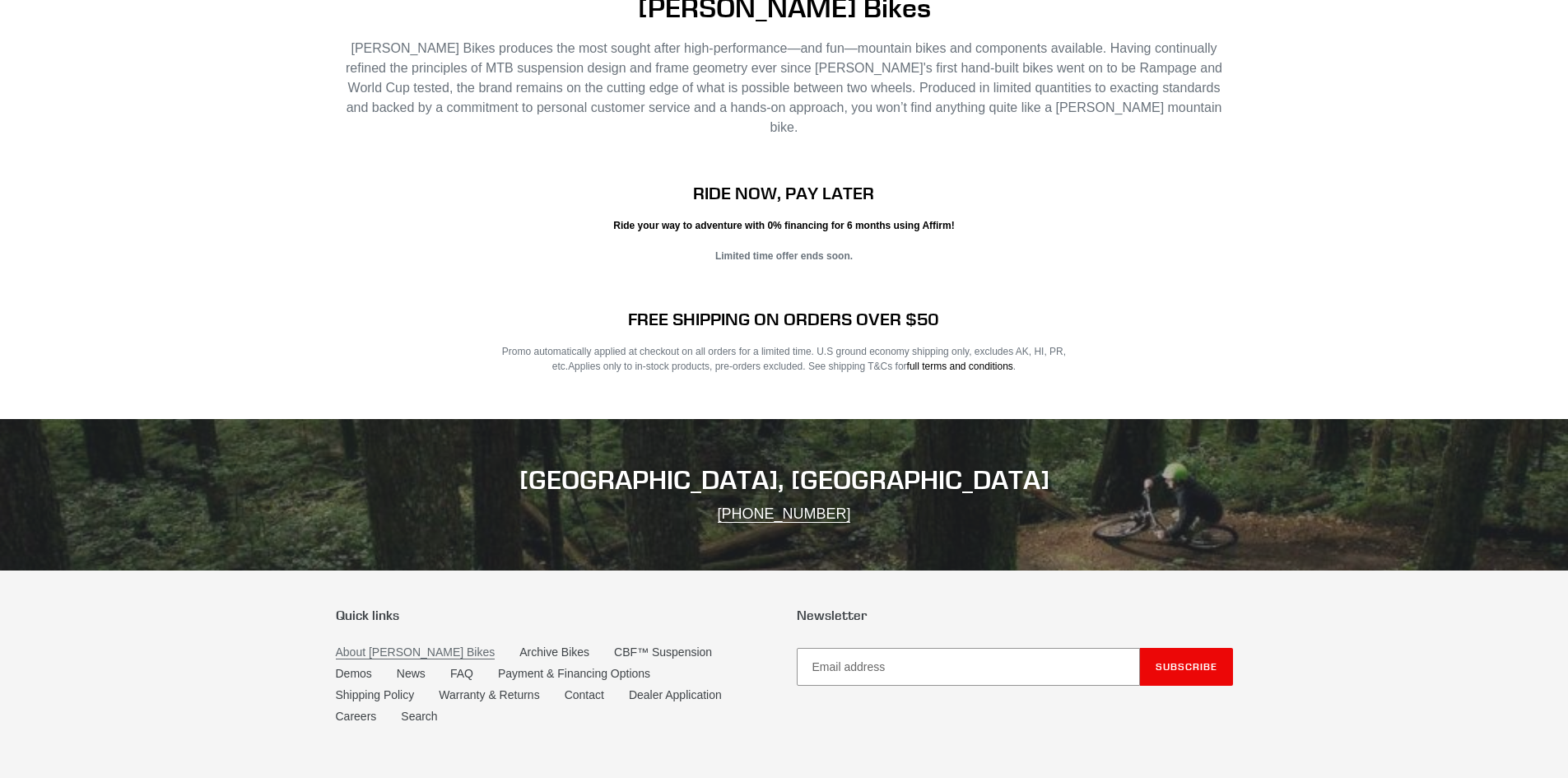
click at [401, 646] on link "About [PERSON_NAME] Bikes" at bounding box center [416, 652] width 160 height 14
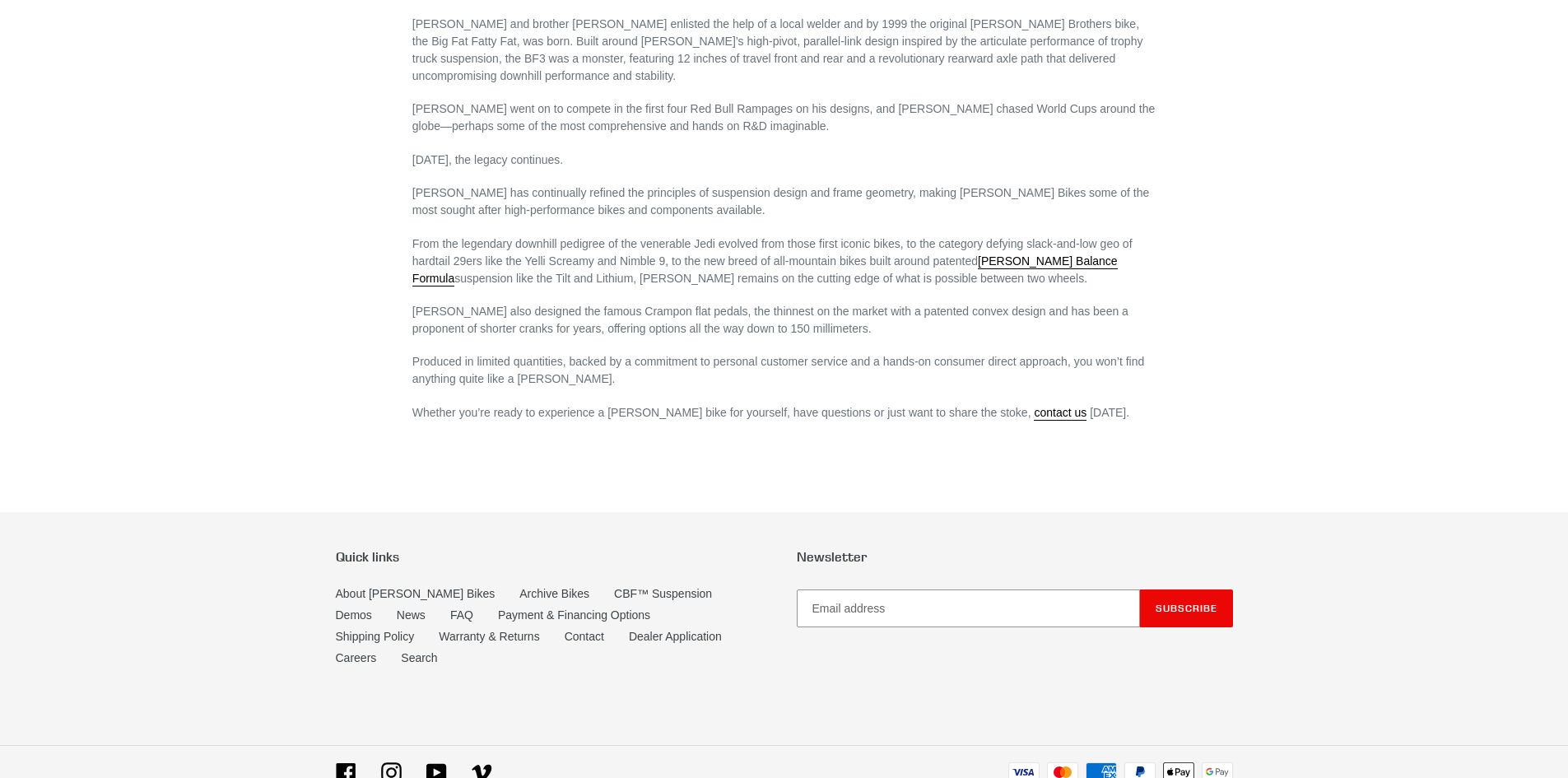
scroll to position [980, 0]
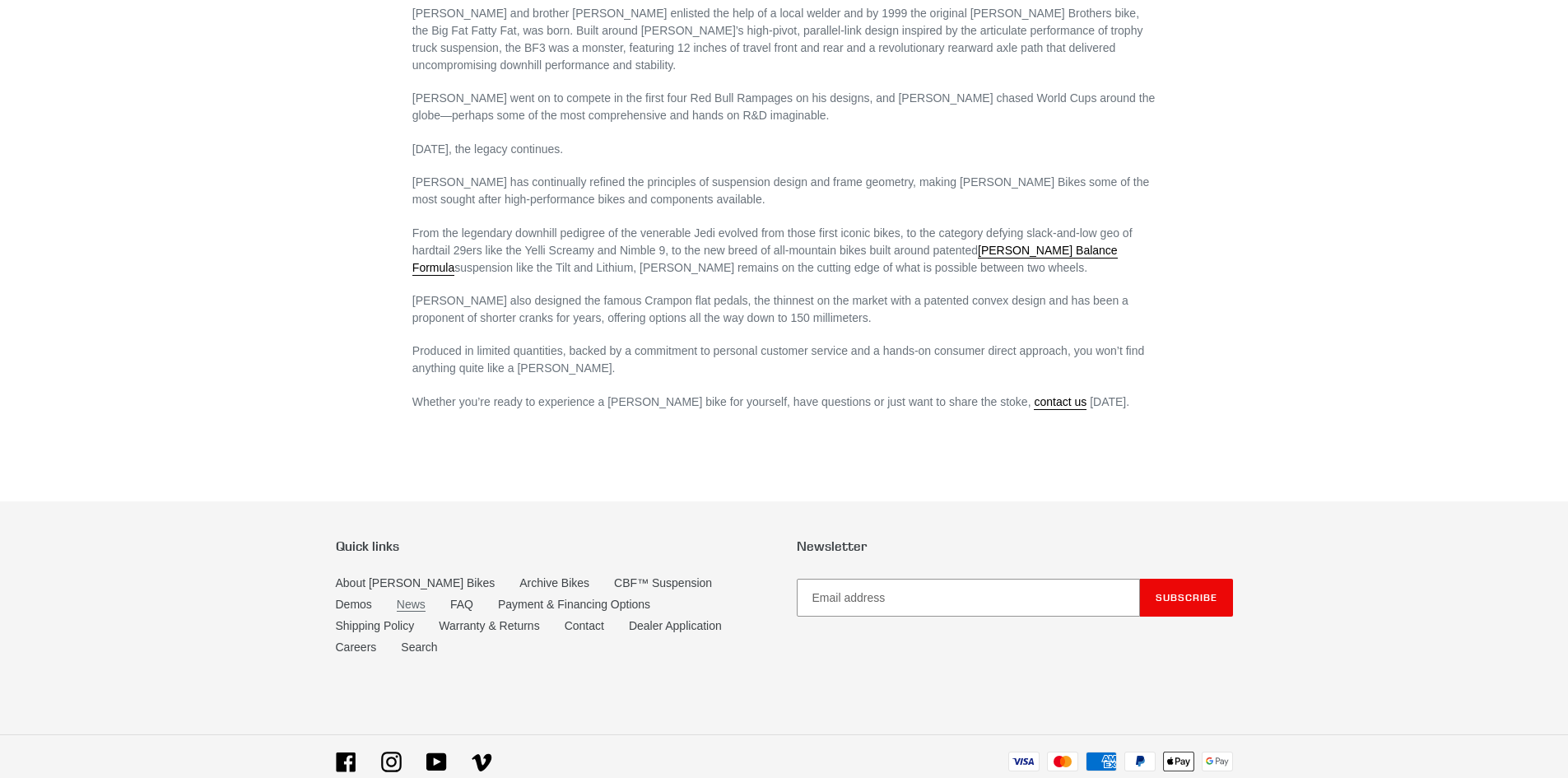
click at [397, 598] on link "News" at bounding box center [411, 605] width 29 height 14
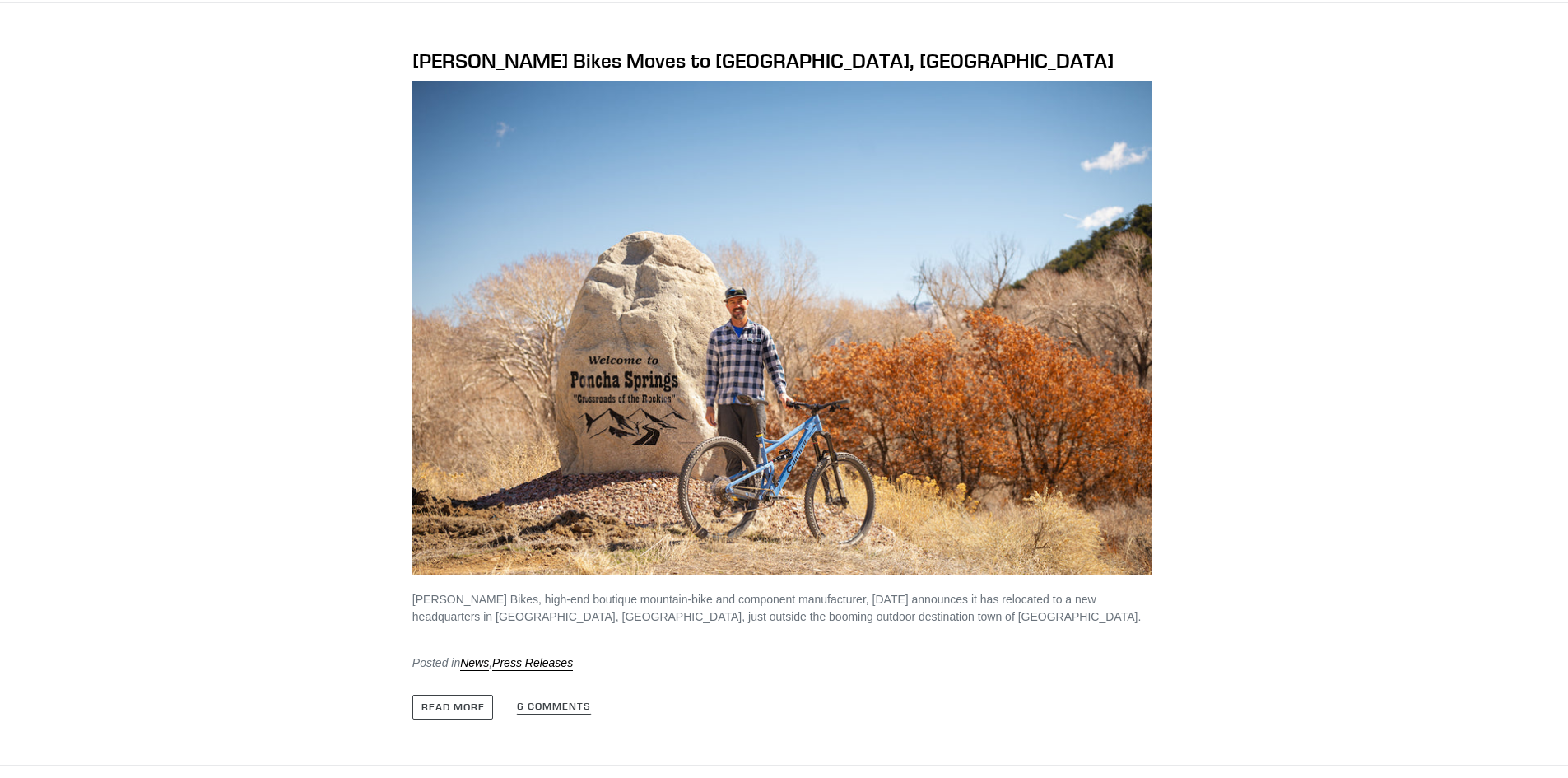
scroll to position [3047, 0]
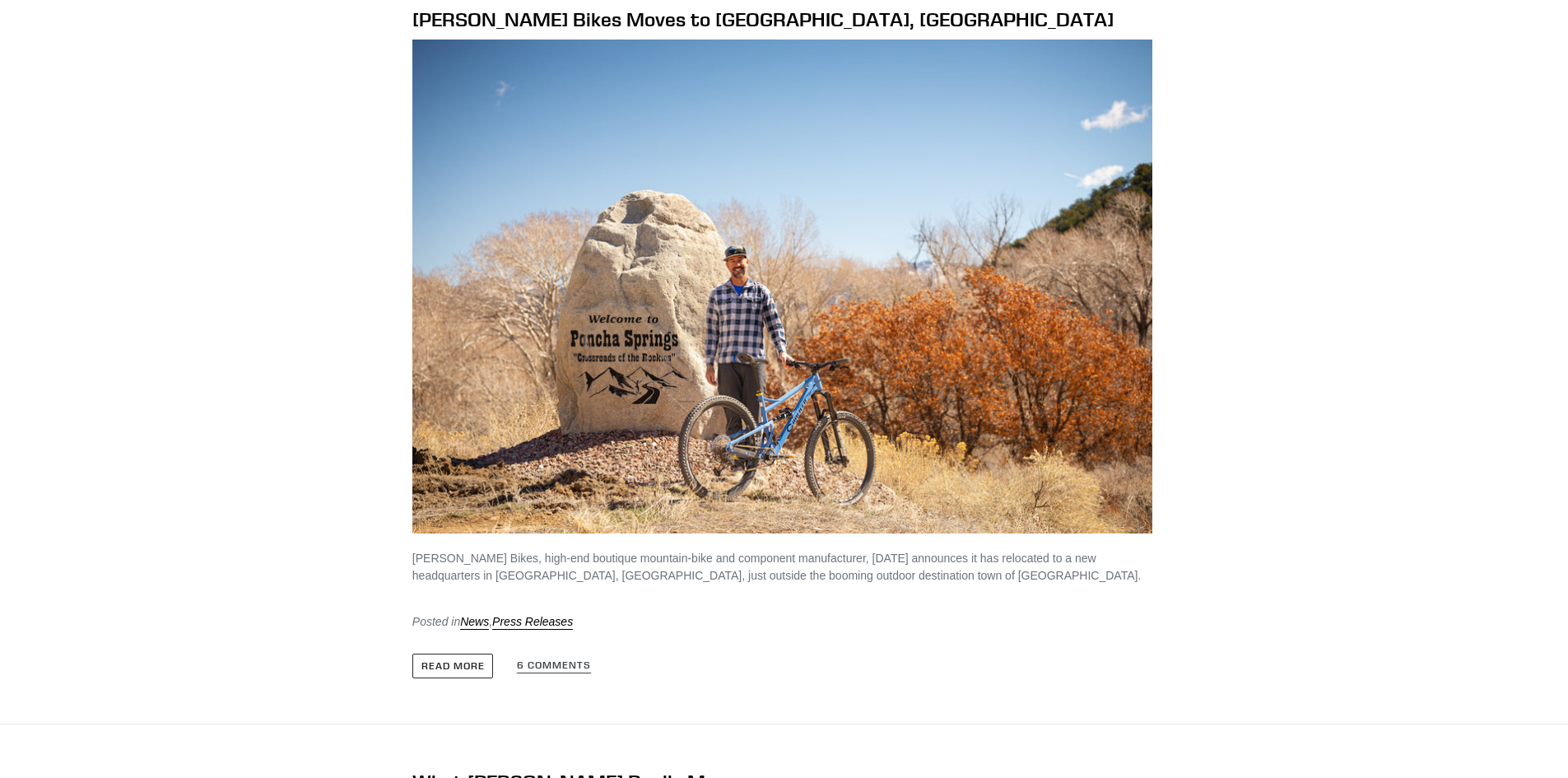
click at [450, 666] on link "Read more" at bounding box center [454, 666] width 81 height 25
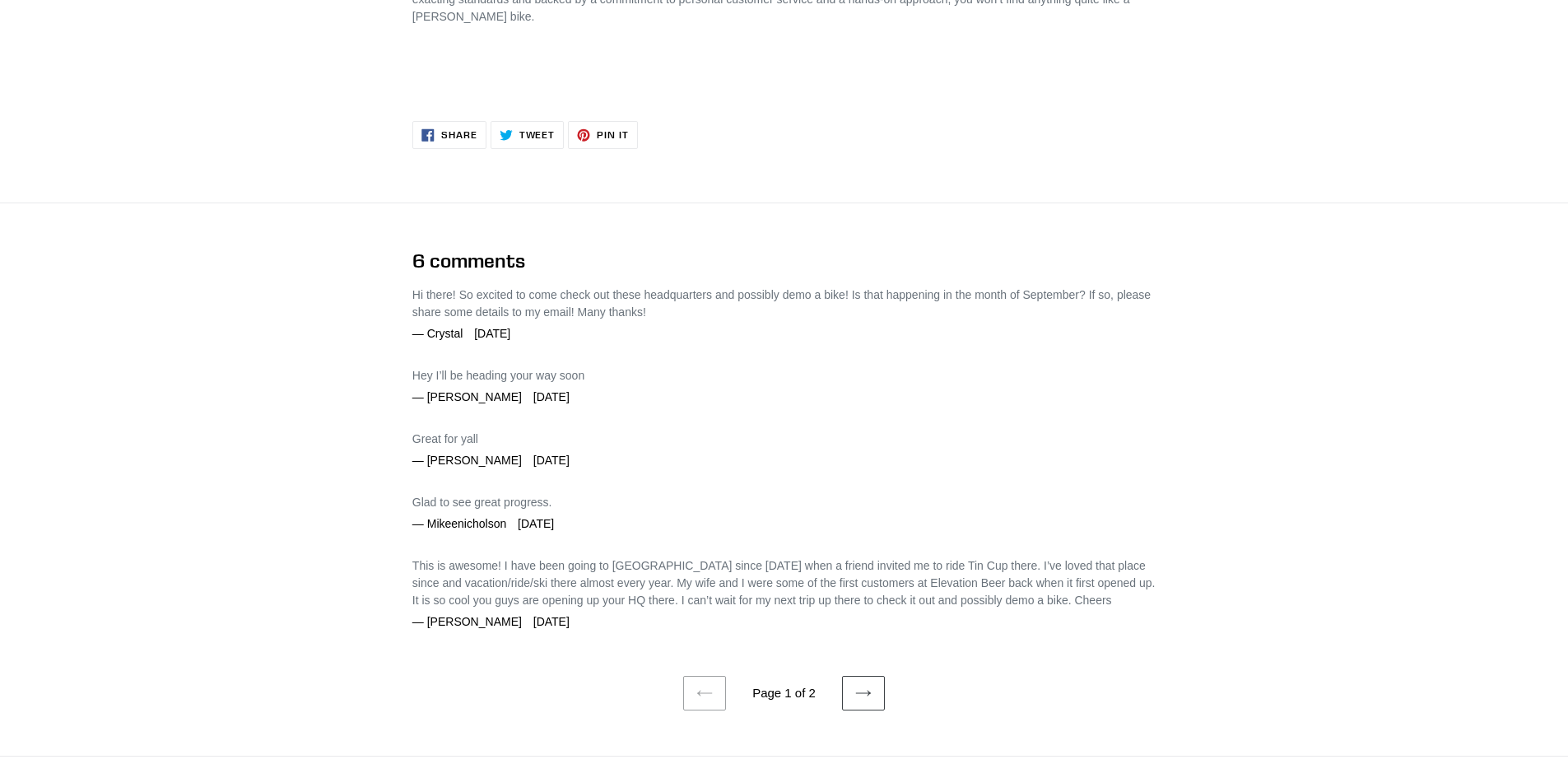
scroll to position [2965, 0]
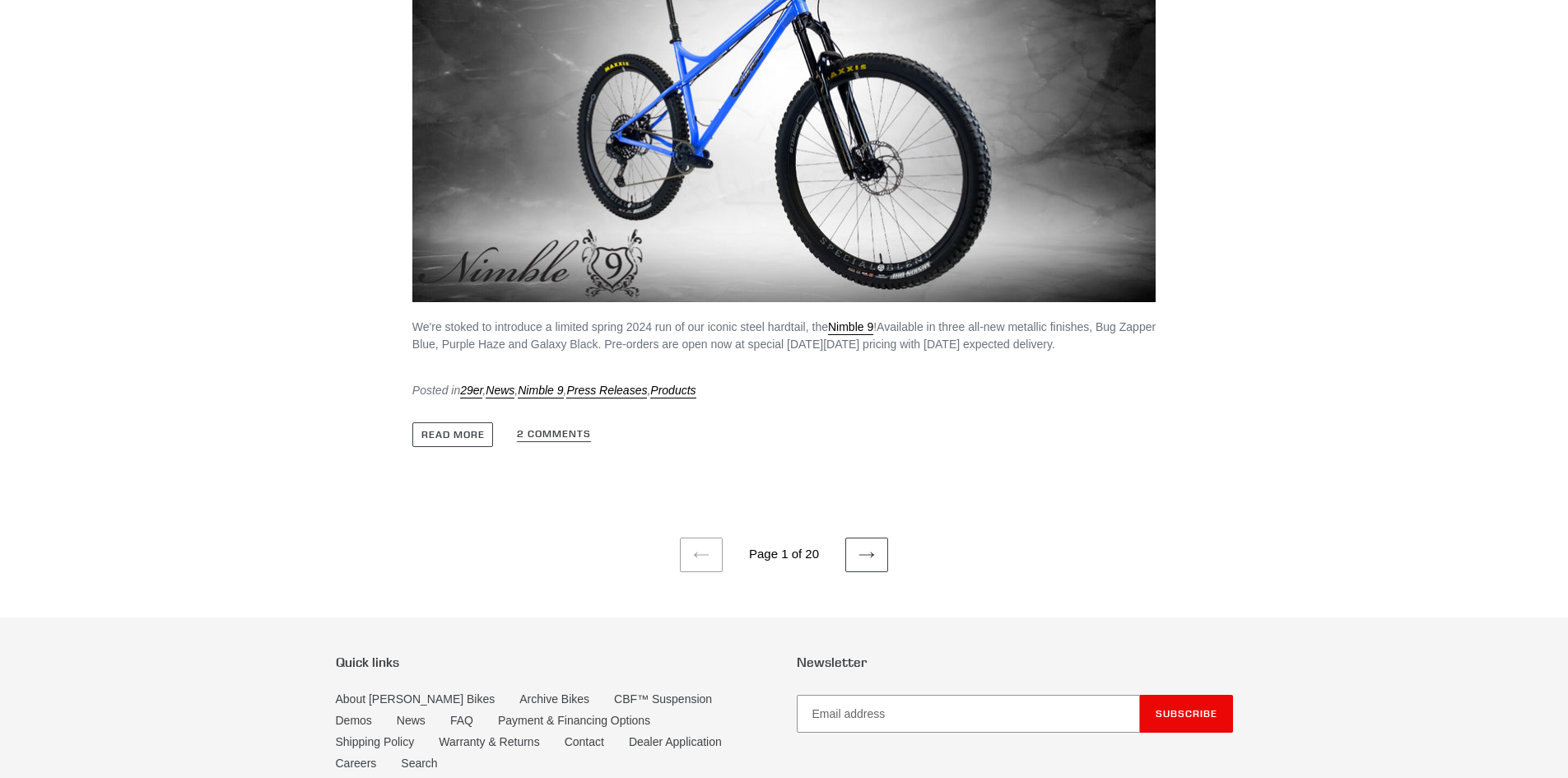
scroll to position [7824, 0]
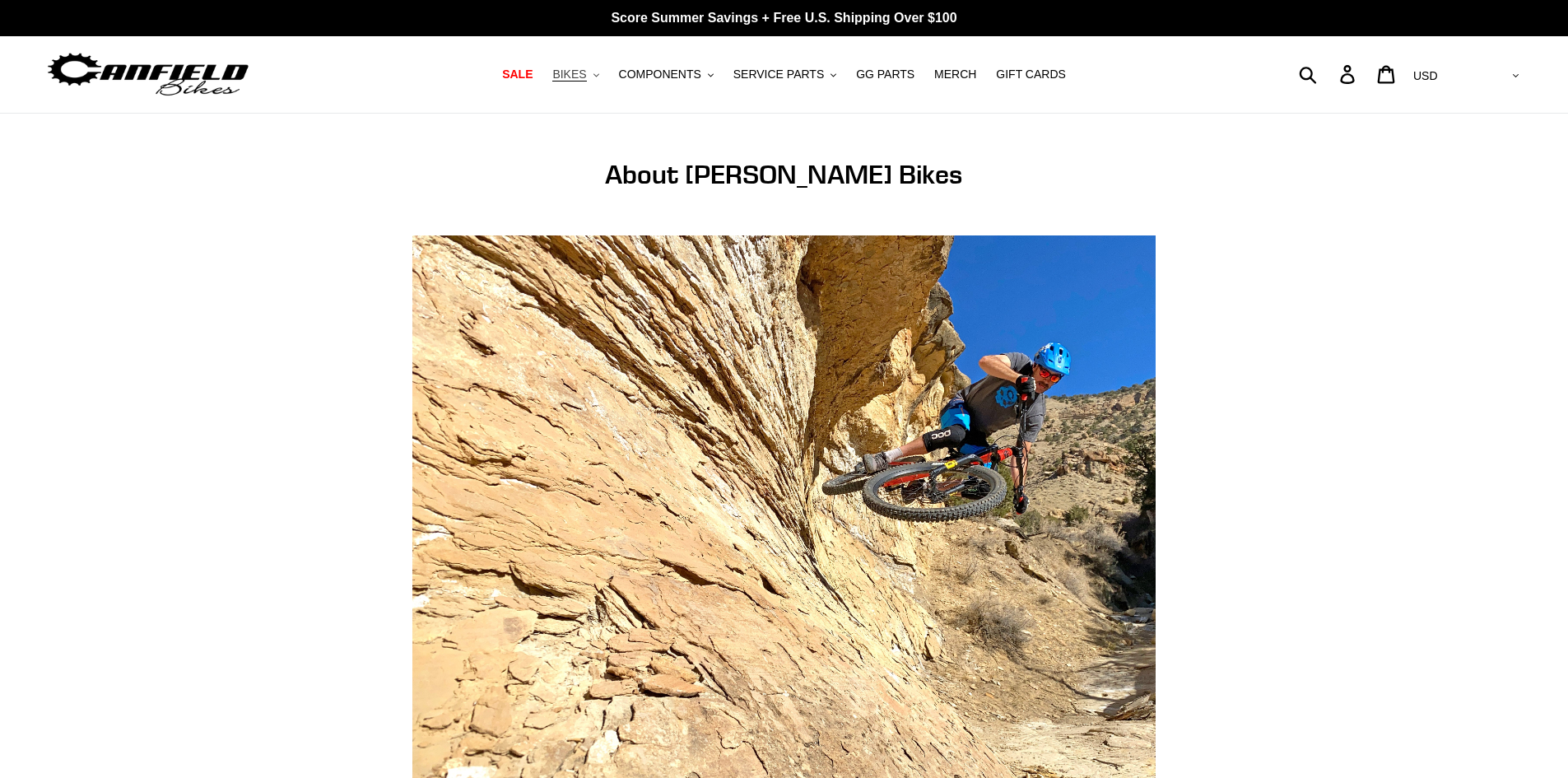
click at [586, 79] on span "BIKES" at bounding box center [569, 74] width 33 height 14
